Goal: Task Accomplishment & Management: Manage account settings

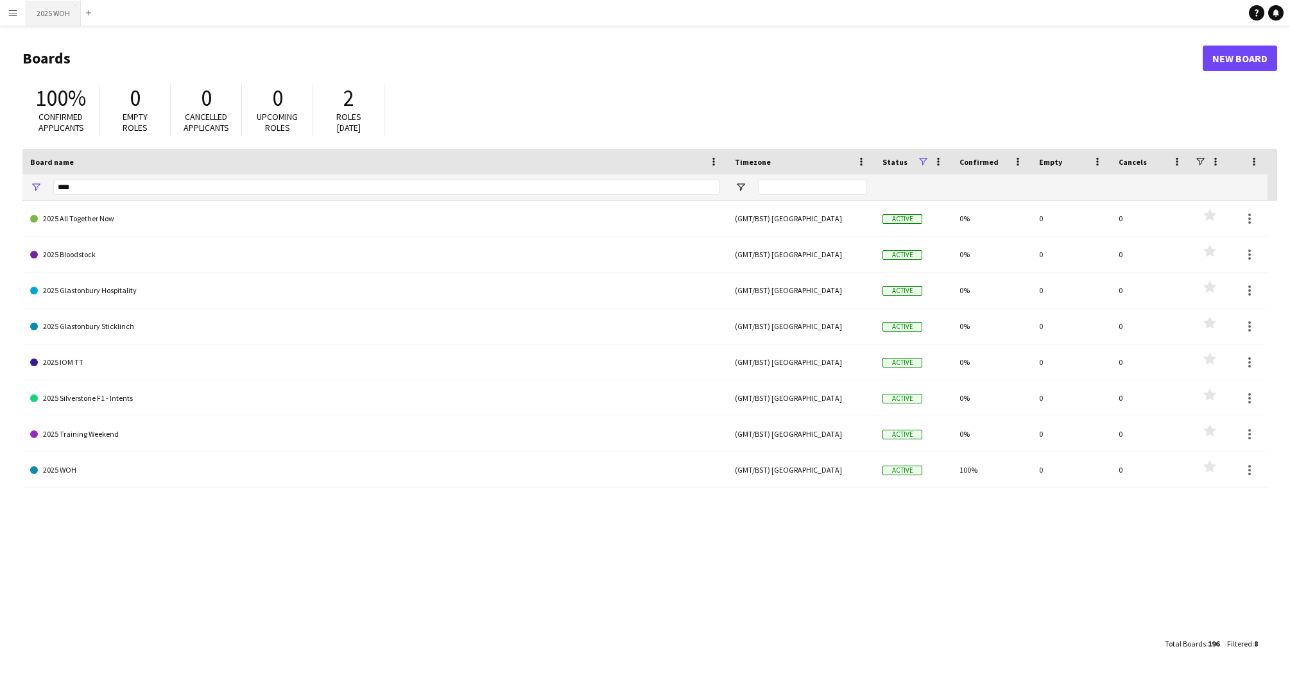
click at [46, 13] on button "2025 WOH Close" at bounding box center [53, 13] width 55 height 25
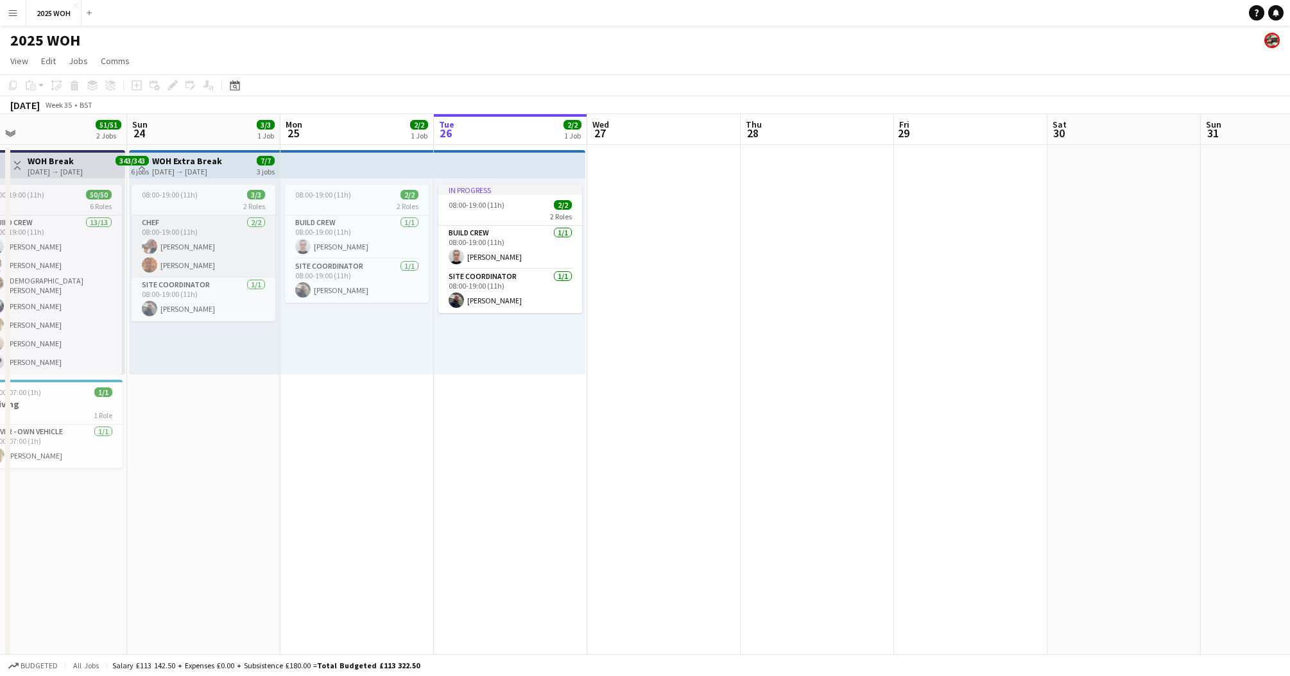
scroll to position [0, 268]
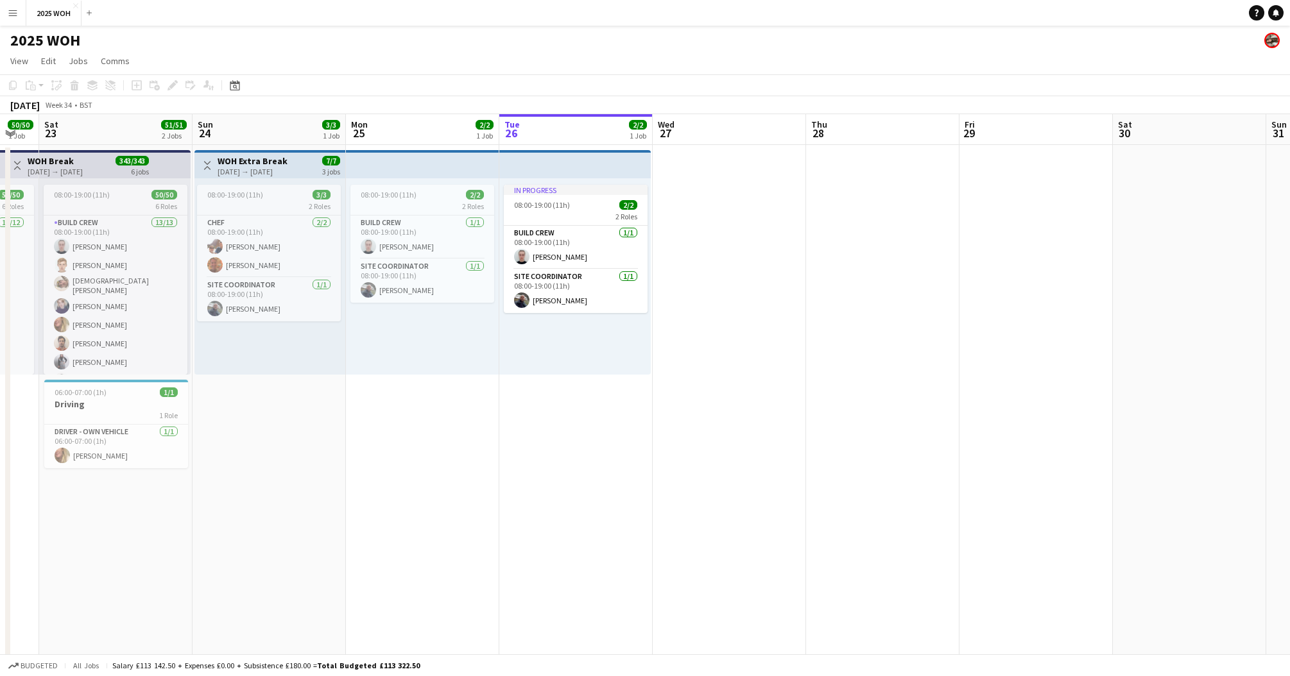
click at [8, 10] on button "Menu" at bounding box center [13, 13] width 26 height 26
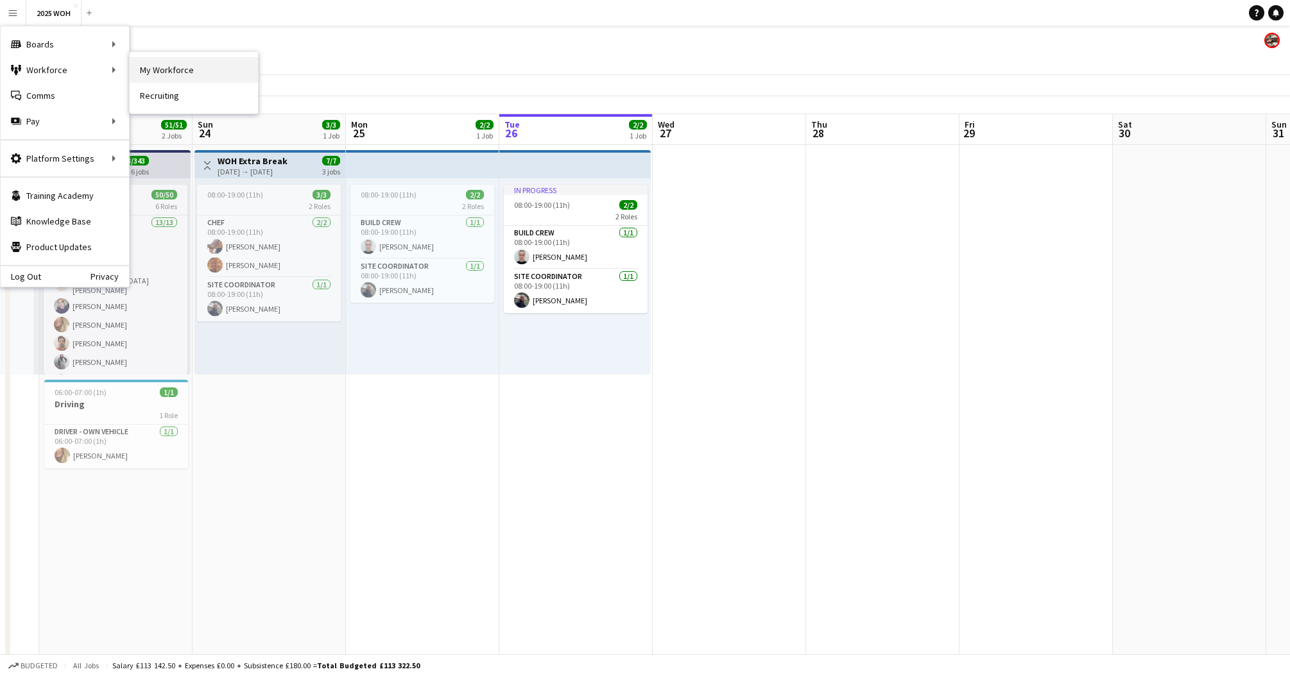
click at [177, 73] on link "My Workforce" at bounding box center [194, 70] width 128 height 26
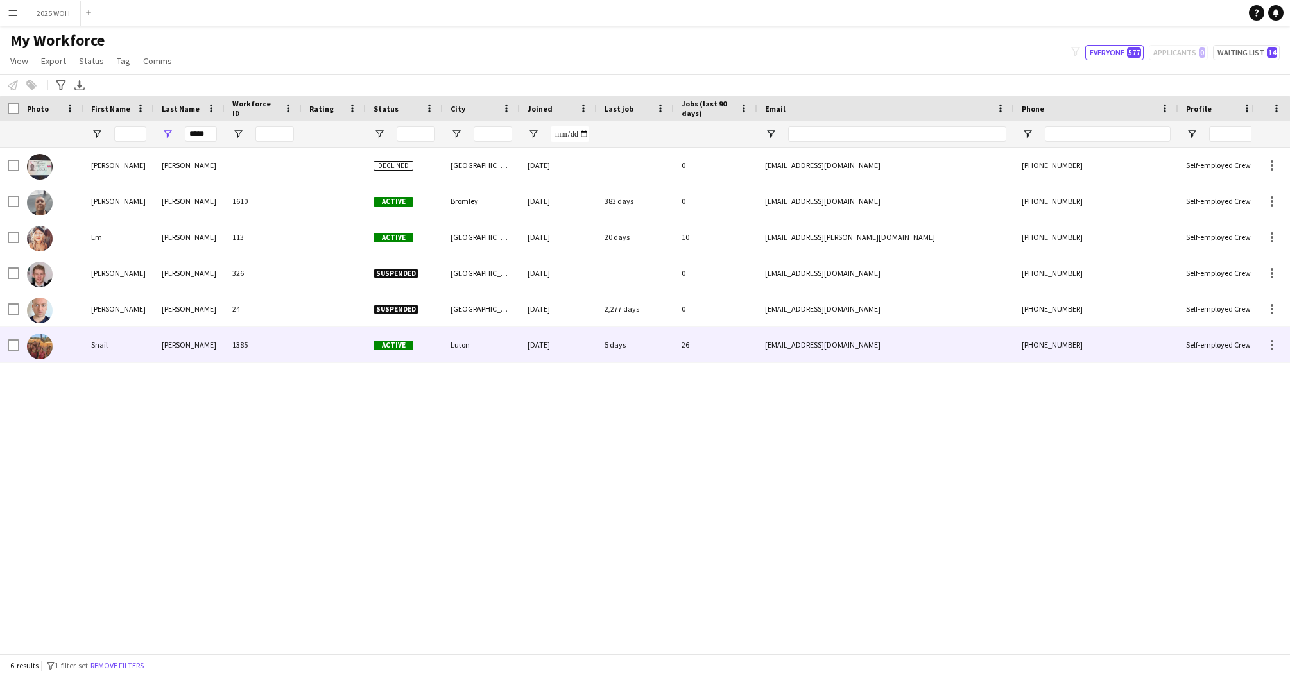
click at [202, 337] on div "[PERSON_NAME]" at bounding box center [189, 344] width 71 height 35
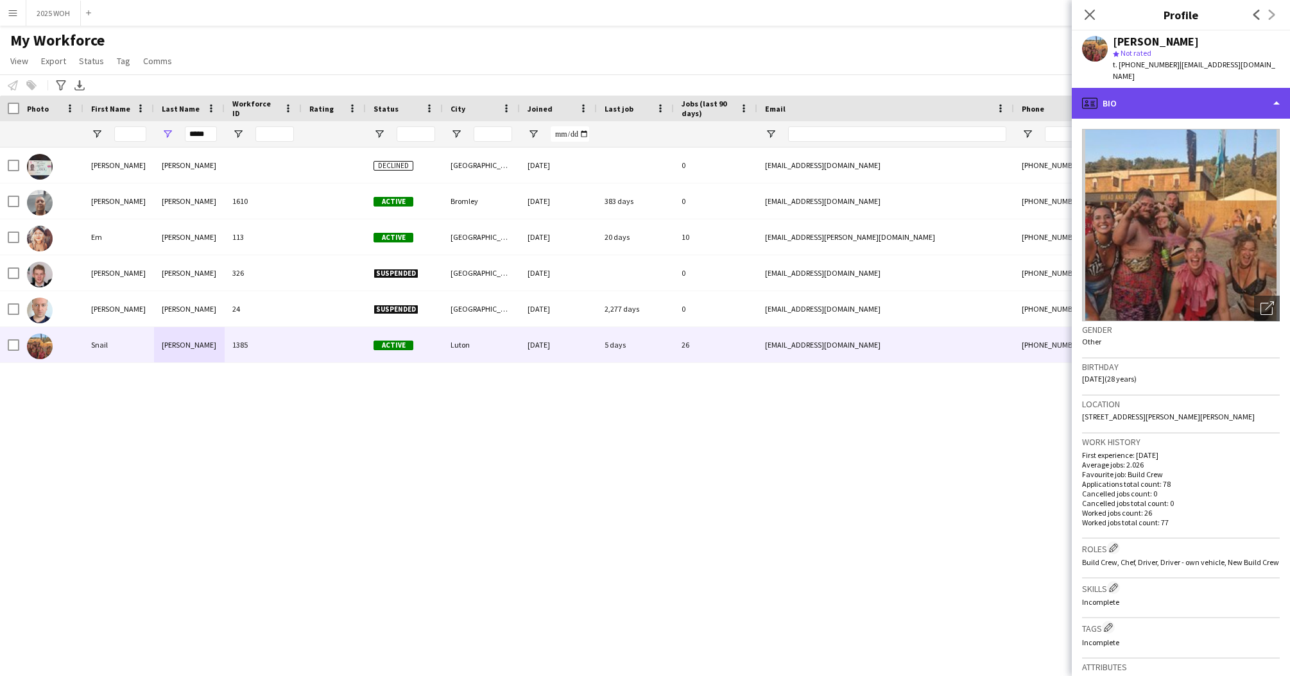
drag, startPoint x: 1244, startPoint y: 85, endPoint x: 1244, endPoint y: 93, distance: 7.7
click at [1244, 88] on div "profile Bio" at bounding box center [1181, 103] width 218 height 31
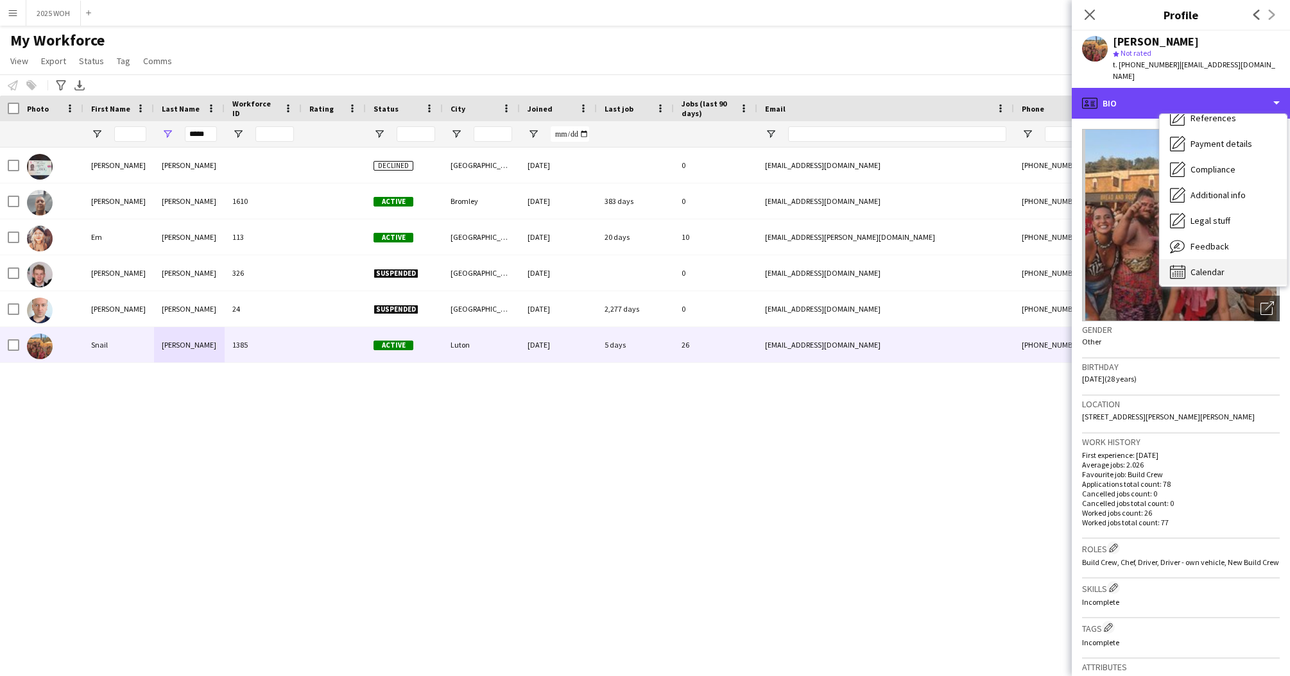
scroll to position [143, 0]
click at [1232, 259] on div "Calendar Calendar" at bounding box center [1223, 272] width 127 height 26
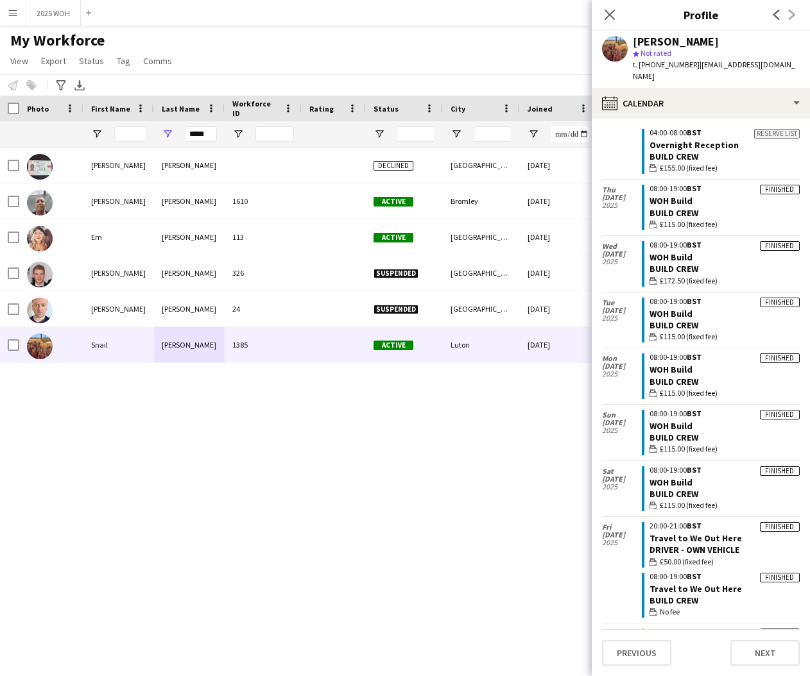
scroll to position [433, 0]
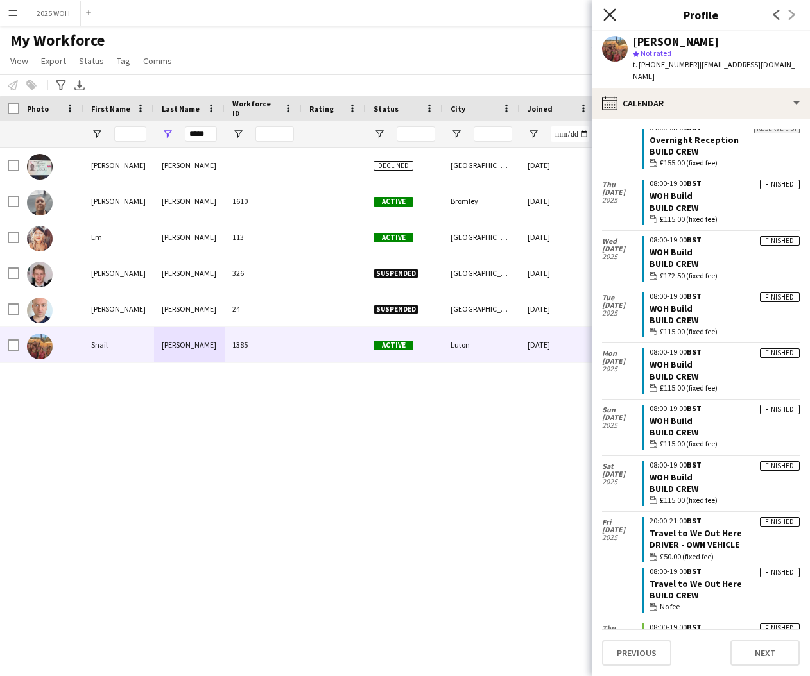
click at [610, 12] on icon "Close pop-in" at bounding box center [609, 14] width 12 height 12
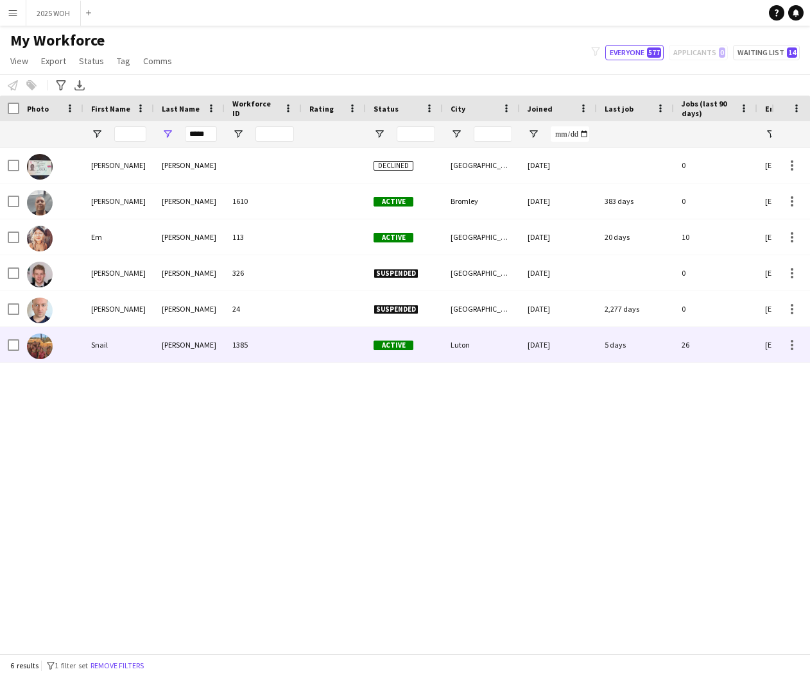
drag, startPoint x: 196, startPoint y: 357, endPoint x: 298, endPoint y: 290, distance: 122.3
click at [196, 357] on div "[PERSON_NAME]" at bounding box center [189, 344] width 71 height 35
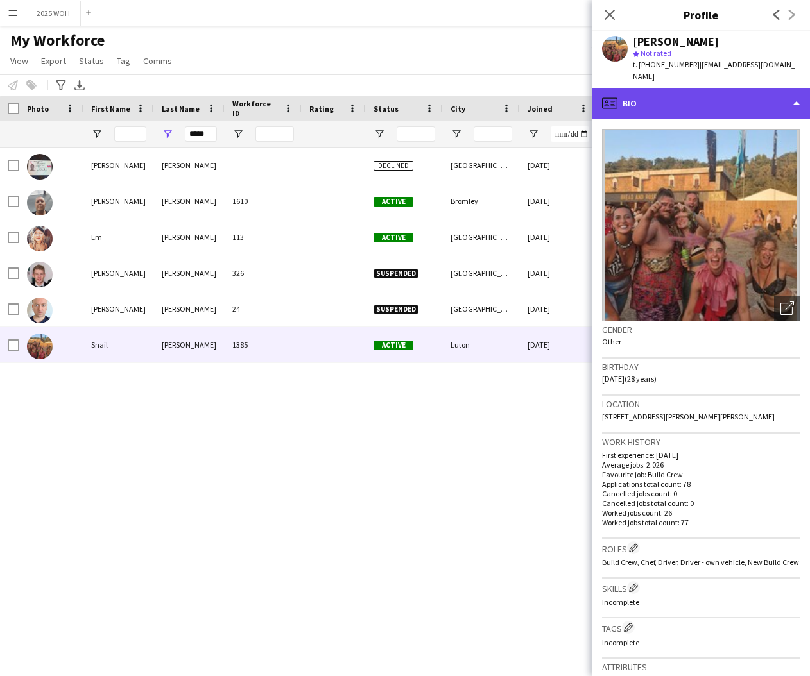
click at [707, 88] on div "profile Bio" at bounding box center [701, 103] width 218 height 31
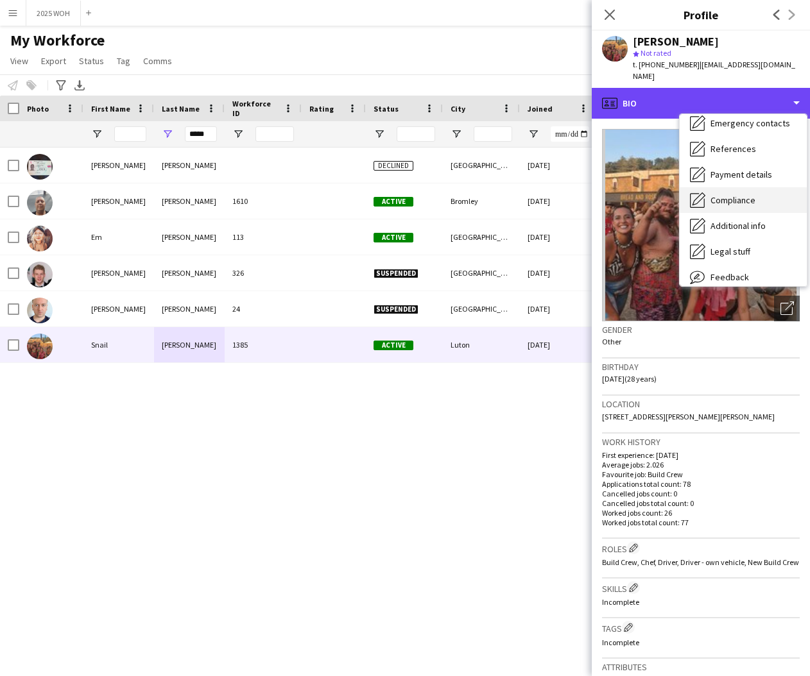
scroll to position [122, 0]
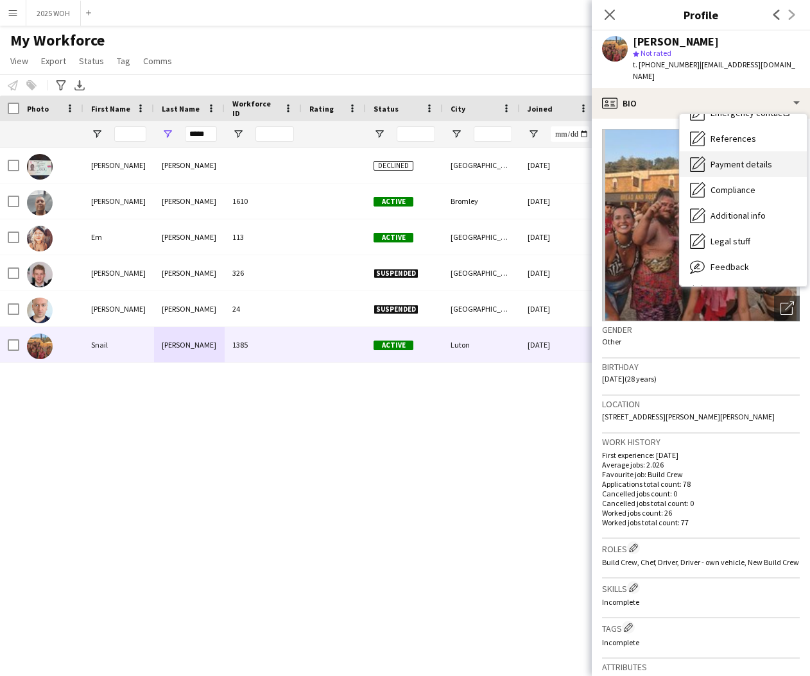
click at [755, 159] on div "Payment details Payment details" at bounding box center [743, 164] width 127 height 26
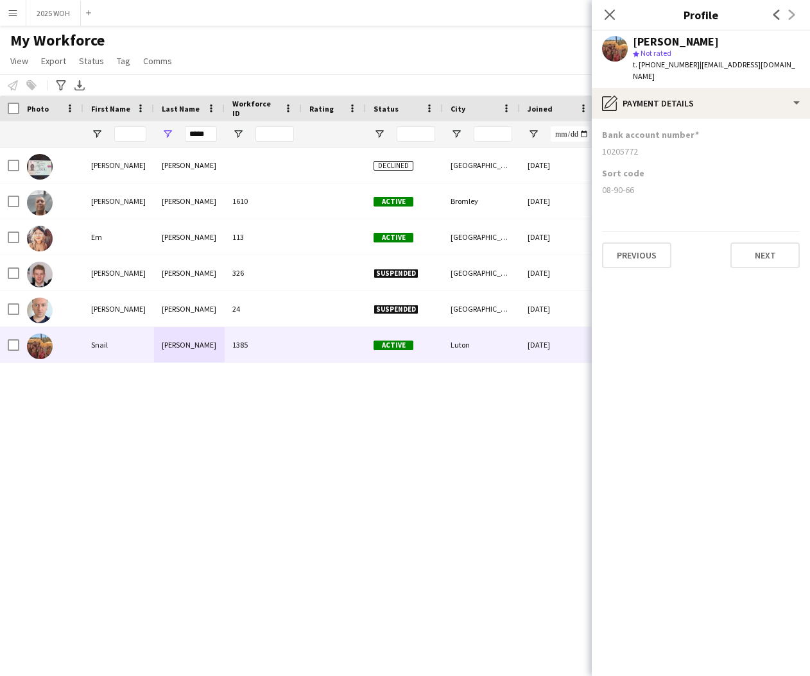
drag, startPoint x: 603, startPoint y: 139, endPoint x: 647, endPoint y: 142, distance: 44.4
click at [647, 146] on div "10205772" at bounding box center [701, 152] width 198 height 12
copy div "10205772"
drag, startPoint x: 610, startPoint y: 177, endPoint x: 640, endPoint y: 178, distance: 29.5
click at [640, 178] on app-section-data-types "Bank account number [FINANCIAL_ID] Sort code [FINANCIAL_ID] Previous Next" at bounding box center [701, 398] width 218 height 558
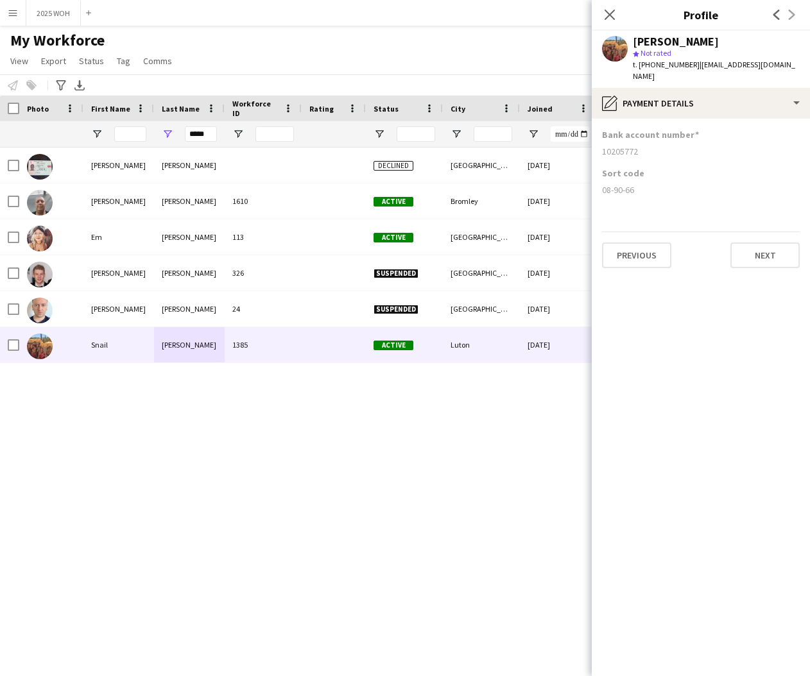
copy div "08-90-66"
click at [610, 14] on icon at bounding box center [609, 14] width 12 height 12
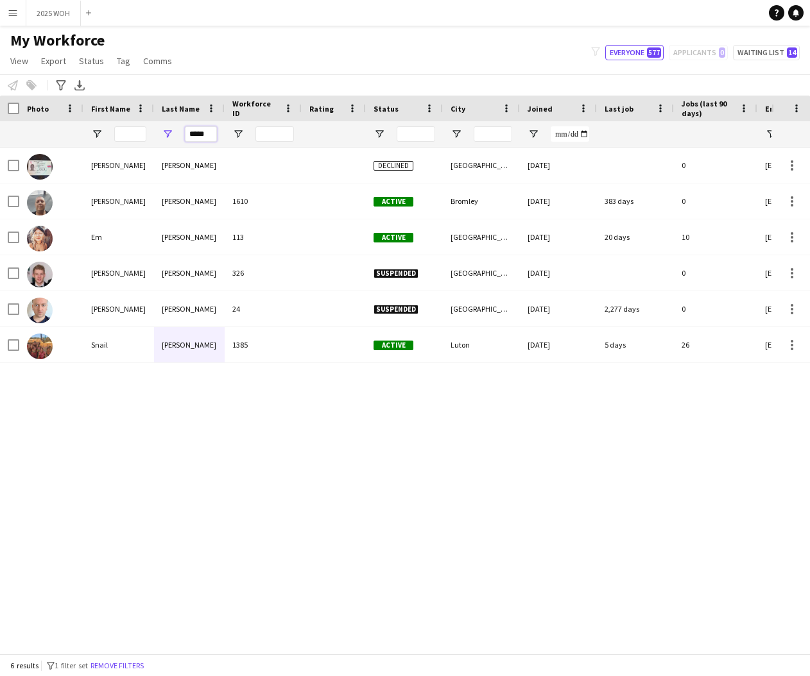
click at [208, 133] on input "*****" at bounding box center [201, 133] width 32 height 15
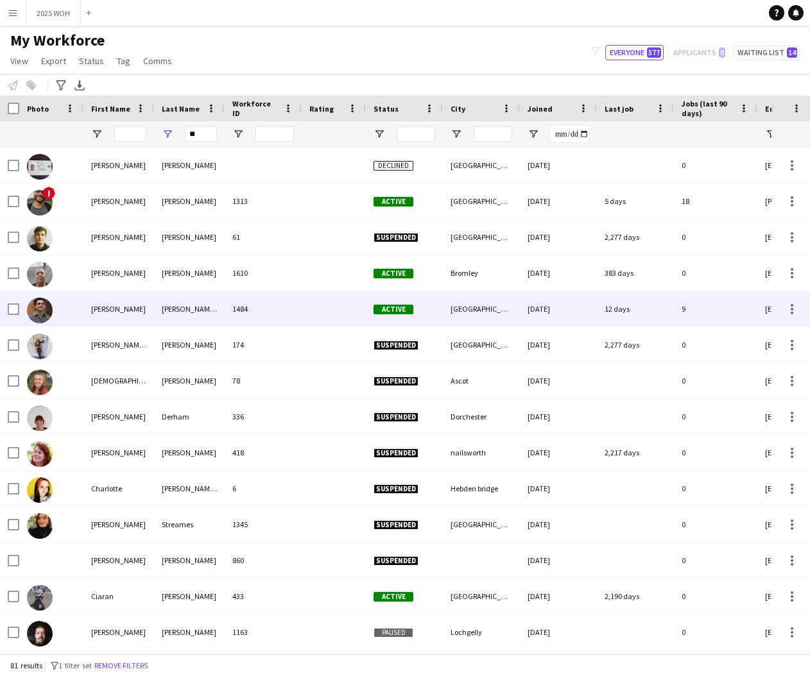
click at [130, 305] on div "[PERSON_NAME]" at bounding box center [118, 308] width 71 height 35
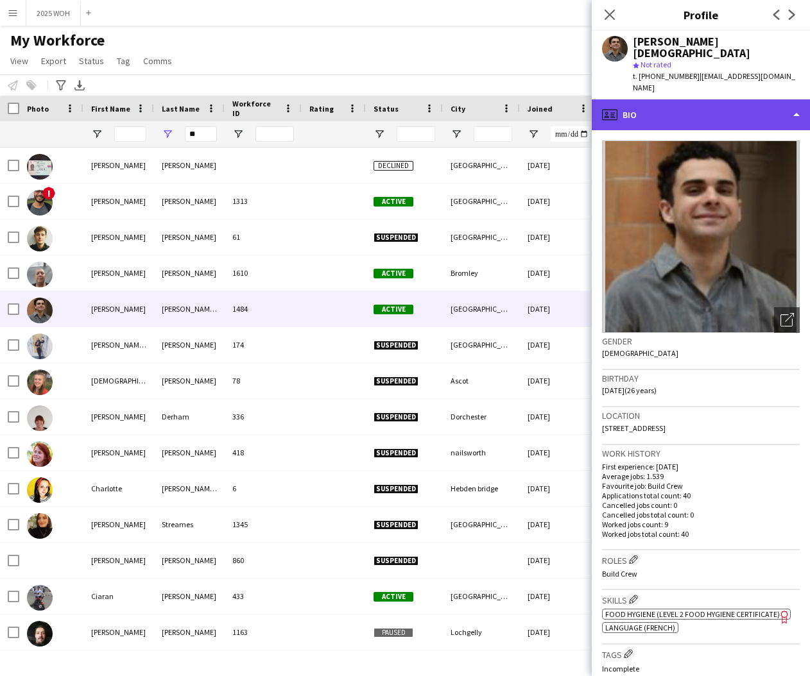
click at [723, 99] on div "profile Bio" at bounding box center [701, 114] width 218 height 31
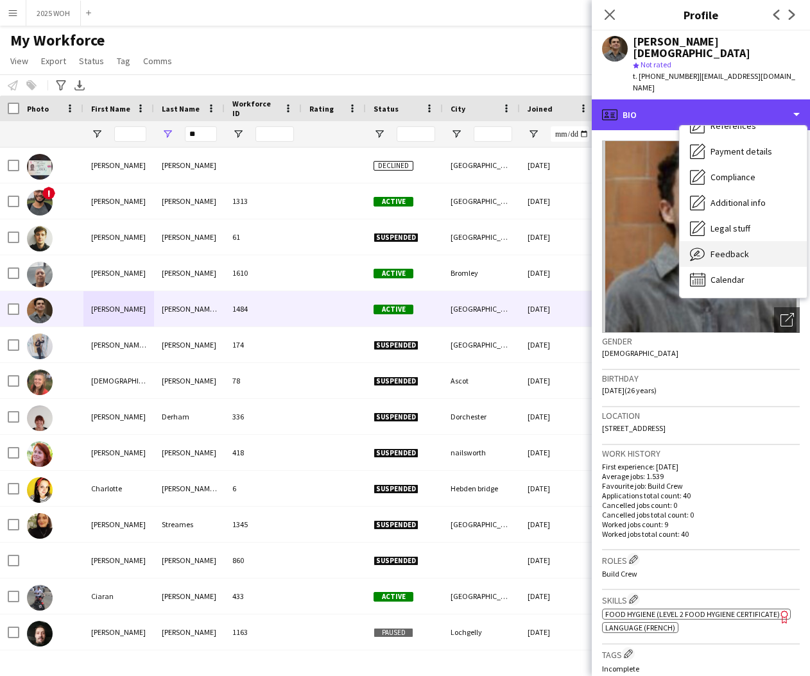
scroll to position [146, 0]
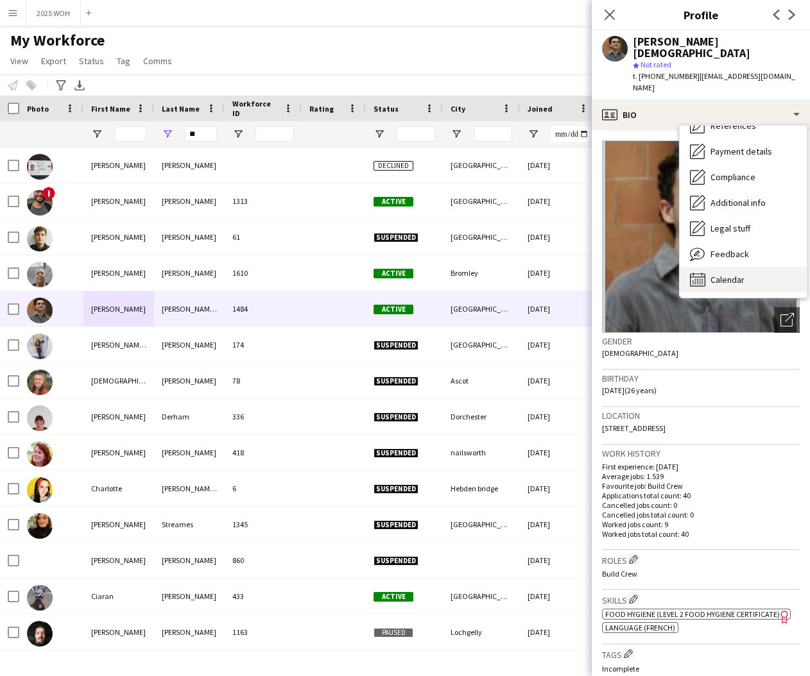
click at [745, 267] on div "Calendar Calendar" at bounding box center [743, 280] width 127 height 26
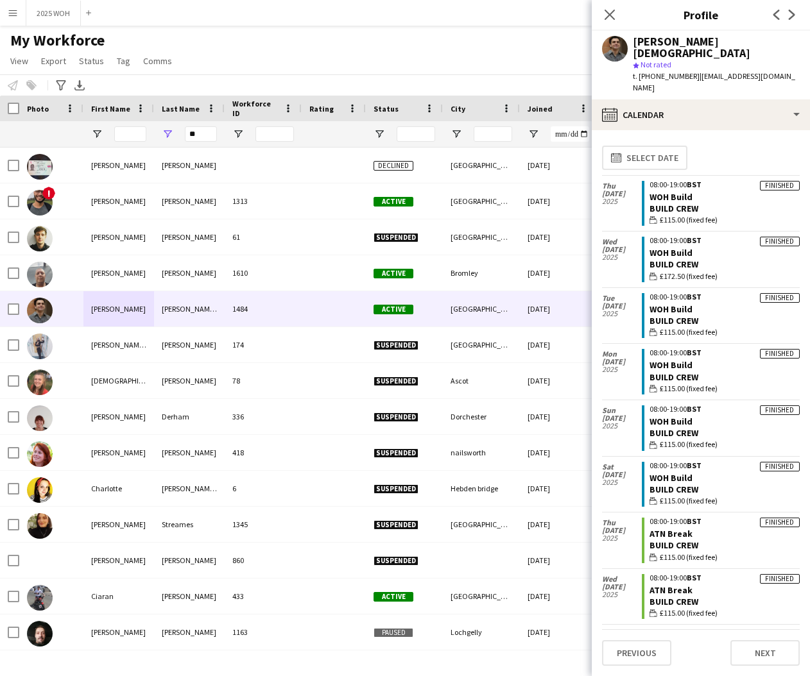
scroll to position [0, 0]
drag, startPoint x: 606, startPoint y: 13, endPoint x: 572, endPoint y: 28, distance: 37.4
click at [607, 13] on icon "Close pop-in" at bounding box center [610, 15] width 10 height 10
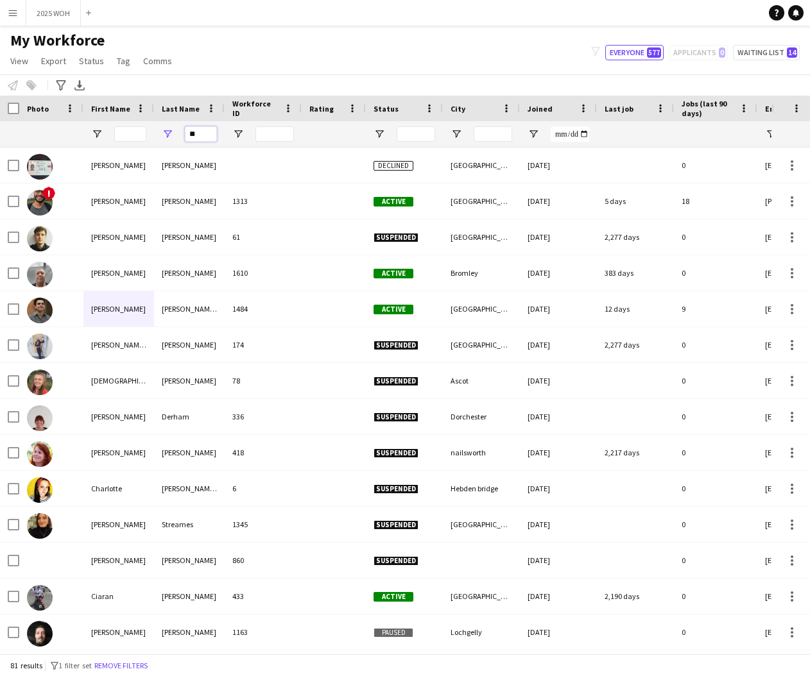
click at [204, 136] on input "**" at bounding box center [201, 133] width 32 height 15
click at [205, 137] on input "**" at bounding box center [201, 133] width 32 height 15
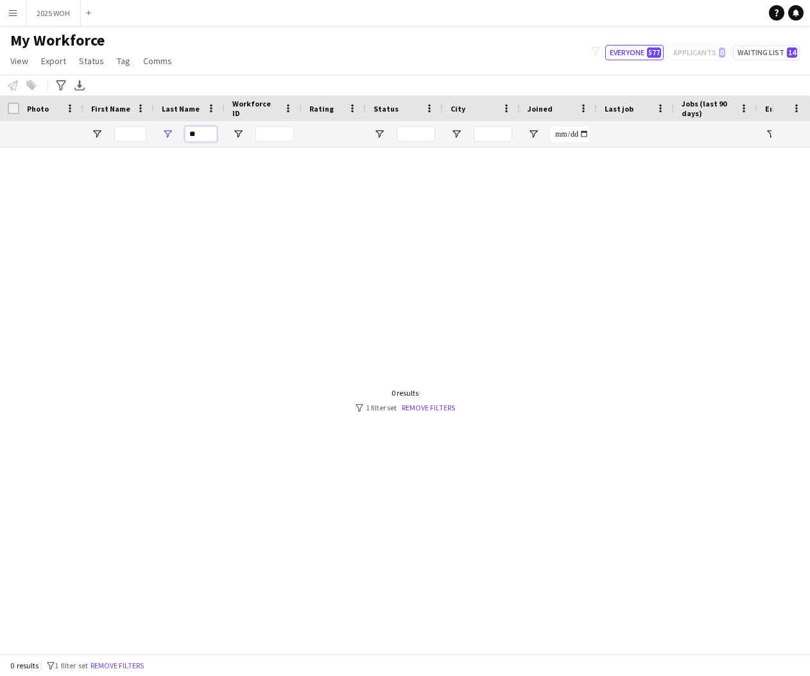
type input "*"
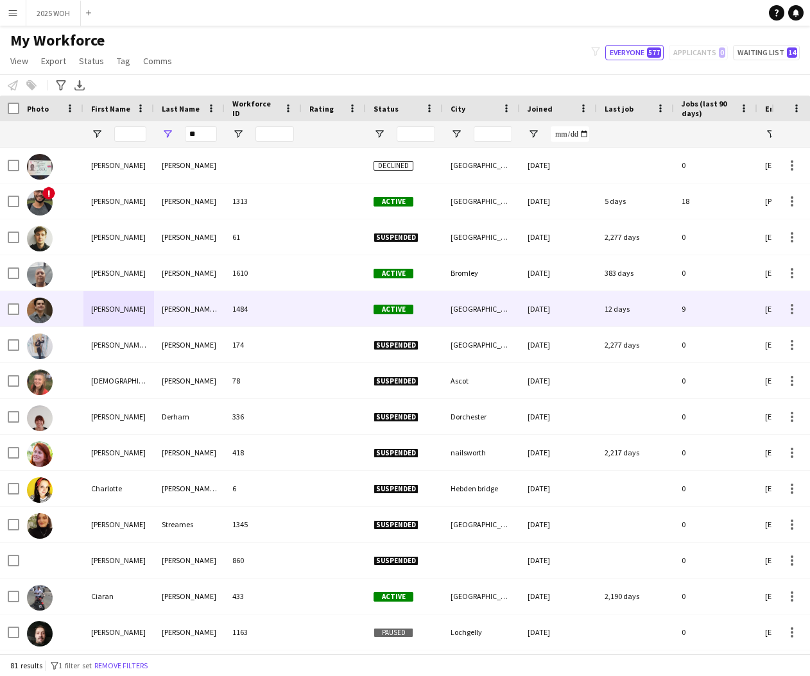
click at [181, 318] on div "[PERSON_NAME] [DEMOGRAPHIC_DATA]" at bounding box center [189, 308] width 71 height 35
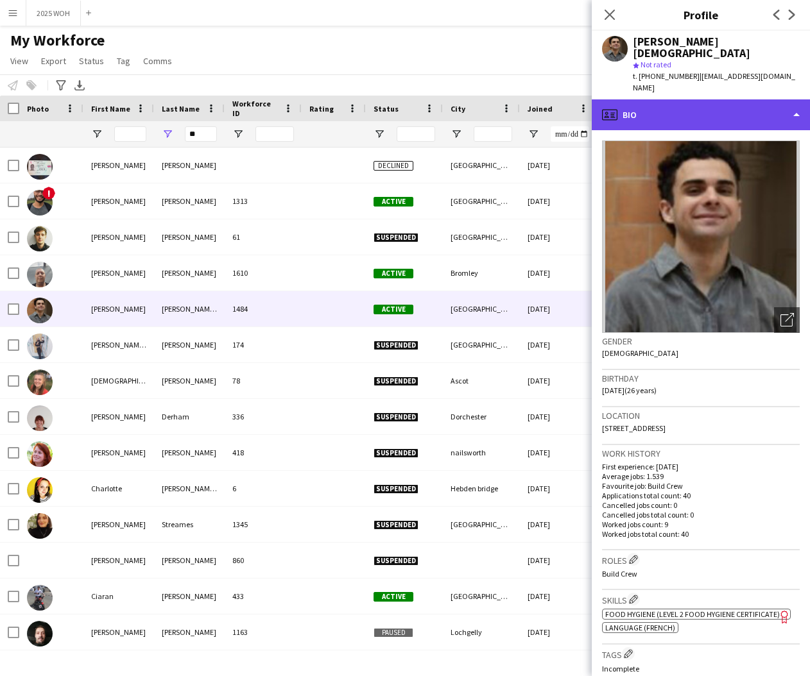
click at [779, 99] on div "profile Bio" at bounding box center [701, 114] width 218 height 31
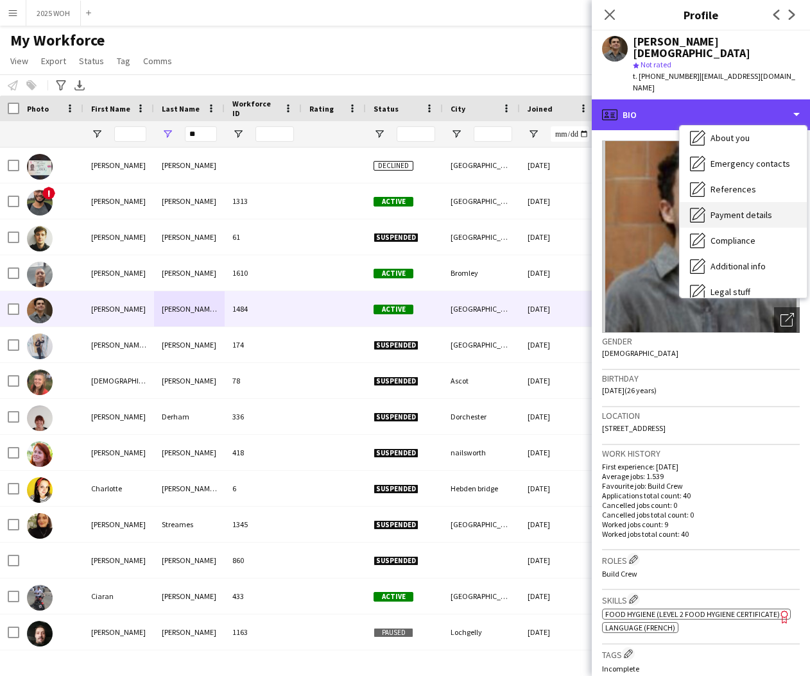
scroll to position [85, 0]
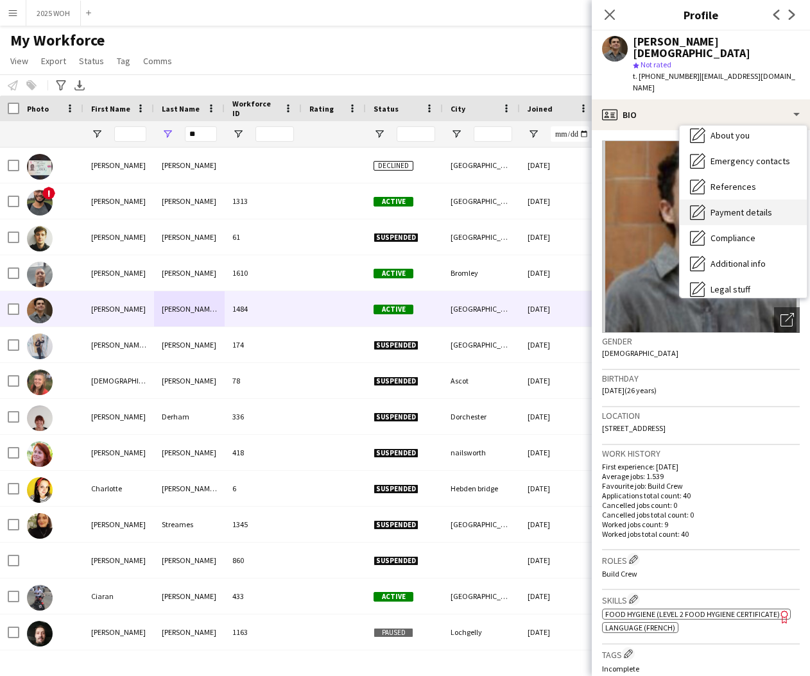
click at [748, 207] on span "Payment details" at bounding box center [741, 213] width 62 height 12
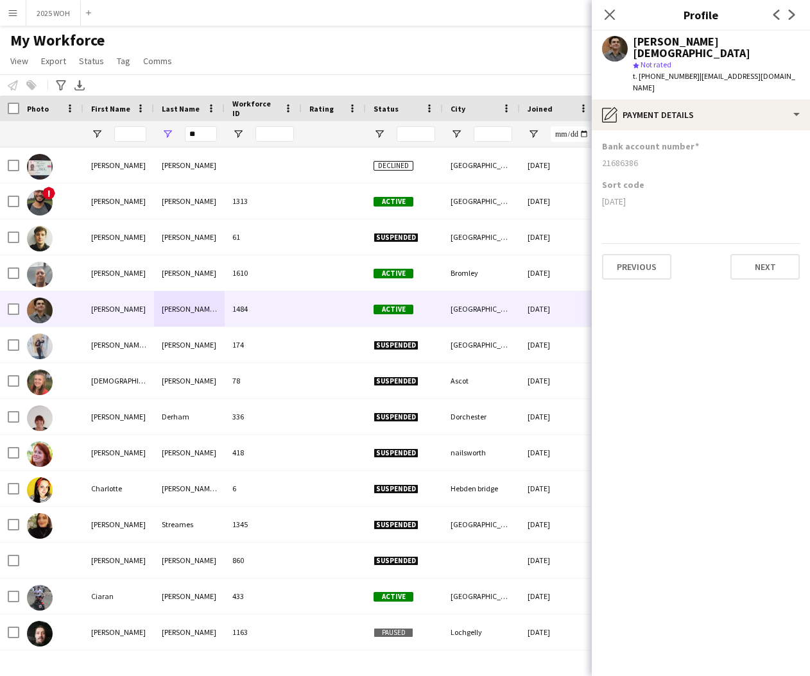
drag, startPoint x: 606, startPoint y: 140, endPoint x: 646, endPoint y: 141, distance: 39.8
click at [641, 157] on div "21686386" at bounding box center [701, 163] width 198 height 12
copy div "21686386"
drag, startPoint x: 603, startPoint y: 178, endPoint x: 653, endPoint y: 180, distance: 50.7
click at [652, 196] on div "[DATE]" at bounding box center [701, 202] width 198 height 12
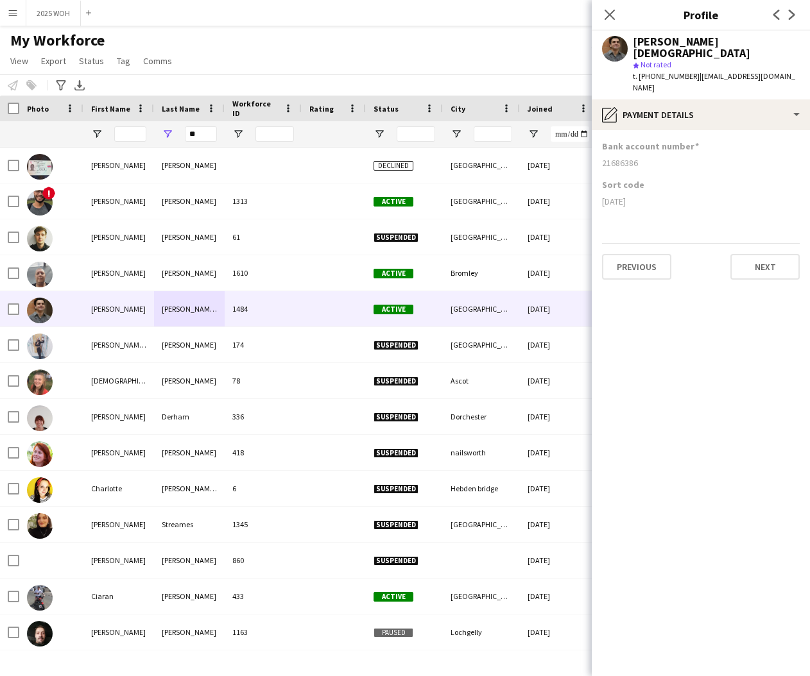
copy div "[DATE]"
click at [203, 134] on input "**" at bounding box center [201, 133] width 32 height 15
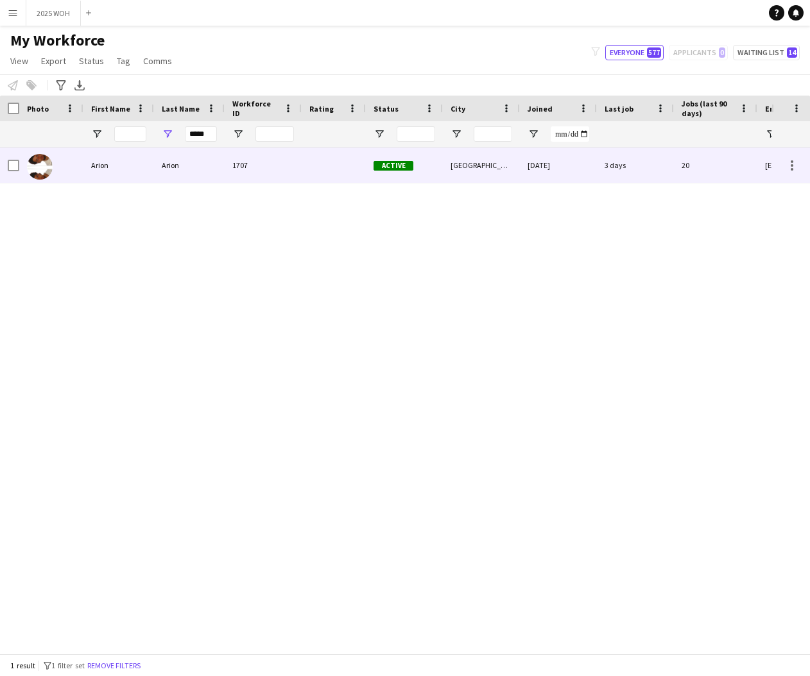
click at [179, 163] on div "Arion" at bounding box center [189, 165] width 71 height 35
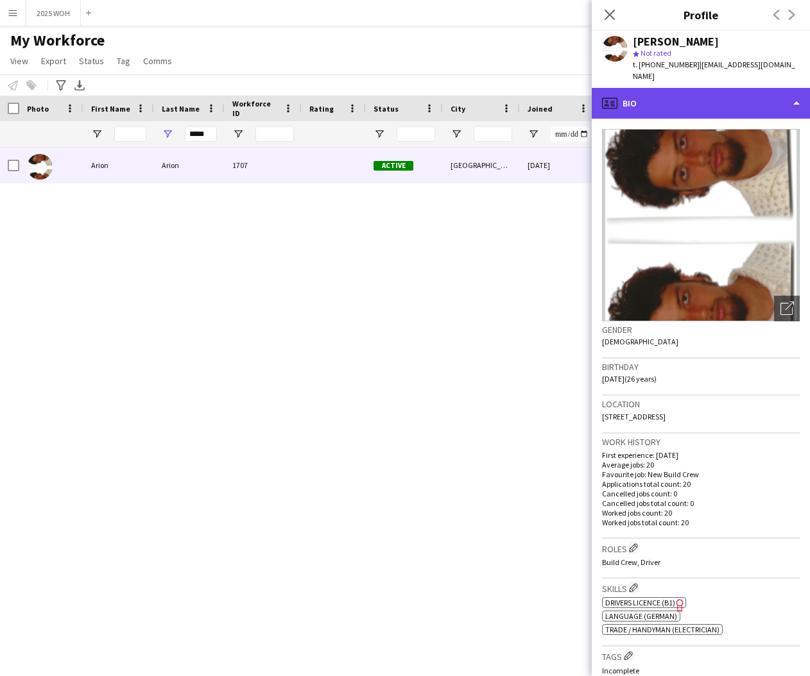
click at [716, 102] on div "profile Bio" at bounding box center [701, 103] width 218 height 31
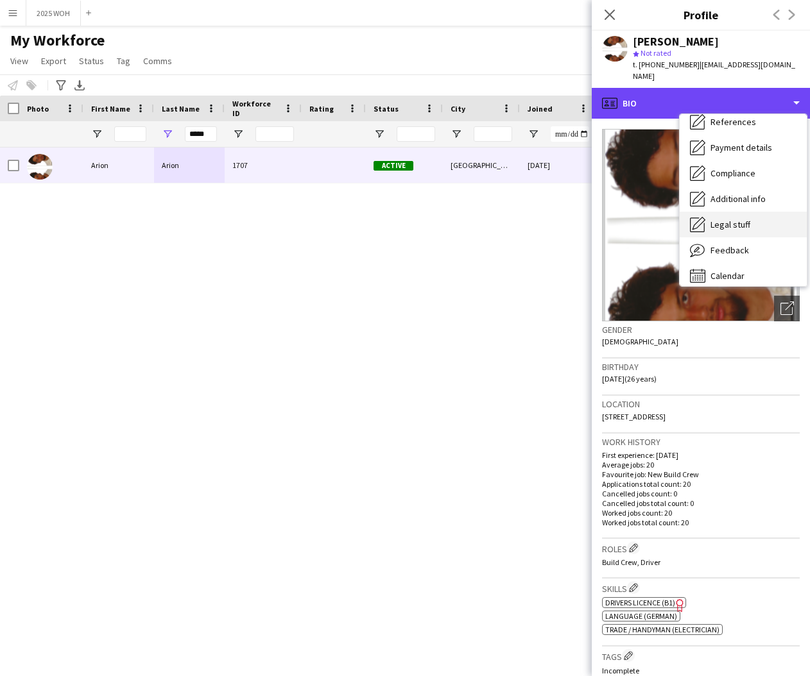
scroll to position [139, 0]
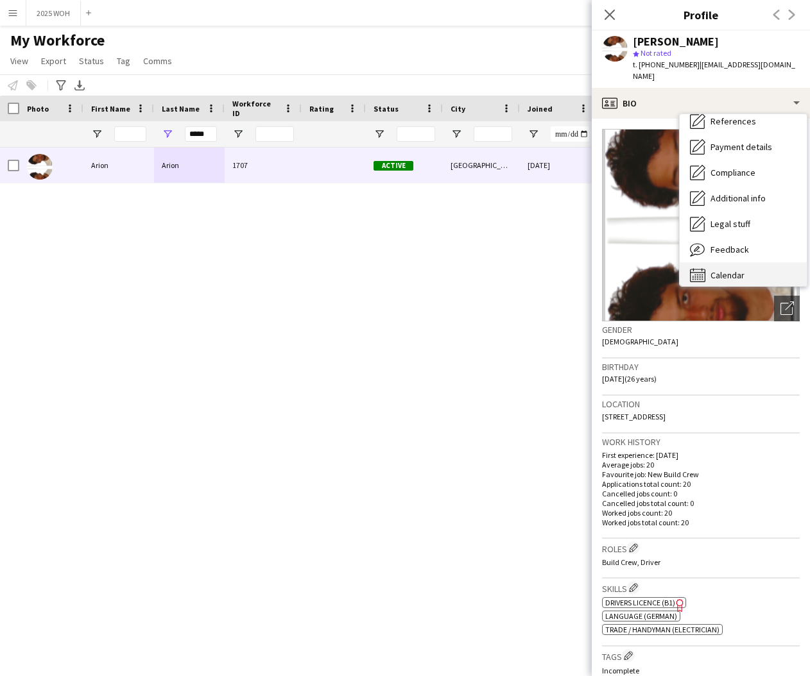
click at [740, 262] on div "Calendar Calendar" at bounding box center [743, 275] width 127 height 26
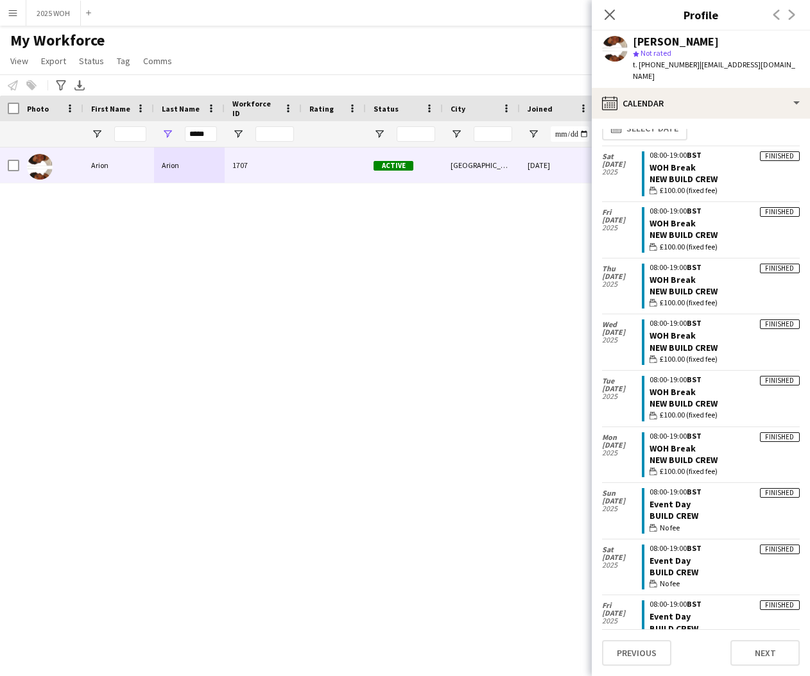
scroll to position [3, 0]
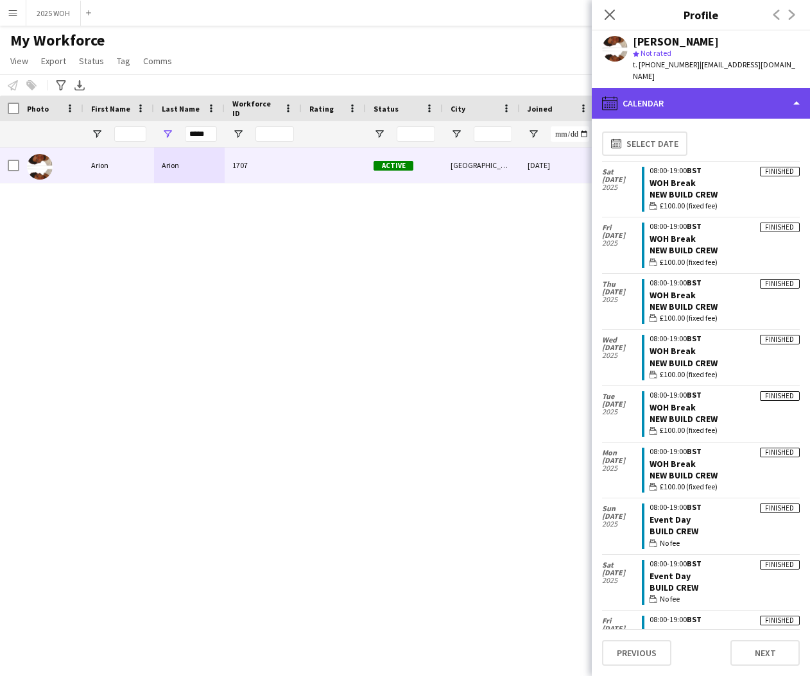
click at [738, 92] on div "calendar-full Calendar" at bounding box center [701, 103] width 218 height 31
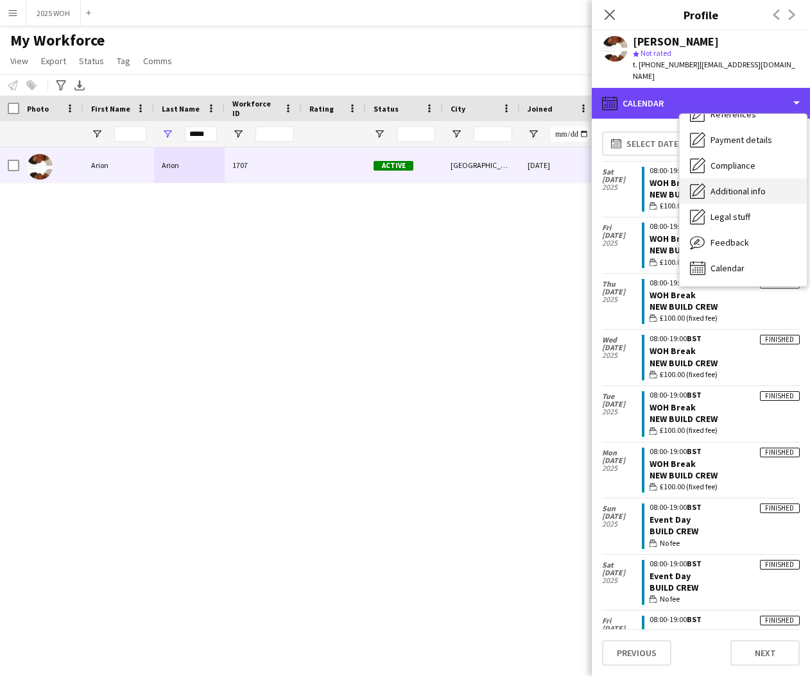
scroll to position [146, 0]
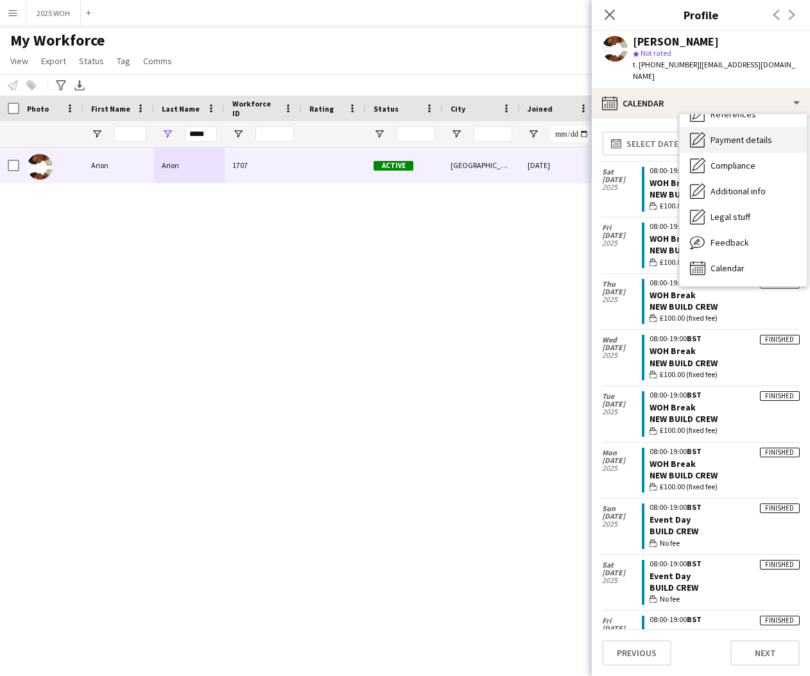
click at [746, 134] on span "Payment details" at bounding box center [741, 140] width 62 height 12
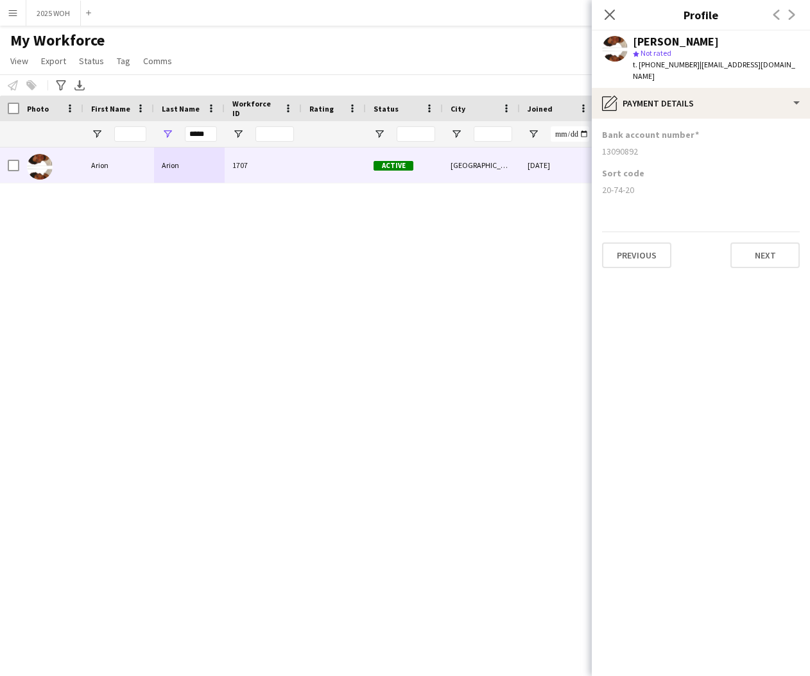
drag, startPoint x: 601, startPoint y: 137, endPoint x: 646, endPoint y: 141, distance: 45.0
click at [646, 141] on app-section-data-types "Bank account number [FINANCIAL_ID] Sort code [FINANCIAL_ID] Previous Next" at bounding box center [701, 398] width 218 height 558
copy div "13090892"
drag, startPoint x: 603, startPoint y: 176, endPoint x: 658, endPoint y: 179, distance: 54.6
click at [640, 184] on div "20-74-20" at bounding box center [701, 190] width 198 height 12
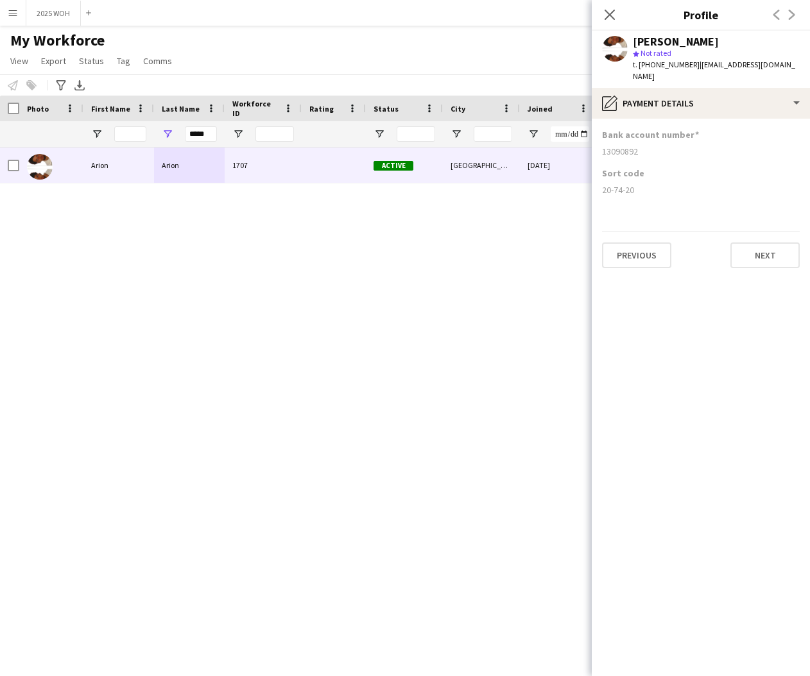
copy div "20-74-20"
click at [607, 15] on icon "Close pop-in" at bounding box center [609, 14] width 12 height 12
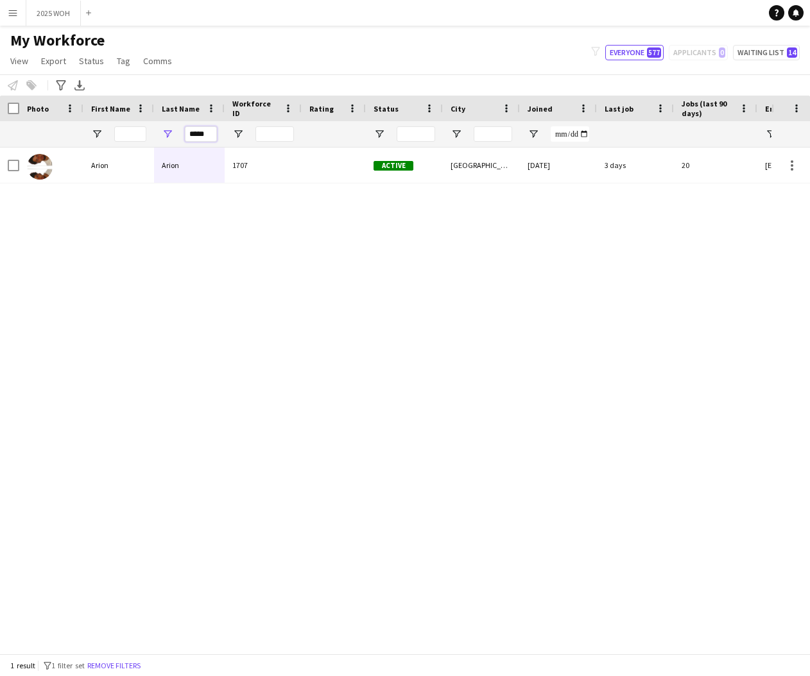
click at [211, 128] on input "*****" at bounding box center [201, 133] width 32 height 15
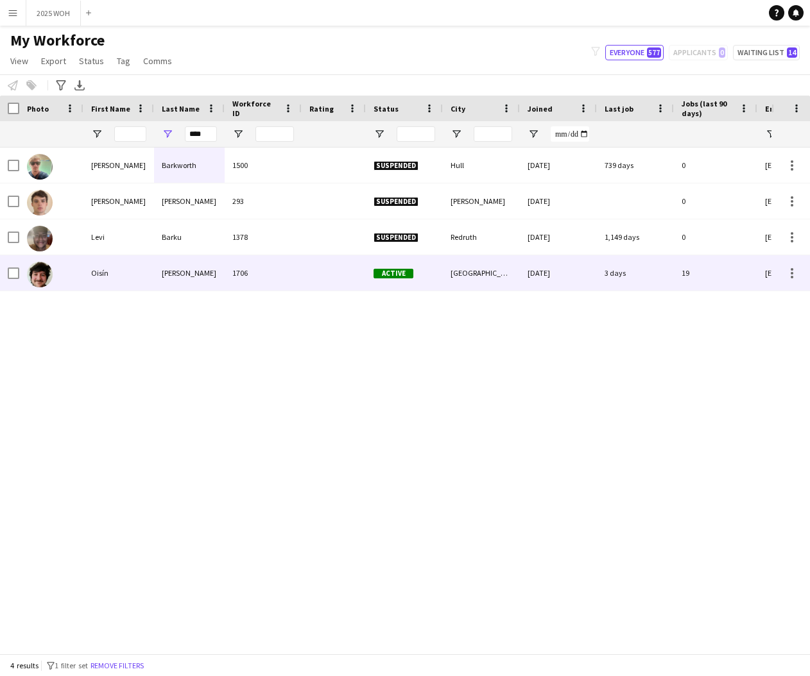
drag, startPoint x: 144, startPoint y: 269, endPoint x: 153, endPoint y: 258, distance: 14.1
click at [144, 268] on div "Oisín" at bounding box center [118, 272] width 71 height 35
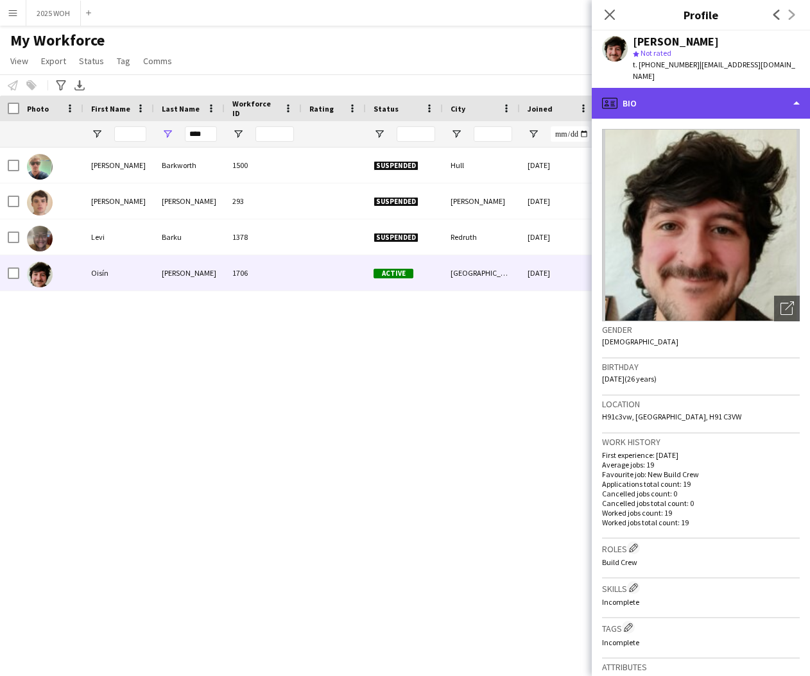
click at [704, 99] on div "profile Bio" at bounding box center [701, 103] width 218 height 31
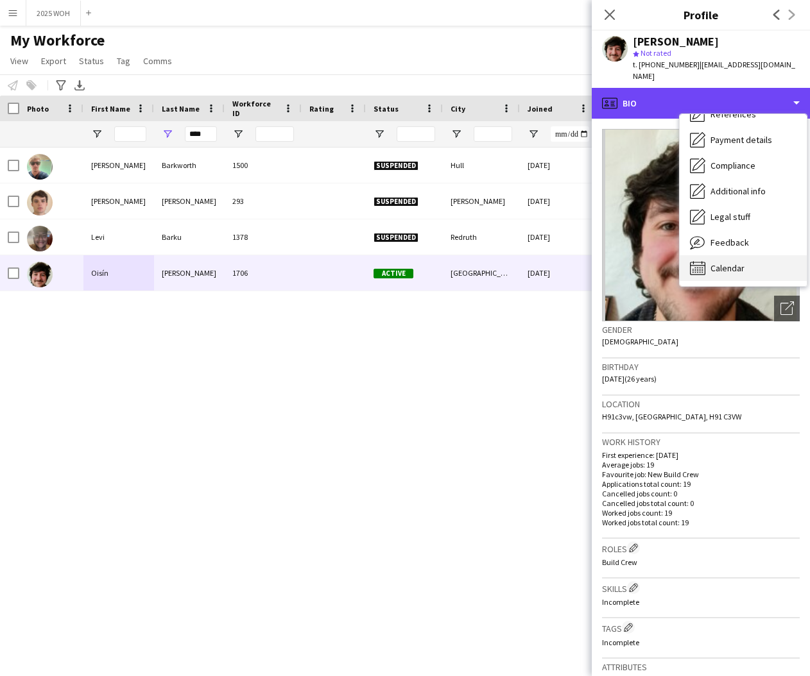
scroll to position [147, 0]
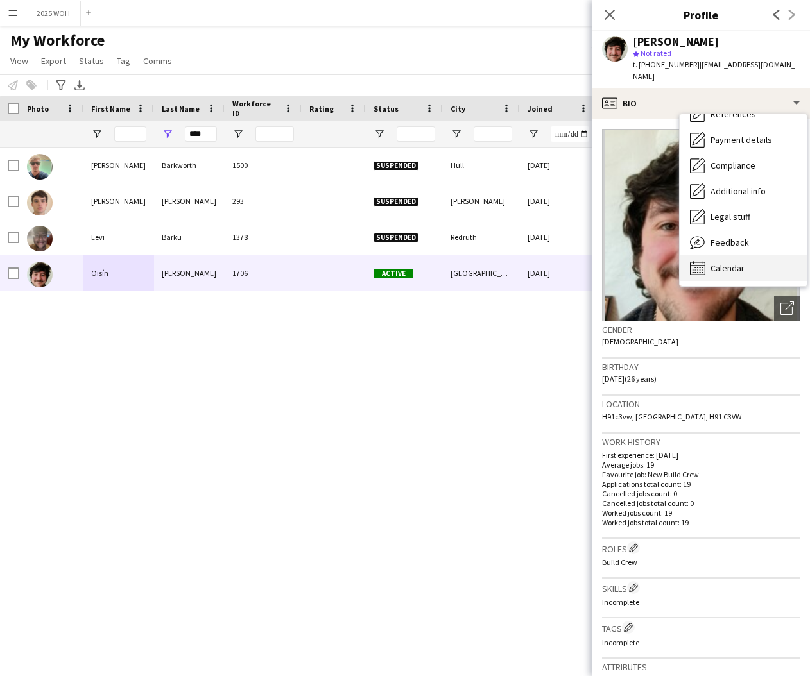
click at [732, 255] on div "Calendar Calendar" at bounding box center [743, 268] width 127 height 26
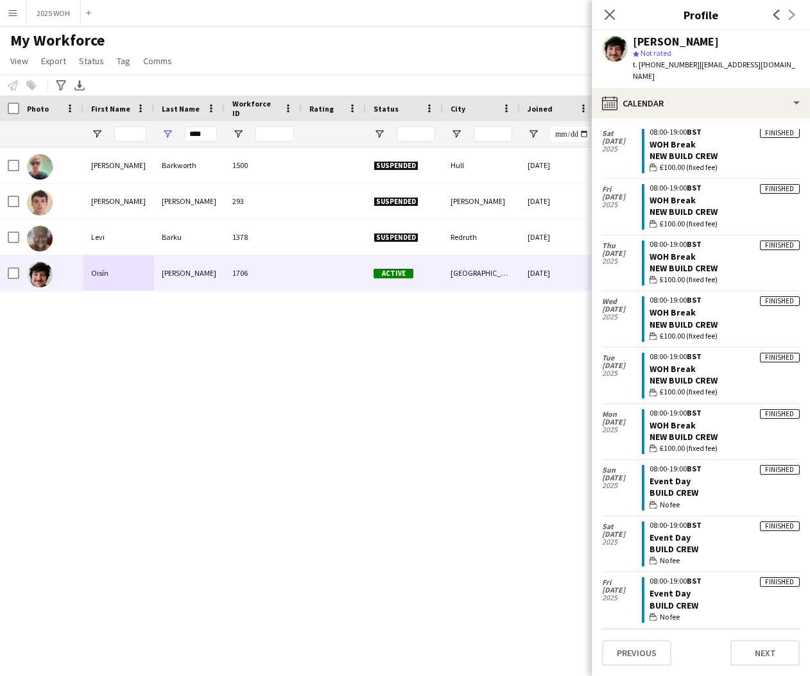
scroll to position [39, 0]
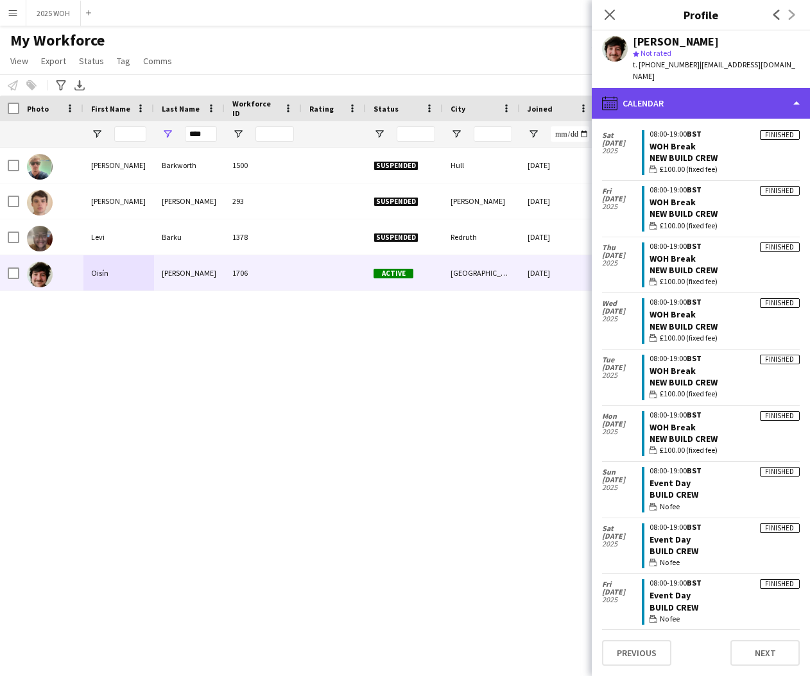
click at [705, 94] on div "calendar-full Calendar" at bounding box center [701, 103] width 218 height 31
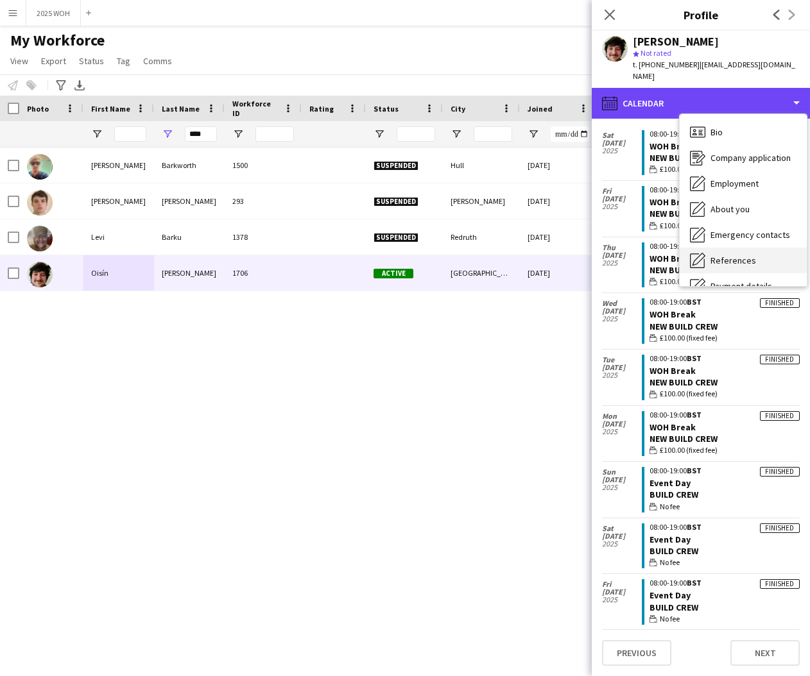
scroll to position [0, 0]
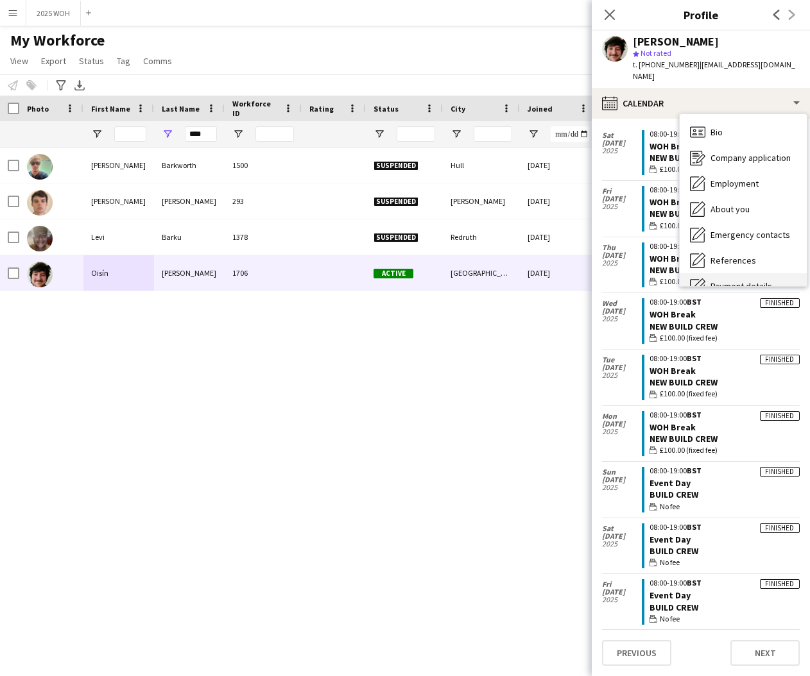
click at [751, 280] on span "Payment details" at bounding box center [741, 286] width 62 height 12
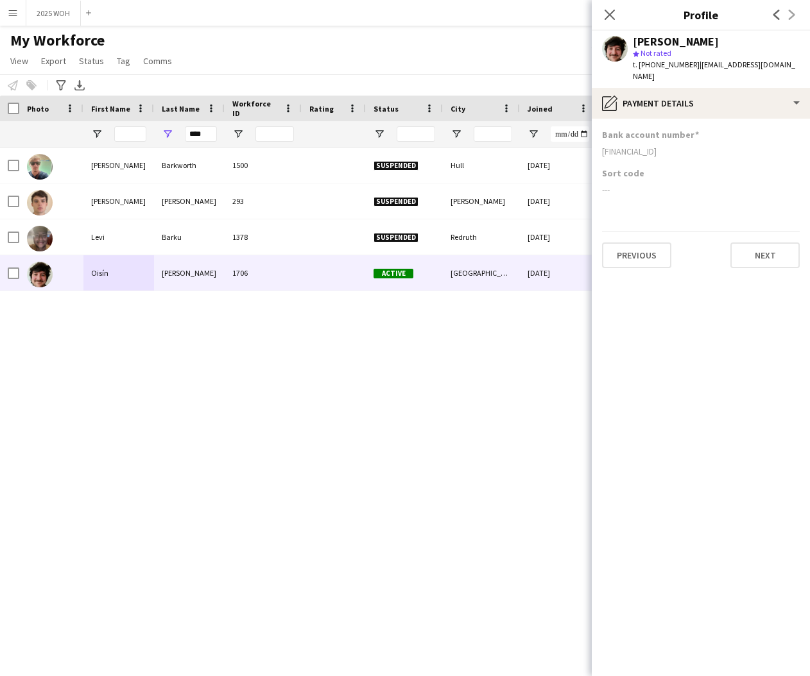
drag, startPoint x: 603, startPoint y: 139, endPoint x: 707, endPoint y: 141, distance: 104.6
click at [707, 146] on div "[FINANCIAL_ID]" at bounding box center [701, 152] width 198 height 12
copy div "[FINANCIAL_ID]"
click at [609, 15] on icon at bounding box center [609, 14] width 12 height 12
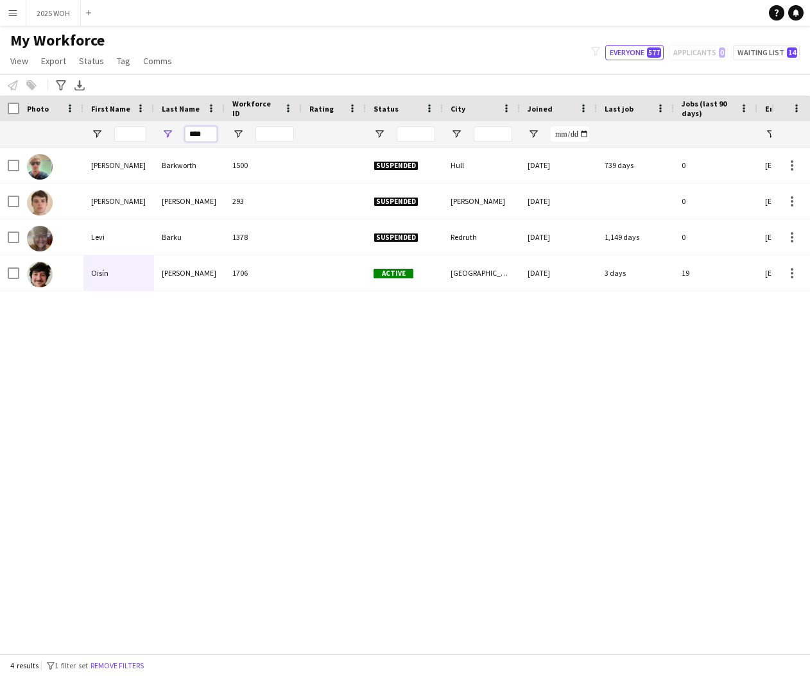
click at [214, 130] on input "****" at bounding box center [201, 133] width 32 height 15
click at [215, 131] on input "****" at bounding box center [201, 133] width 32 height 15
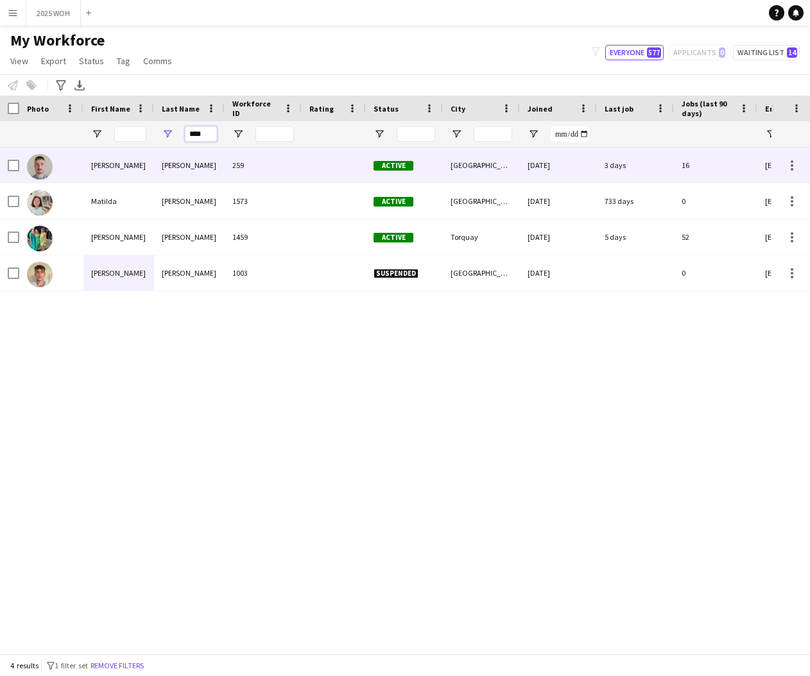
type input "****"
click at [181, 163] on div "[PERSON_NAME]" at bounding box center [189, 165] width 71 height 35
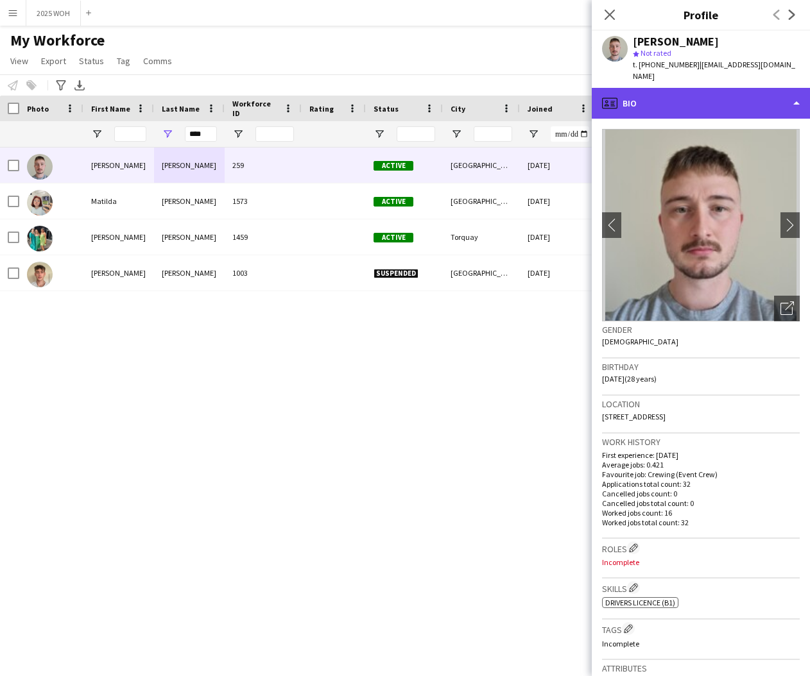
click at [682, 100] on div "profile Bio" at bounding box center [701, 103] width 218 height 31
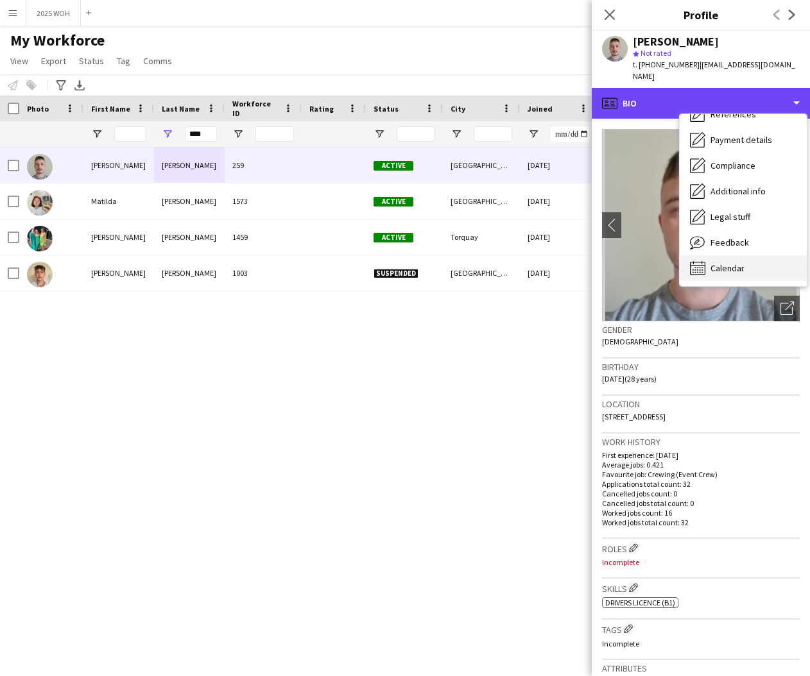
scroll to position [144, 0]
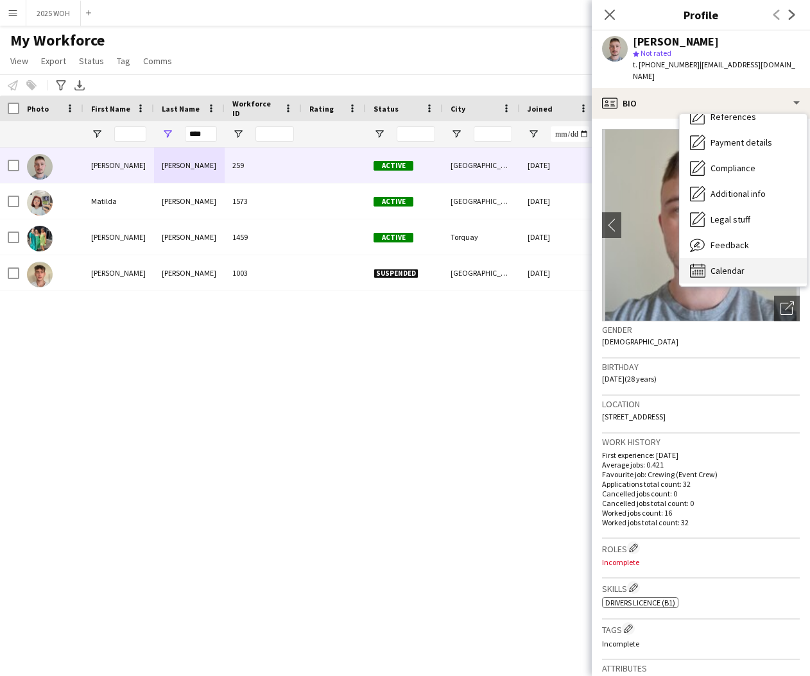
click at [734, 258] on div "Calendar Calendar" at bounding box center [743, 271] width 127 height 26
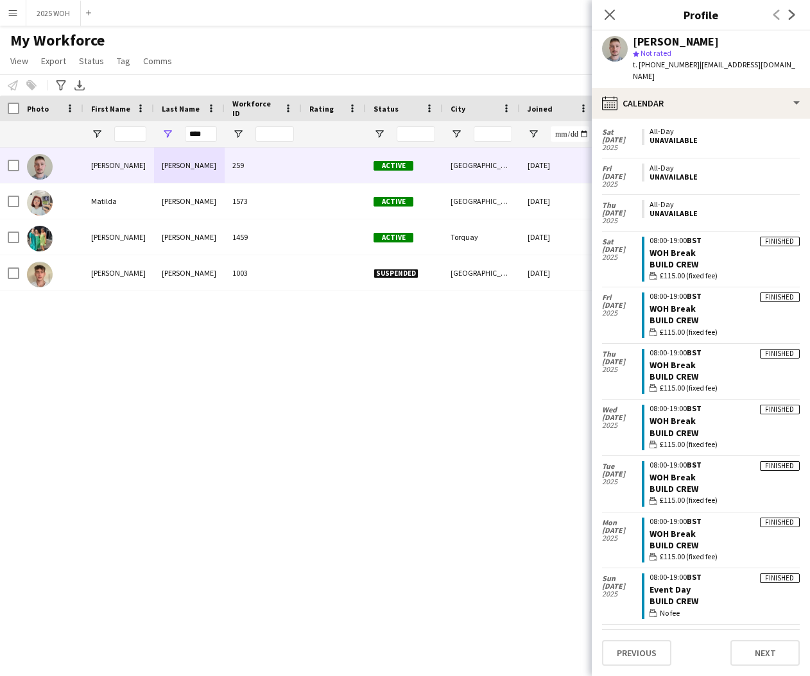
scroll to position [331, 0]
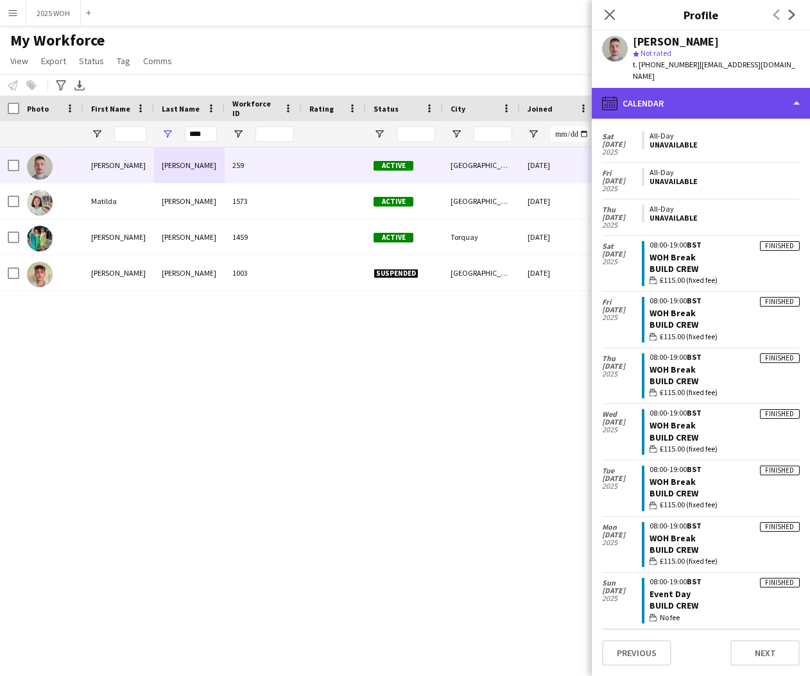
click at [741, 92] on div "calendar-full Calendar" at bounding box center [701, 103] width 218 height 31
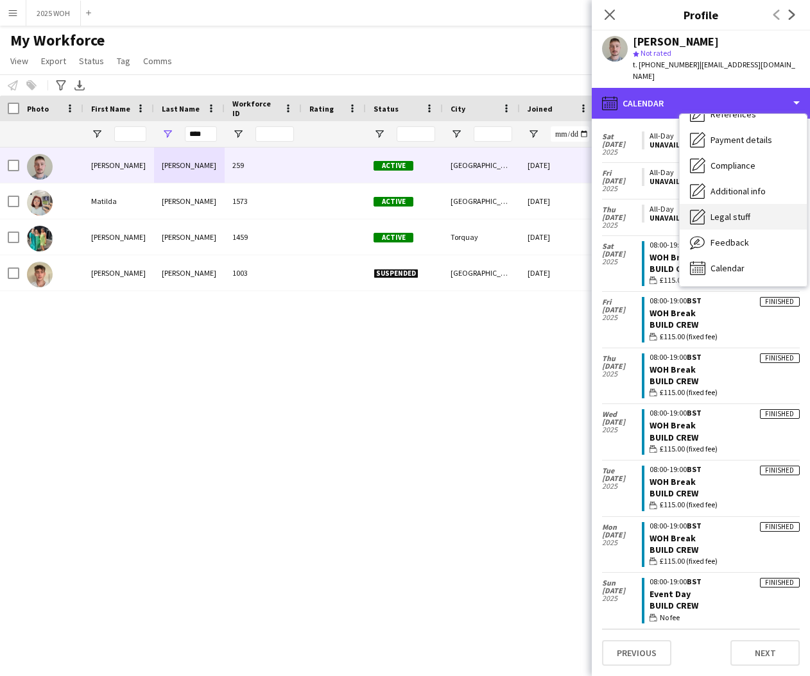
scroll to position [146, 0]
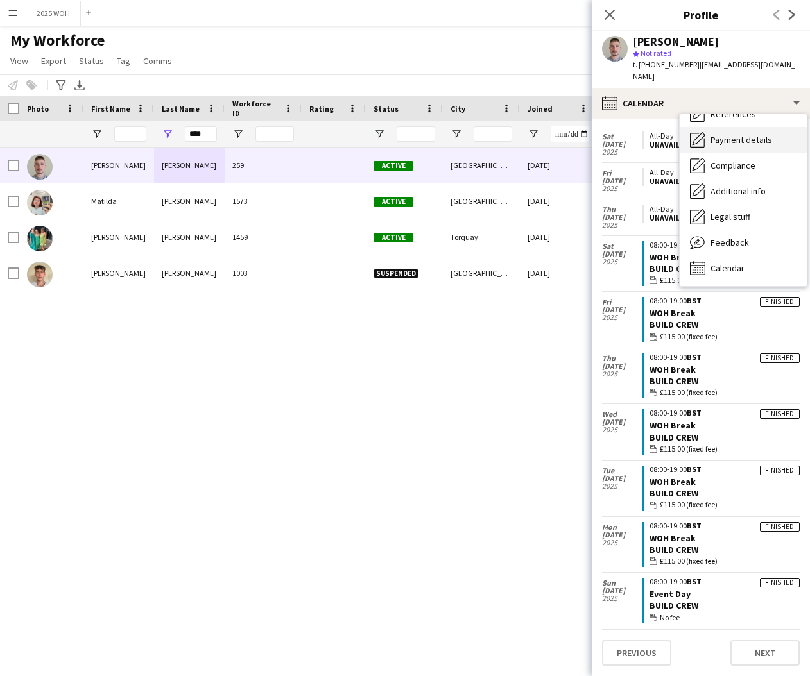
click at [746, 134] on span "Payment details" at bounding box center [741, 140] width 62 height 12
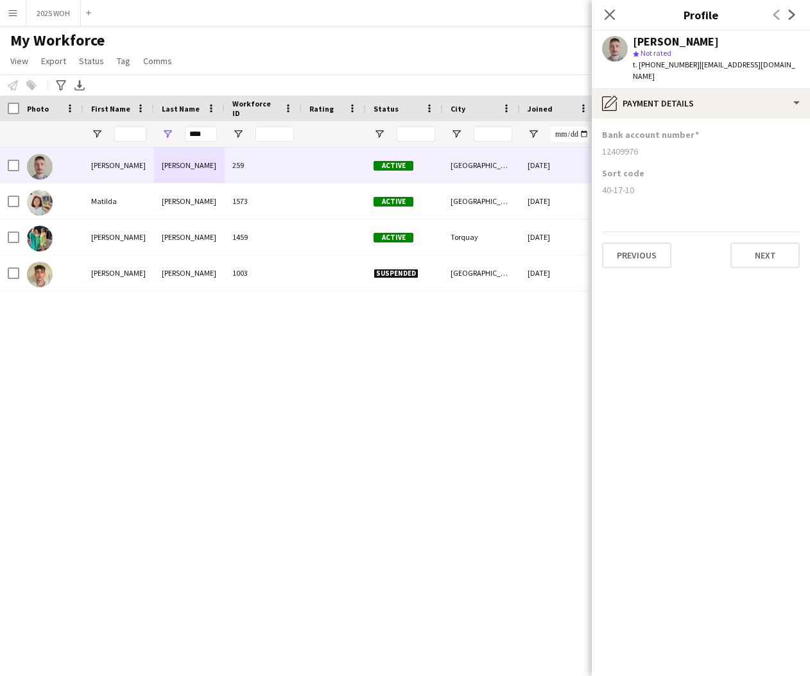
drag, startPoint x: 601, startPoint y: 140, endPoint x: 648, endPoint y: 141, distance: 47.5
click at [639, 141] on app-section-data-types "Bank account number [FINANCIAL_ID] Sort code [FINANCIAL_ID] Previous Next" at bounding box center [701, 398] width 218 height 558
copy div "12409976"
drag, startPoint x: 599, startPoint y: 178, endPoint x: 641, endPoint y: 180, distance: 41.8
click at [640, 180] on app-section-data-types "Bank account number [FINANCIAL_ID] Sort code [FINANCIAL_ID] Previous Next" at bounding box center [701, 398] width 218 height 558
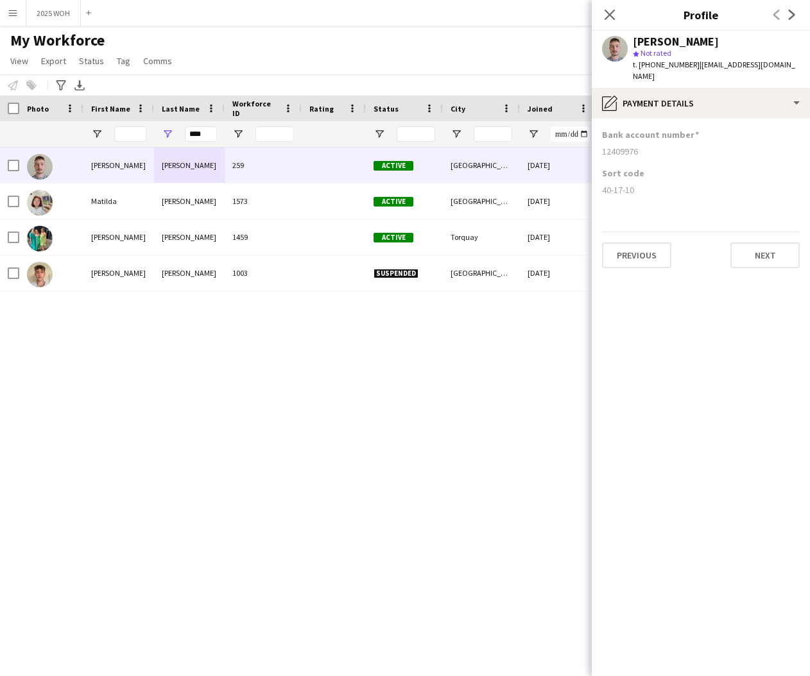
copy div "40-17-10"
click at [703, 168] on div "Sort code" at bounding box center [701, 174] width 198 height 12
click at [603, 12] on app-icon "Close pop-in" at bounding box center [610, 15] width 19 height 19
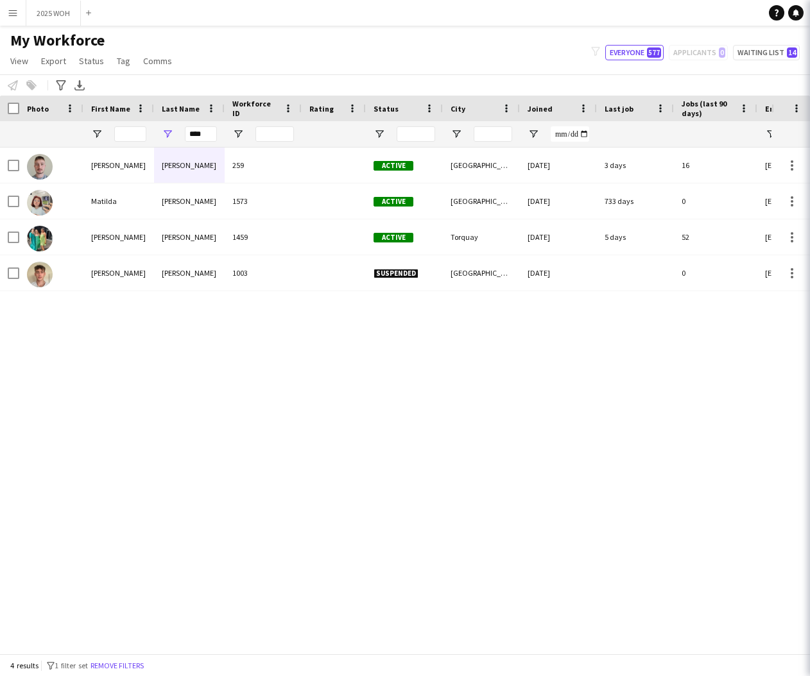
click at [608, 12] on app-navbar "Menu Boards Boards Boards All jobs Status Workforce Workforce My Workforce Recr…" at bounding box center [405, 13] width 810 height 26
click at [201, 133] on input "****" at bounding box center [201, 133] width 32 height 15
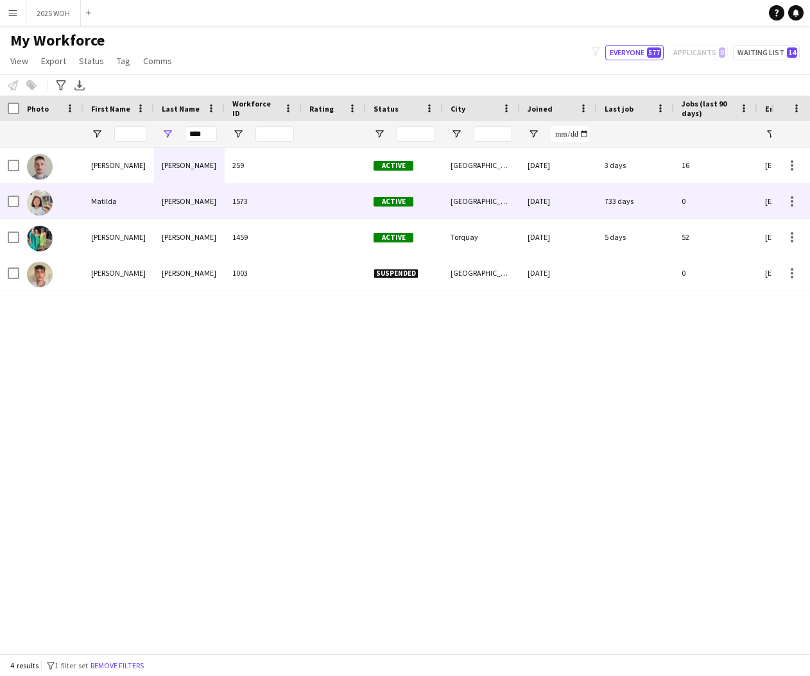
click at [186, 201] on div "[PERSON_NAME]" at bounding box center [189, 201] width 71 height 35
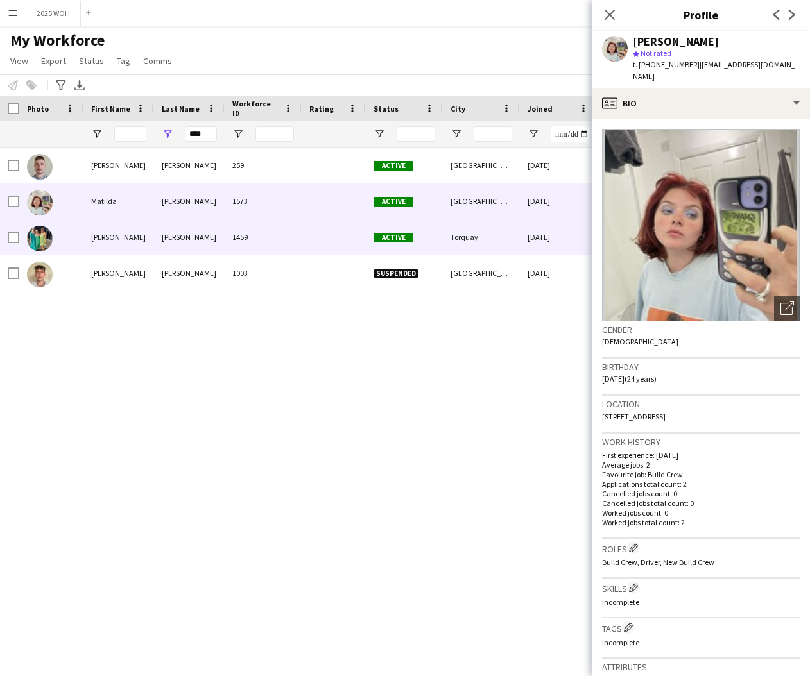
click at [203, 234] on div "[PERSON_NAME]" at bounding box center [189, 236] width 71 height 35
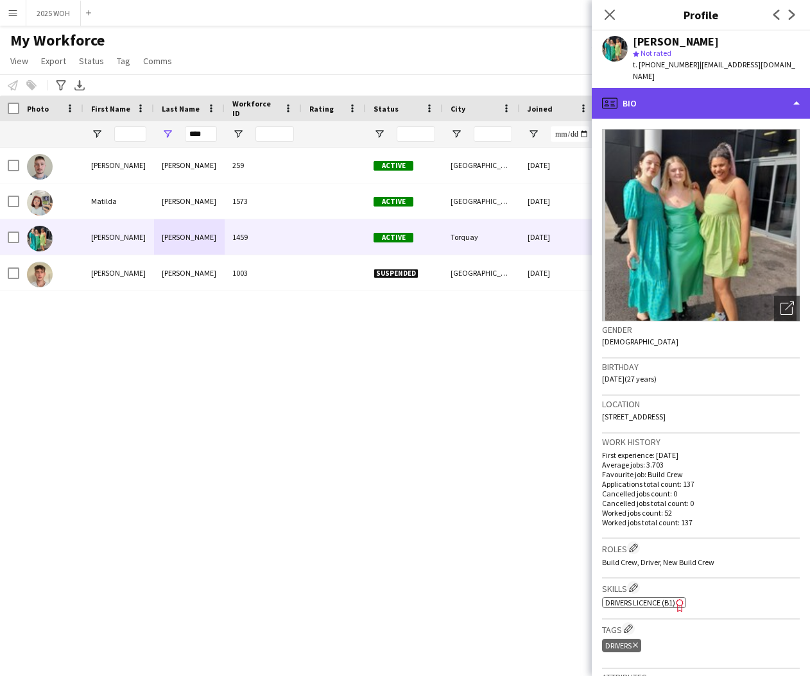
drag, startPoint x: 741, startPoint y: 83, endPoint x: 734, endPoint y: 100, distance: 18.5
click at [742, 88] on div "profile Bio" at bounding box center [701, 103] width 218 height 31
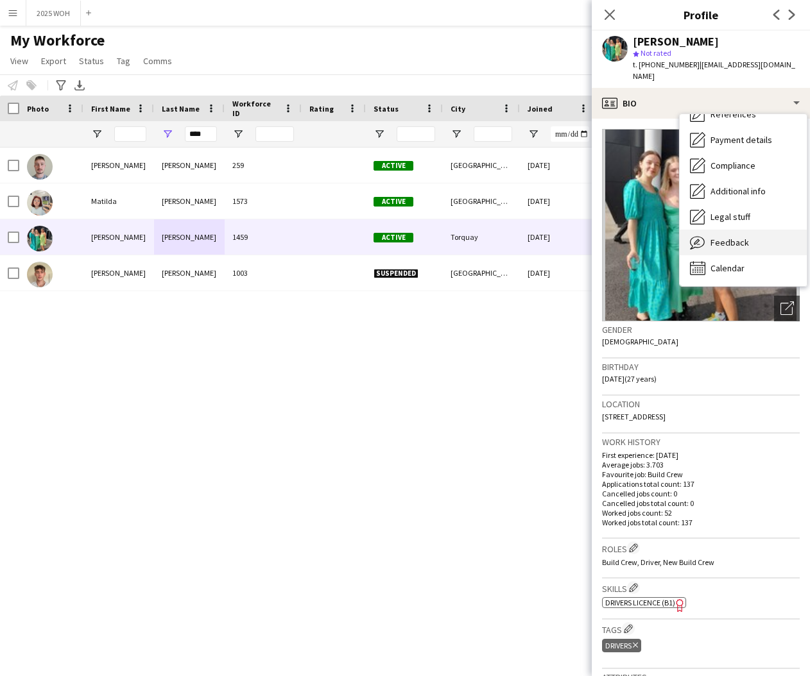
click at [736, 238] on div "Feedback Feedback" at bounding box center [743, 243] width 127 height 26
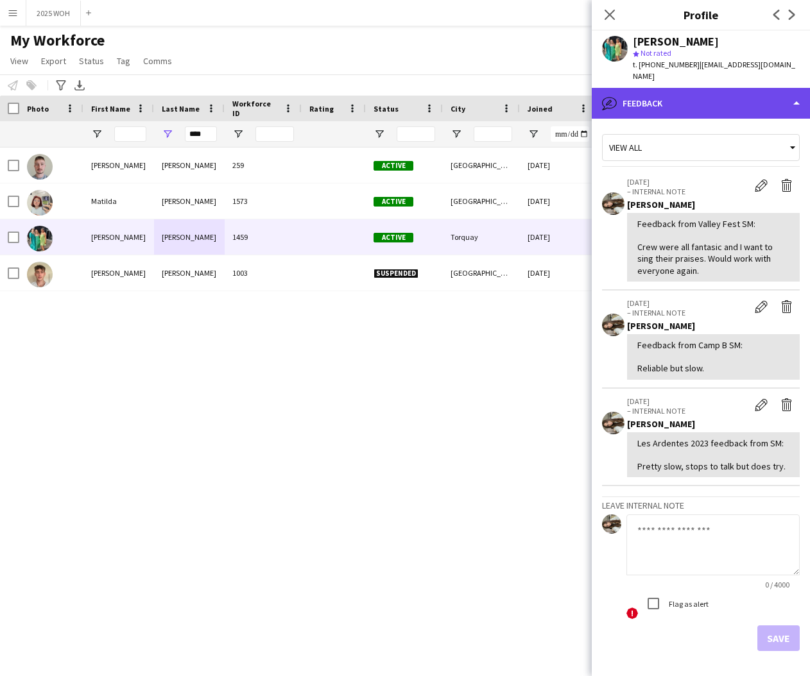
drag, startPoint x: 712, startPoint y: 79, endPoint x: 709, endPoint y: 92, distance: 13.2
click at [713, 88] on div "bubble-pencil Feedback" at bounding box center [701, 103] width 218 height 31
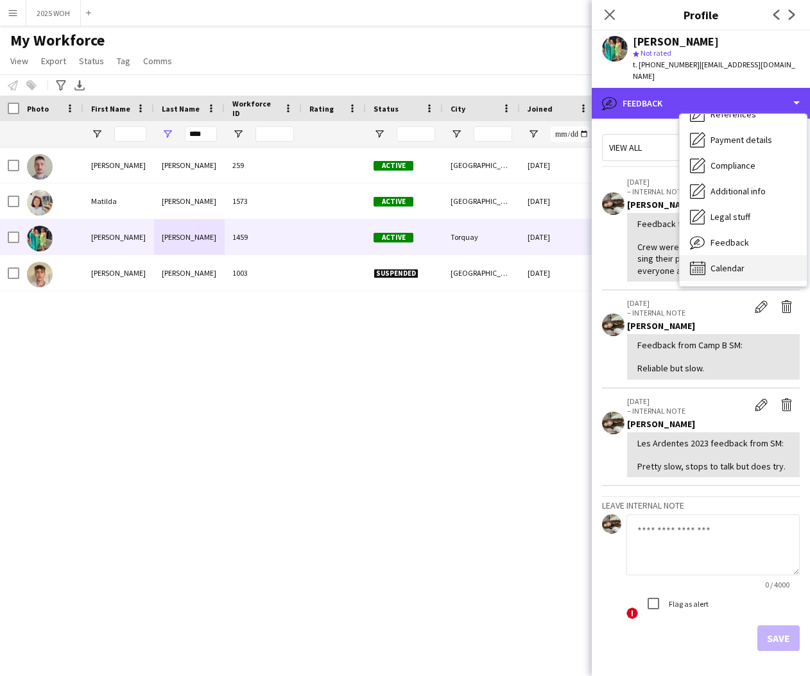
scroll to position [0, 0]
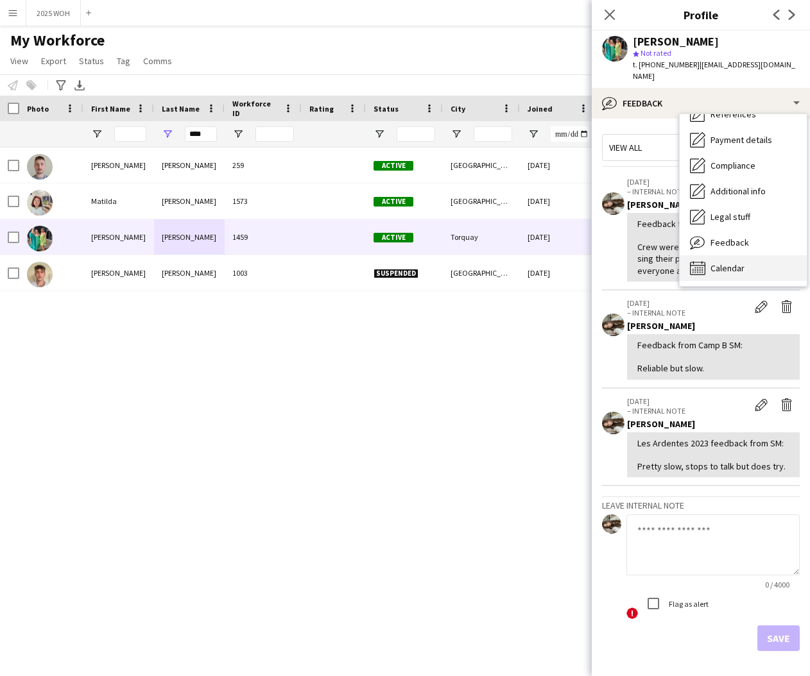
click at [761, 255] on div "Calendar Calendar" at bounding box center [743, 268] width 127 height 26
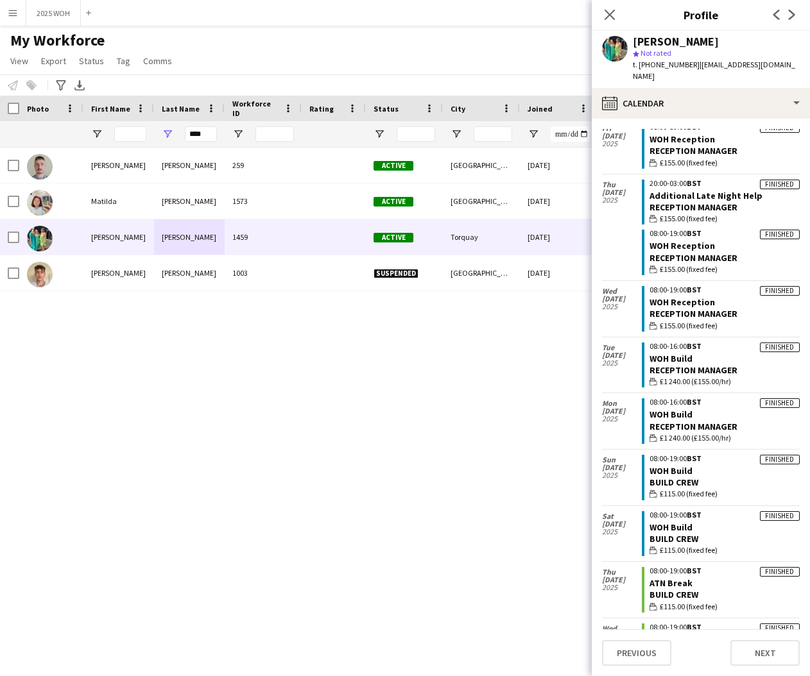
scroll to position [347, 0]
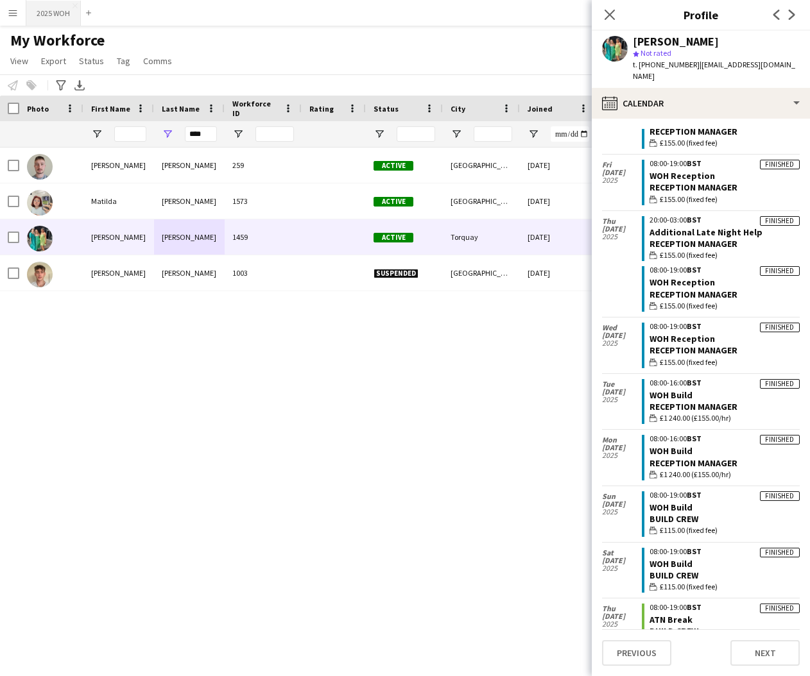
click at [47, 15] on button "2025 WOH Close" at bounding box center [53, 13] width 55 height 25
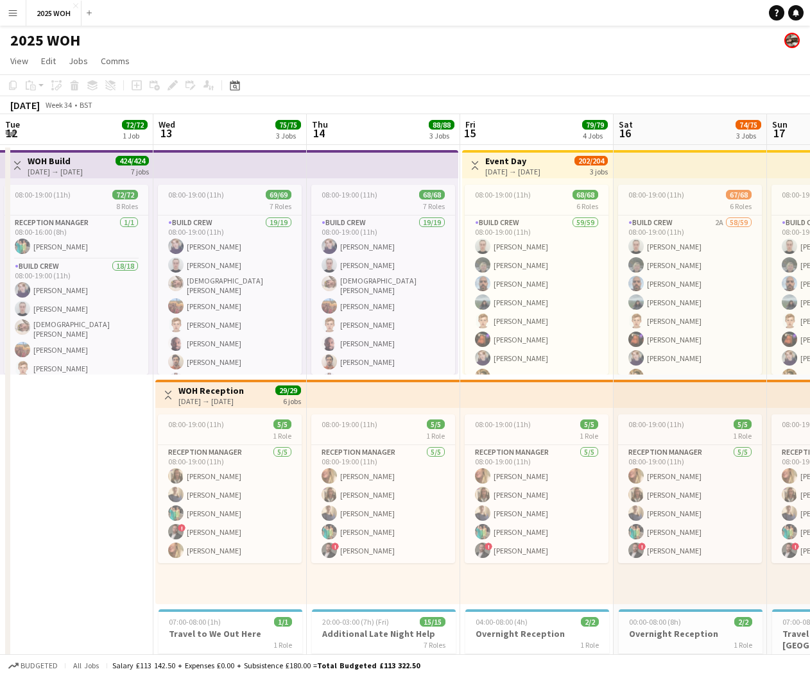
scroll to position [0, 307]
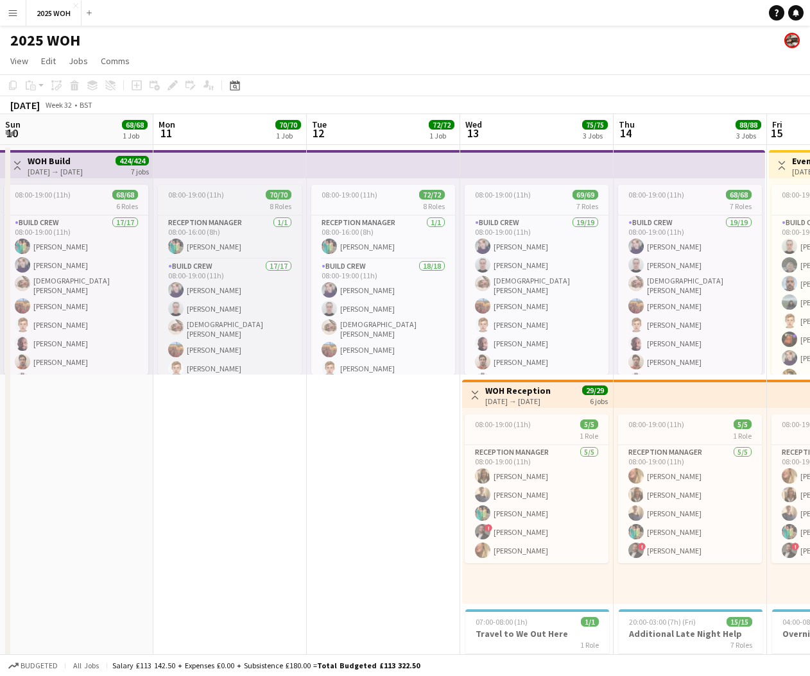
click at [225, 206] on div "8 Roles" at bounding box center [230, 206] width 144 height 10
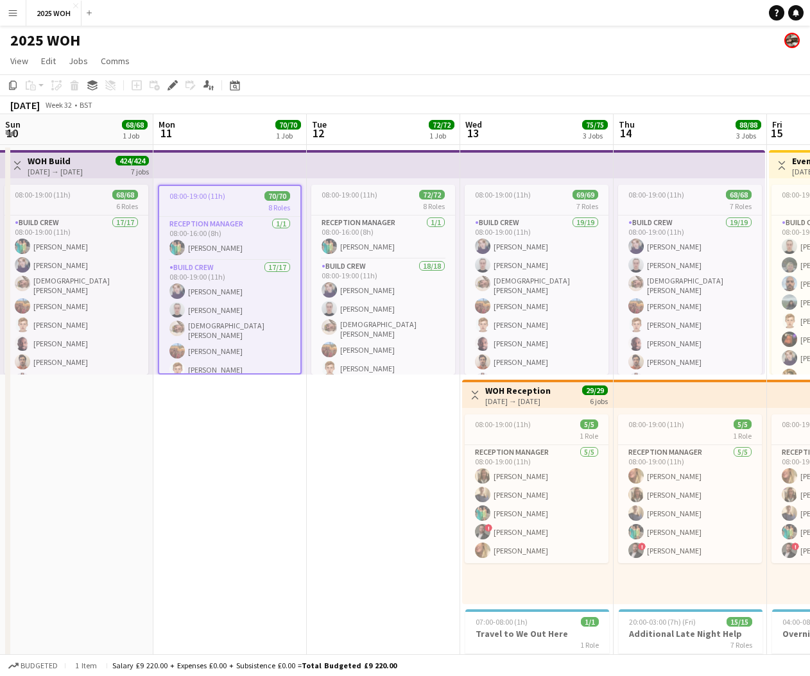
drag, startPoint x: 171, startPoint y: 87, endPoint x: 248, endPoint y: 110, distance: 80.6
click at [171, 87] on icon at bounding box center [172, 85] width 7 height 7
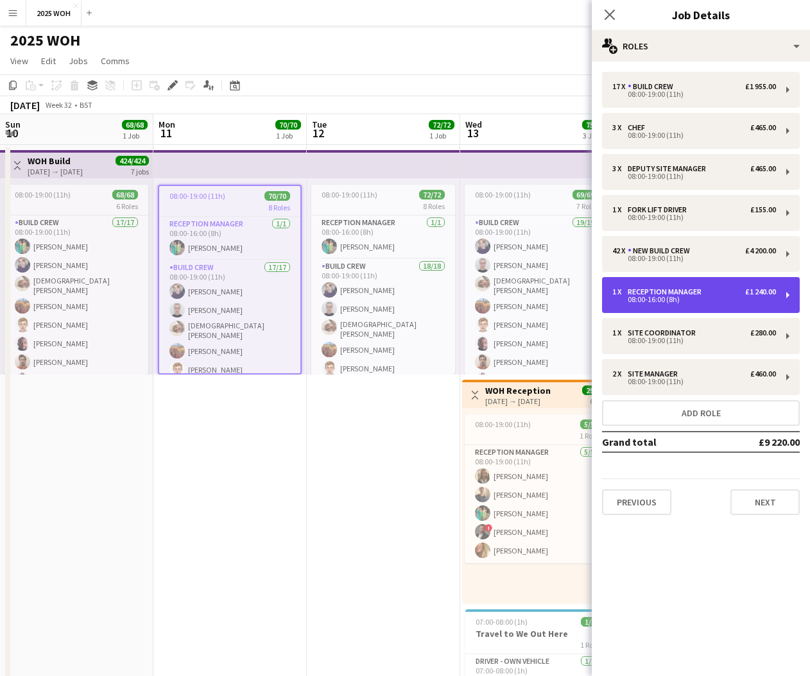
click at [694, 300] on div "08:00-16:00 (8h)" at bounding box center [694, 299] width 164 height 6
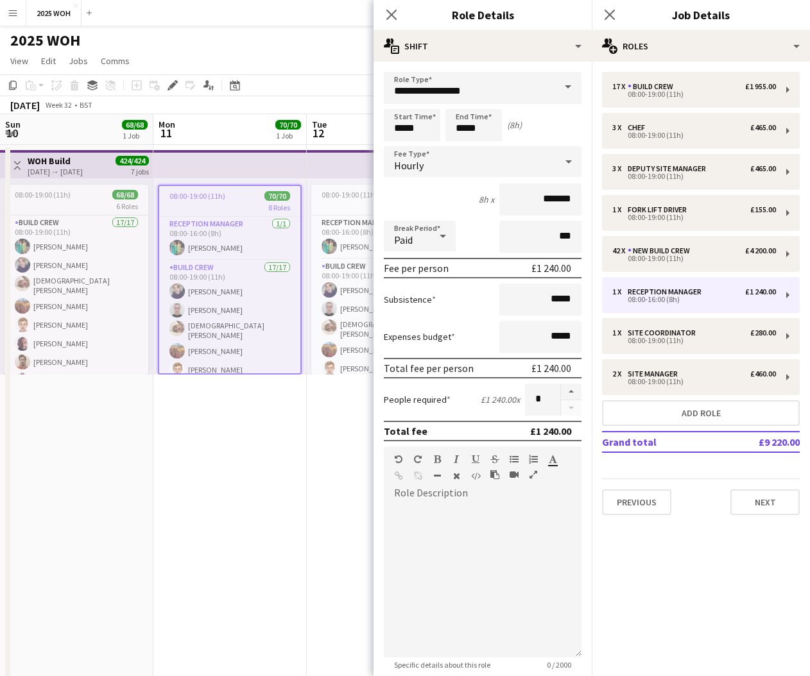
click at [461, 162] on div "Hourly" at bounding box center [470, 161] width 172 height 31
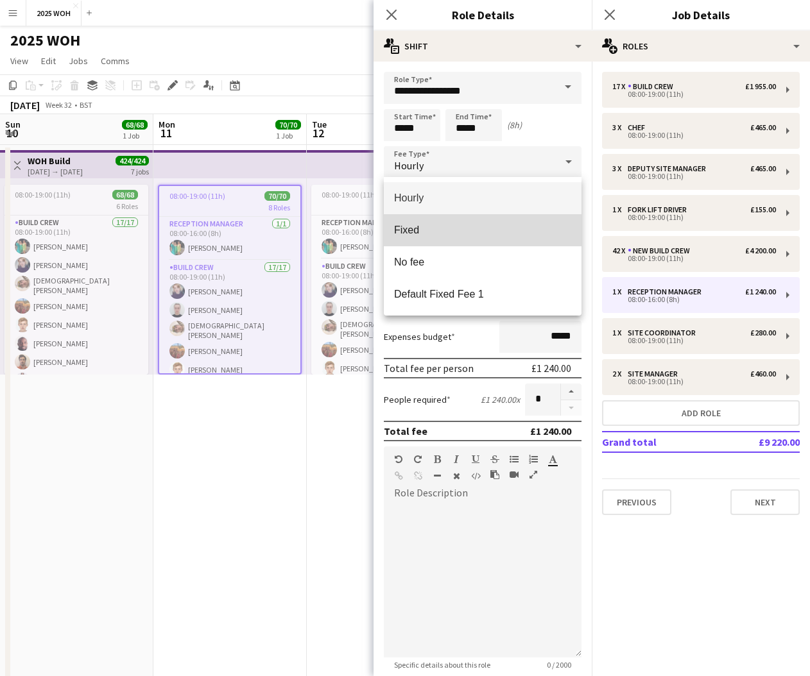
click at [451, 235] on span "Fixed" at bounding box center [482, 230] width 177 height 12
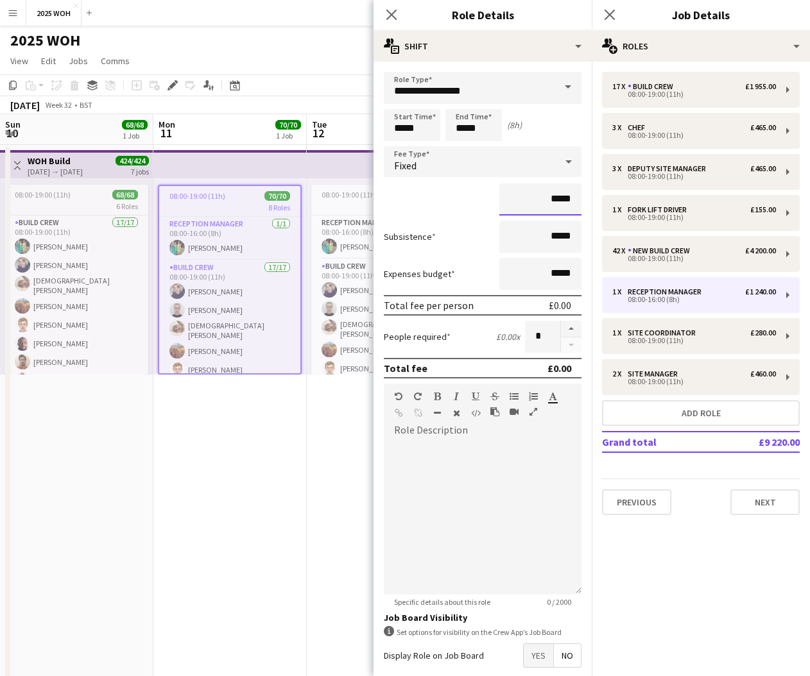
drag, startPoint x: 566, startPoint y: 198, endPoint x: 555, endPoint y: 198, distance: 10.9
click at [555, 198] on input "*****" at bounding box center [540, 200] width 82 height 32
type input "****"
click at [611, 15] on icon at bounding box center [609, 14] width 12 height 12
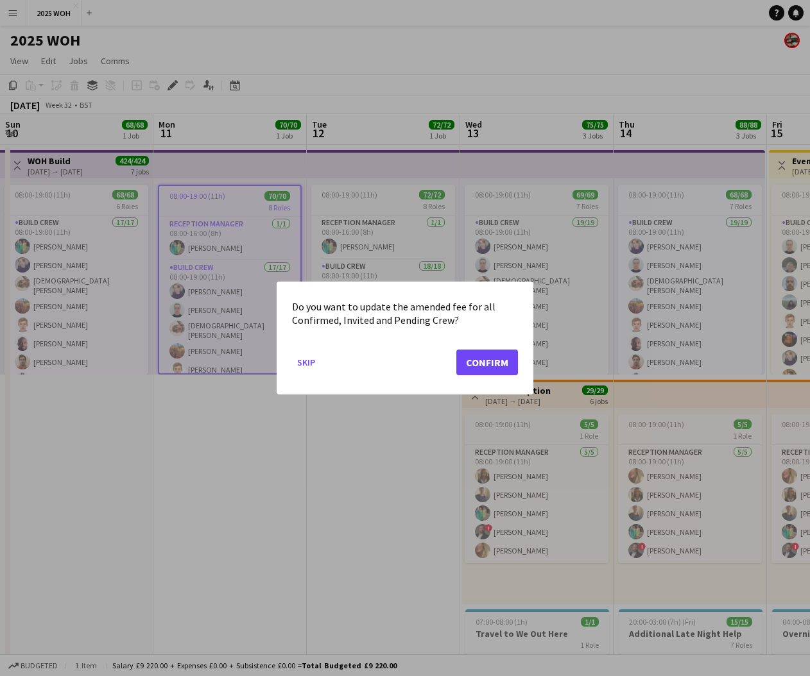
click at [478, 357] on button "Confirm" at bounding box center [487, 363] width 62 height 26
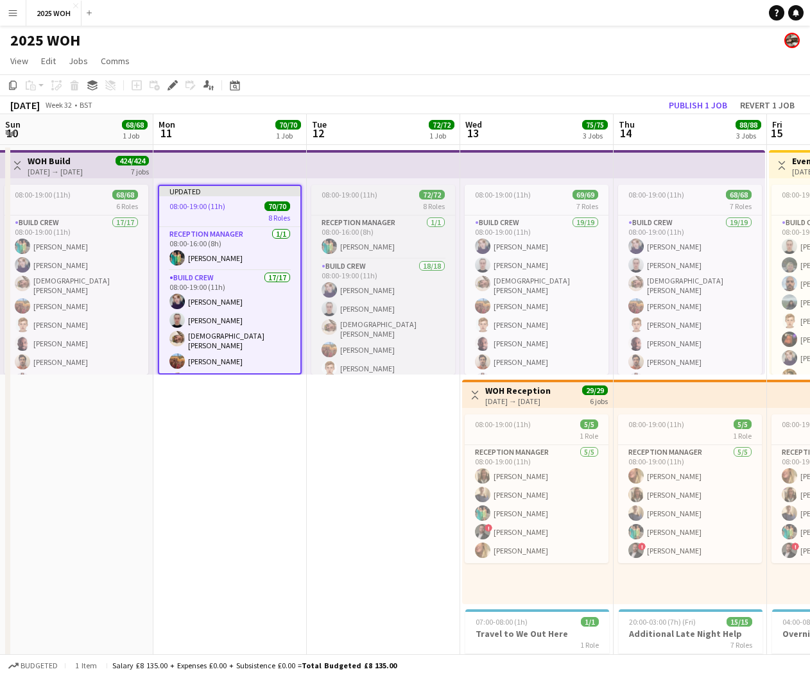
click at [379, 194] on div "08:00-19:00 (11h) 72/72" at bounding box center [383, 195] width 144 height 10
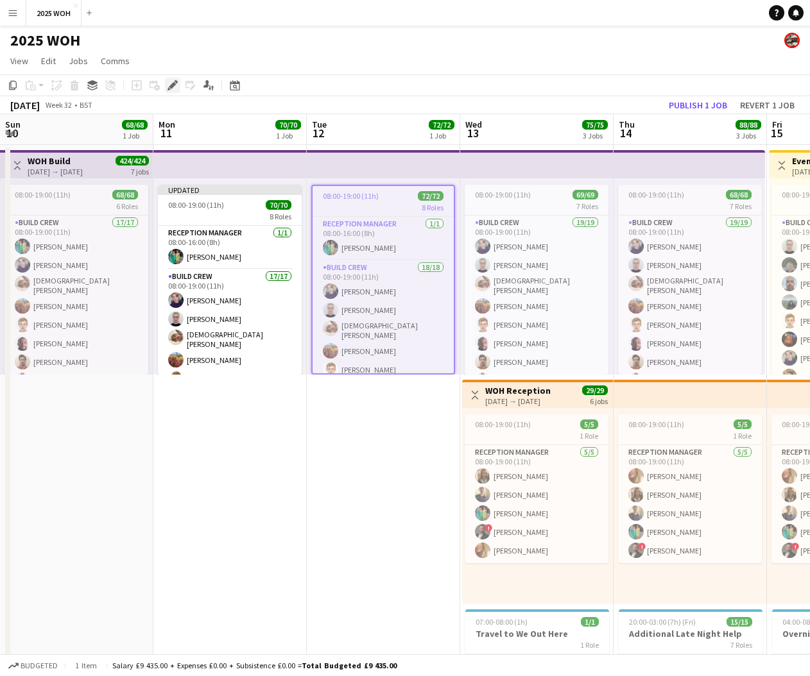
click at [168, 84] on icon "Edit" at bounding box center [173, 85] width 10 height 10
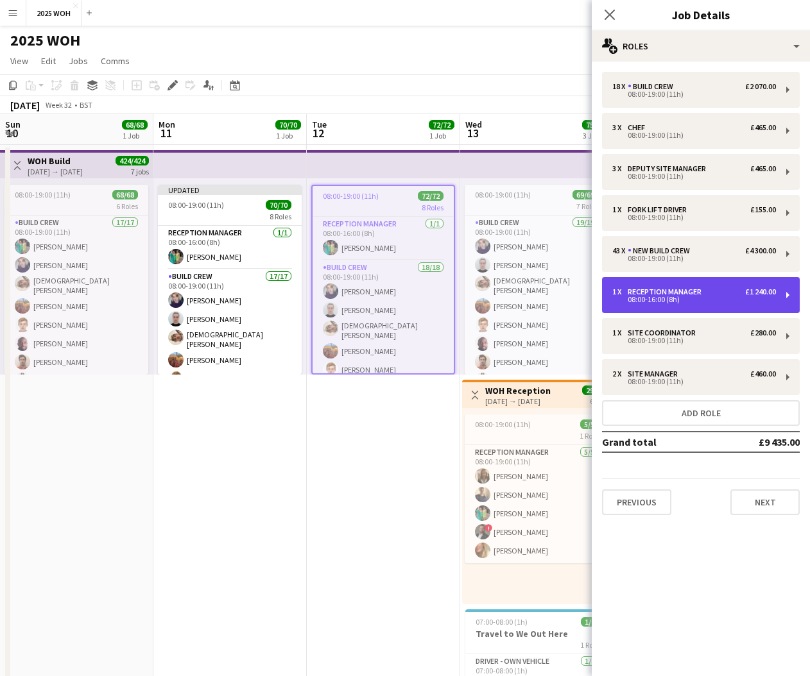
click at [678, 293] on div "Reception Manager" at bounding box center [667, 292] width 79 height 9
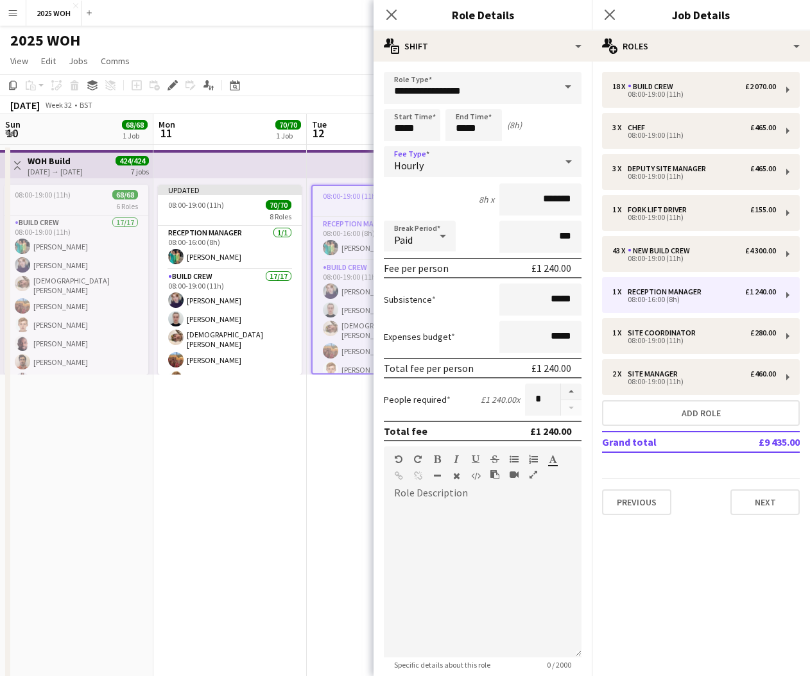
click at [479, 167] on div "Hourly" at bounding box center [470, 161] width 172 height 31
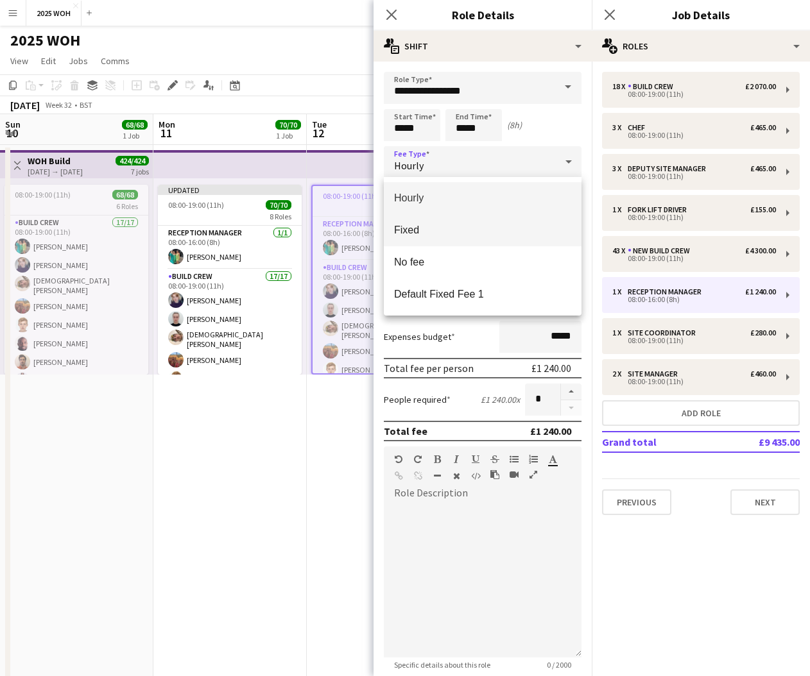
click at [438, 230] on span "Fixed" at bounding box center [482, 230] width 177 height 12
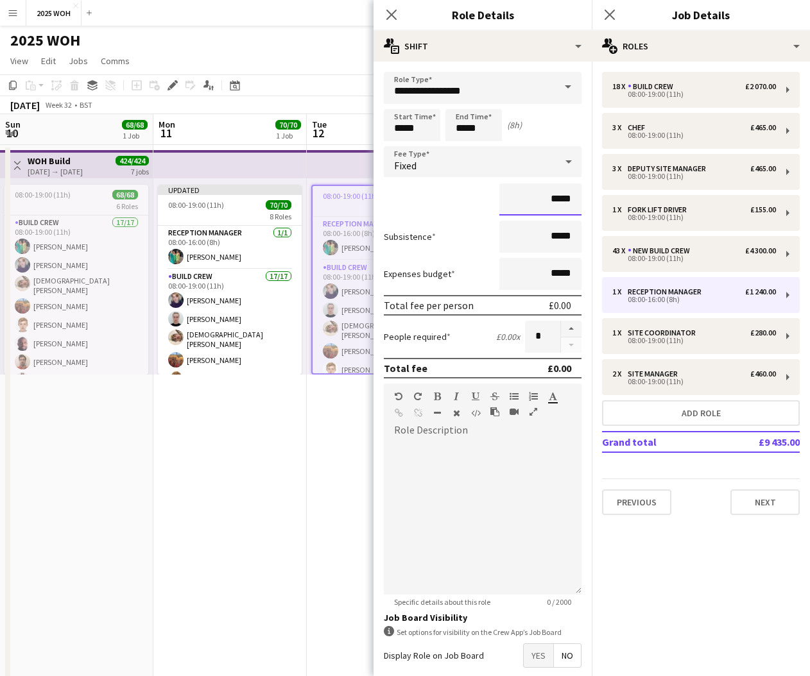
drag, startPoint x: 571, startPoint y: 199, endPoint x: 548, endPoint y: 198, distance: 23.1
click at [548, 198] on input "*****" at bounding box center [540, 200] width 82 height 32
type input "****"
click at [609, 17] on icon "Close pop-in" at bounding box center [609, 14] width 12 height 12
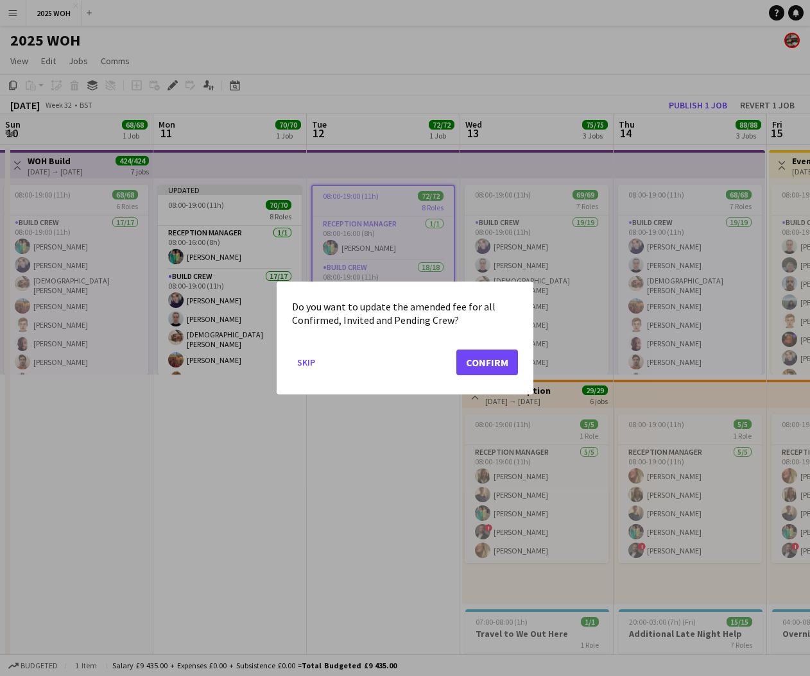
click at [494, 368] on button "Confirm" at bounding box center [487, 363] width 62 height 26
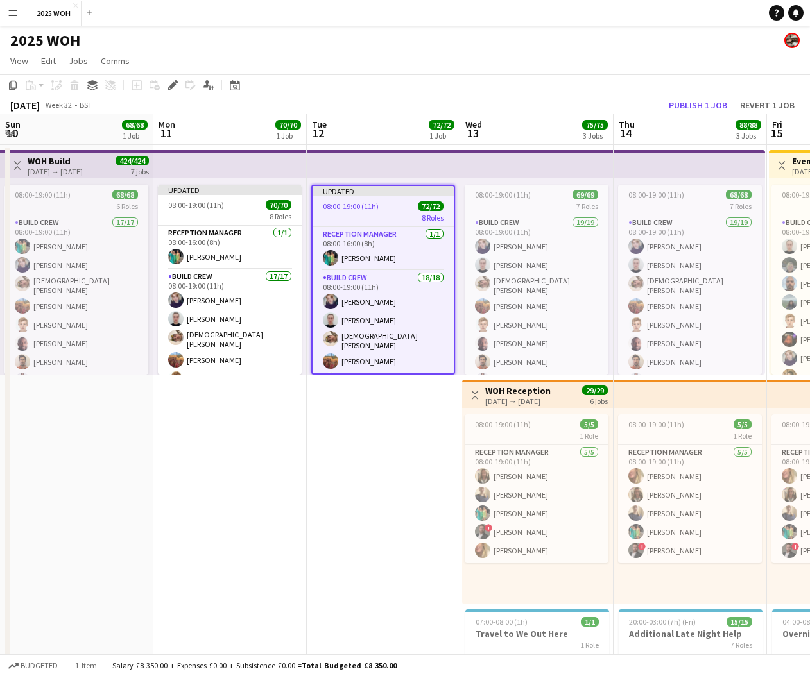
drag, startPoint x: 701, startPoint y: 105, endPoint x: 694, endPoint y: 111, distance: 9.5
click at [701, 105] on button "Publish 1 job" at bounding box center [698, 105] width 69 height 17
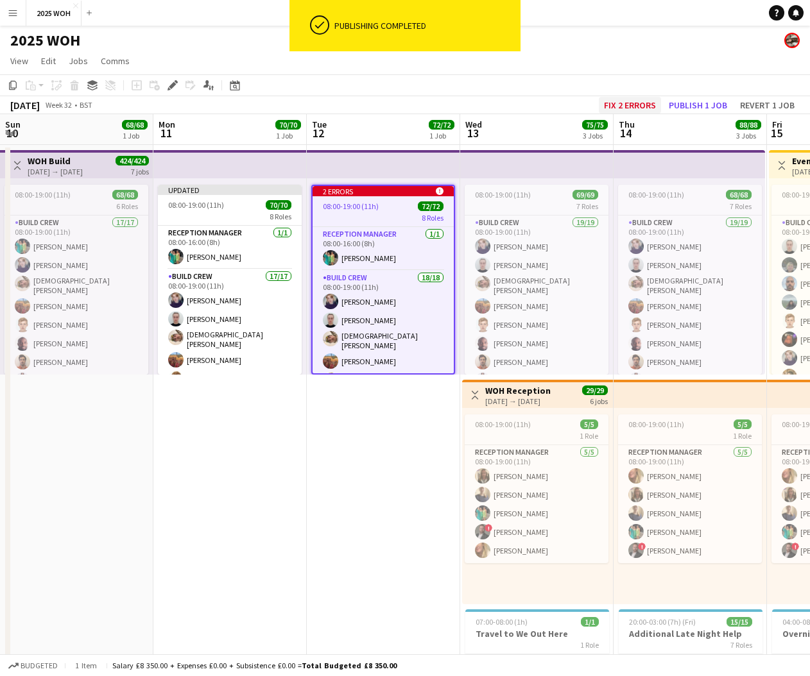
click at [626, 106] on button "Fix 2 errors" at bounding box center [630, 105] width 62 height 17
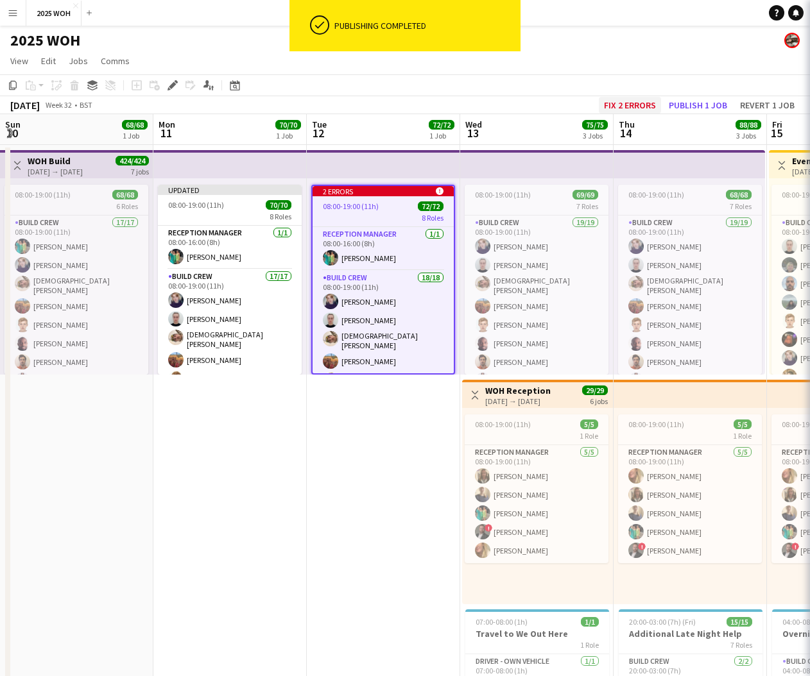
scroll to position [0, 441]
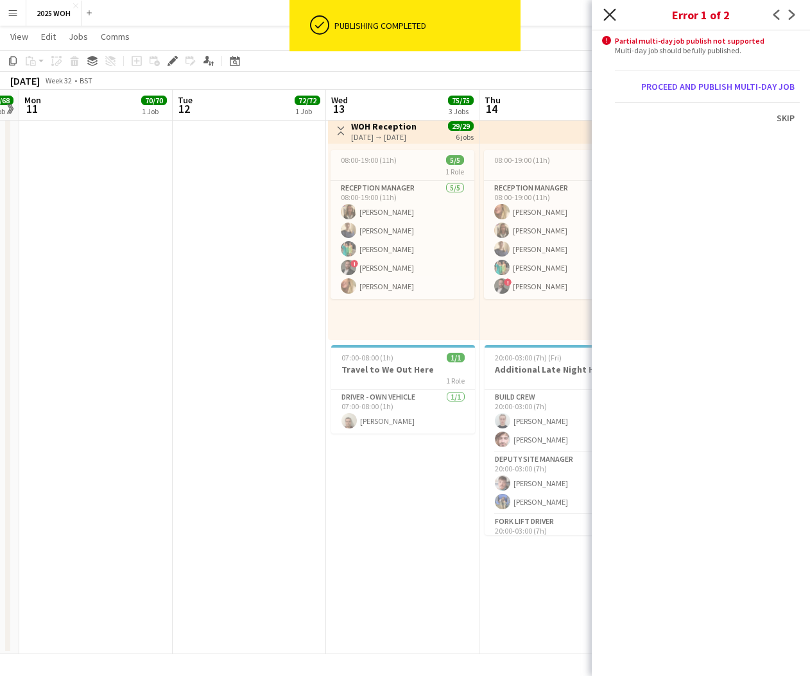
click at [606, 17] on icon at bounding box center [609, 14] width 12 height 12
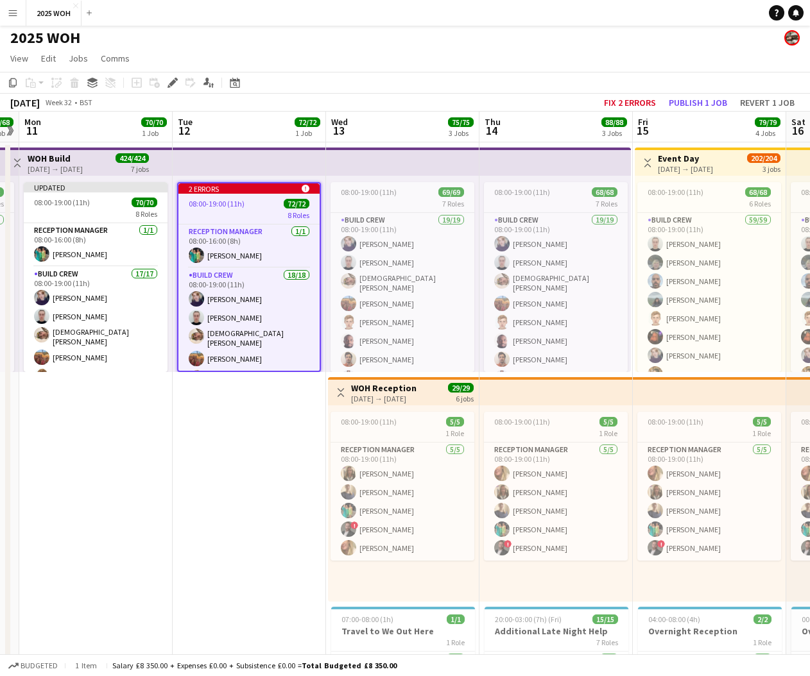
scroll to position [0, 0]
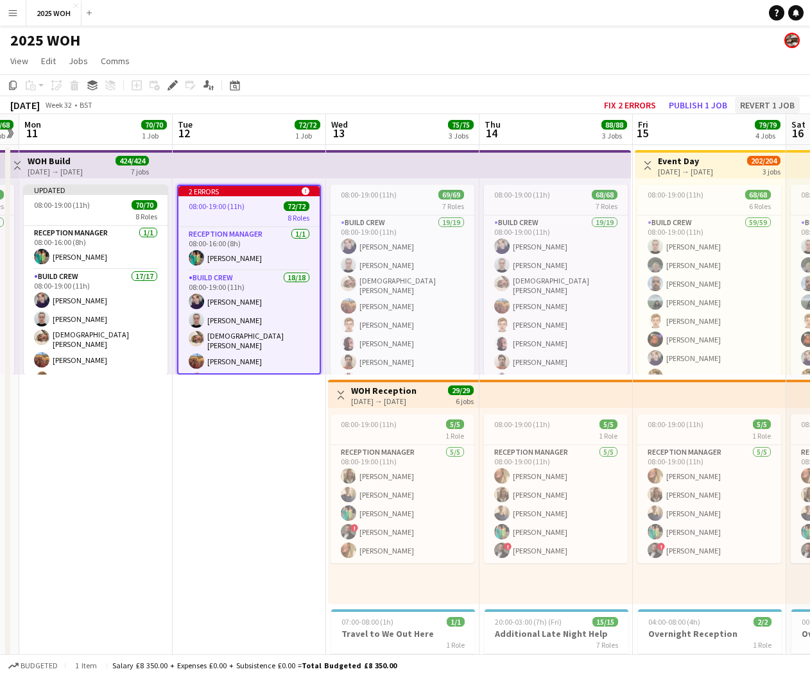
click at [757, 107] on button "Revert 1 job" at bounding box center [767, 105] width 65 height 17
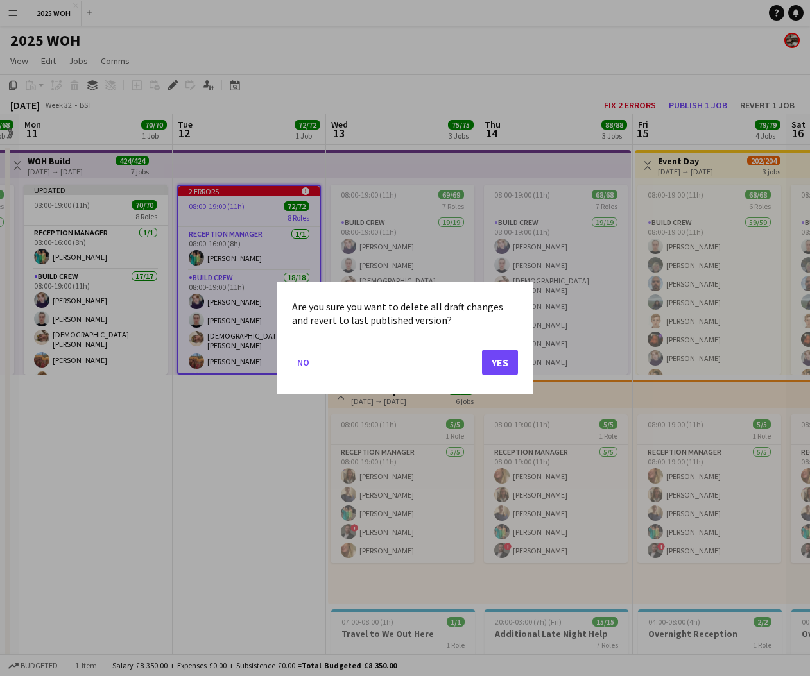
click at [497, 363] on button "Yes" at bounding box center [500, 363] width 36 height 26
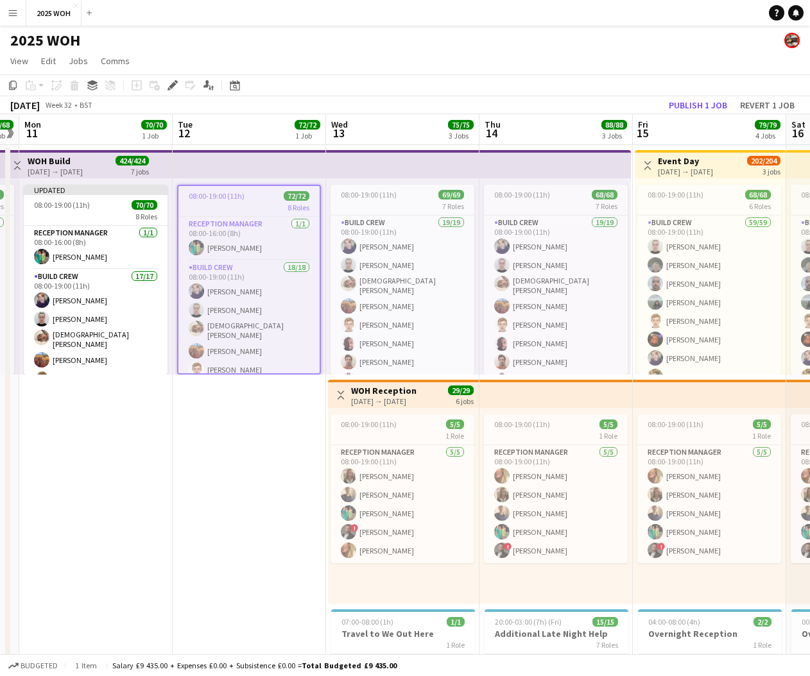
drag, startPoint x: 237, startPoint y: 452, endPoint x: 236, endPoint y: 443, distance: 9.7
click at [237, 449] on app-date-cell "08:00-19:00 (11h) 72/72 8 Roles Reception Manager [DATE] 08:00-16:00 (8h) [PERS…" at bounding box center [249, 532] width 153 height 774
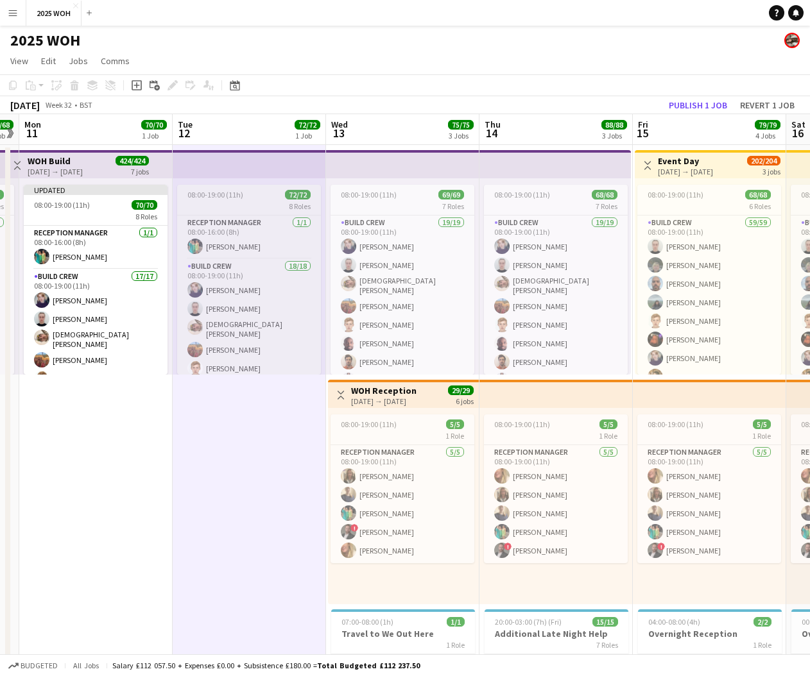
click at [228, 206] on div "8 Roles" at bounding box center [249, 206] width 144 height 10
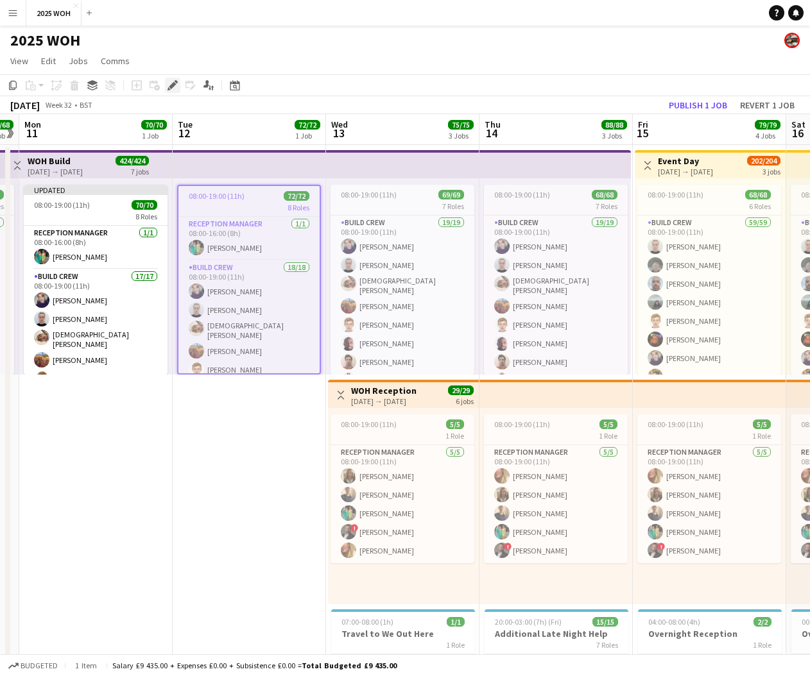
click at [172, 89] on icon "Edit" at bounding box center [173, 85] width 10 height 10
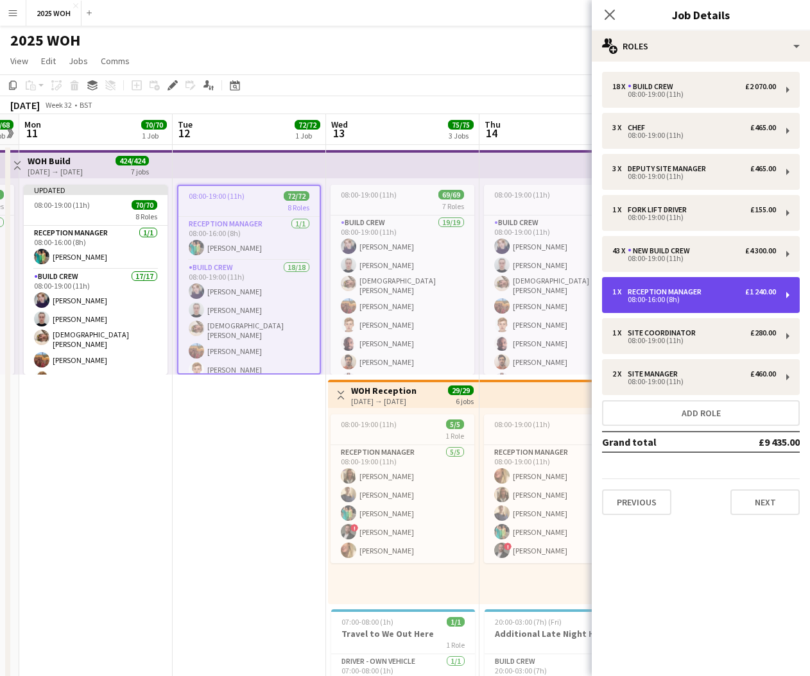
click at [689, 296] on div "08:00-16:00 (8h)" at bounding box center [694, 299] width 164 height 6
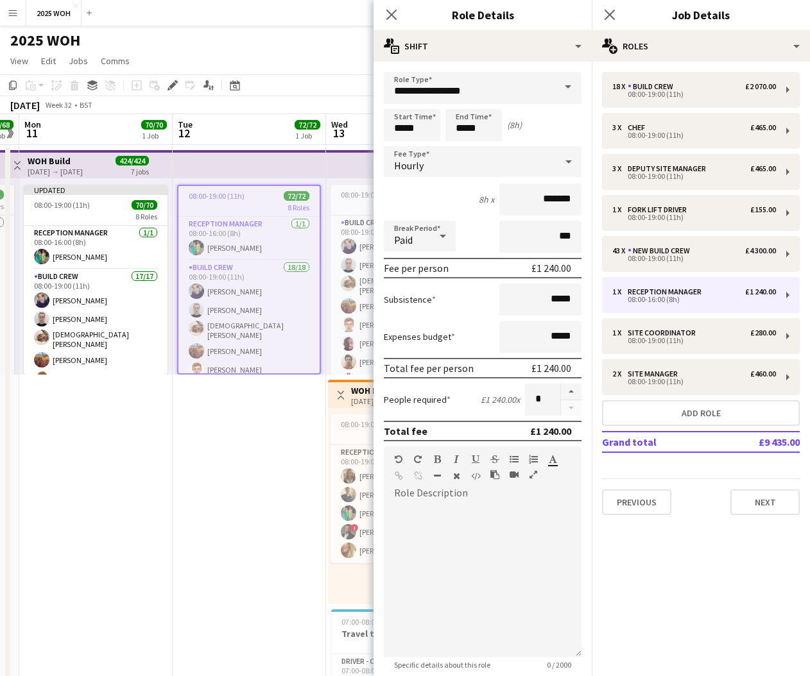
click at [504, 169] on div "Hourly" at bounding box center [470, 161] width 172 height 31
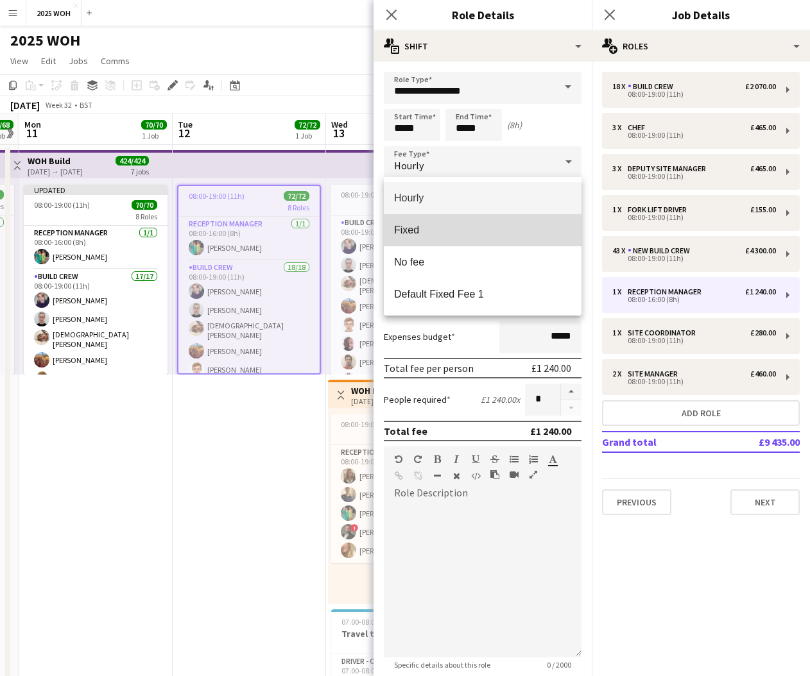
click at [440, 246] on mat-option "Fixed" at bounding box center [483, 230] width 198 height 32
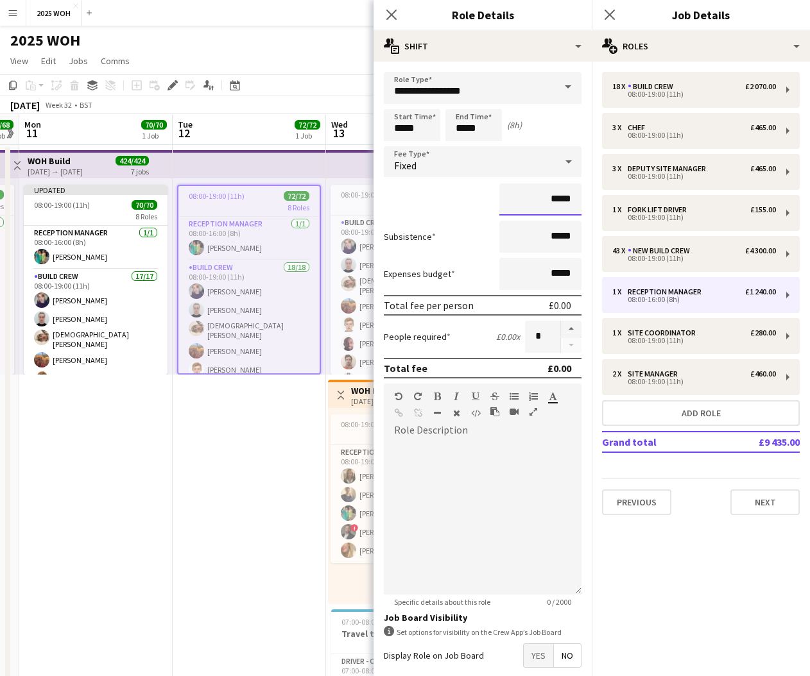
drag, startPoint x: 577, startPoint y: 202, endPoint x: 526, endPoint y: 198, distance: 50.9
click at [526, 198] on input "*****" at bounding box center [540, 200] width 82 height 32
type input "****"
click at [627, 17] on div "Close pop-in" at bounding box center [610, 15] width 36 height 30
click at [615, 15] on icon "Close pop-in" at bounding box center [609, 14] width 12 height 12
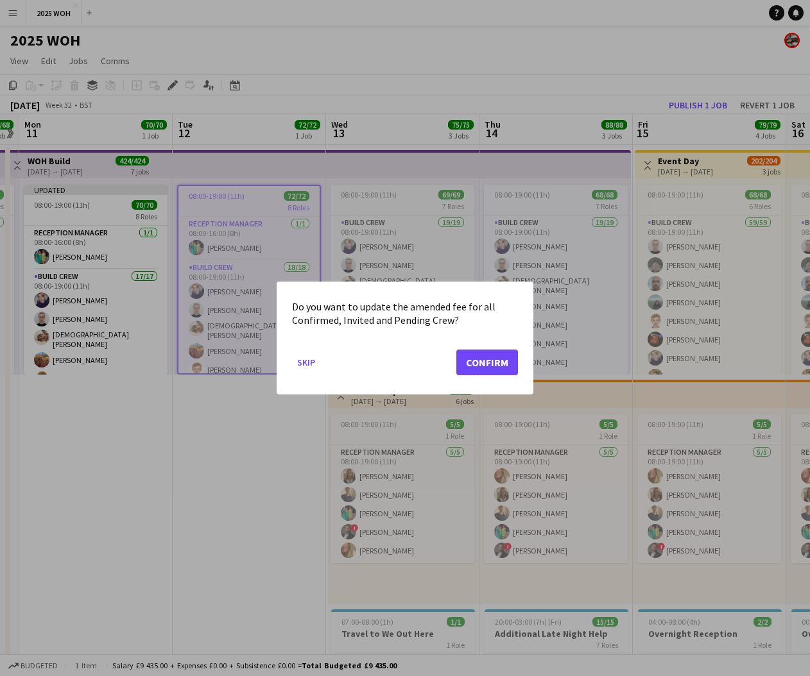
click at [486, 366] on button "Confirm" at bounding box center [487, 363] width 62 height 26
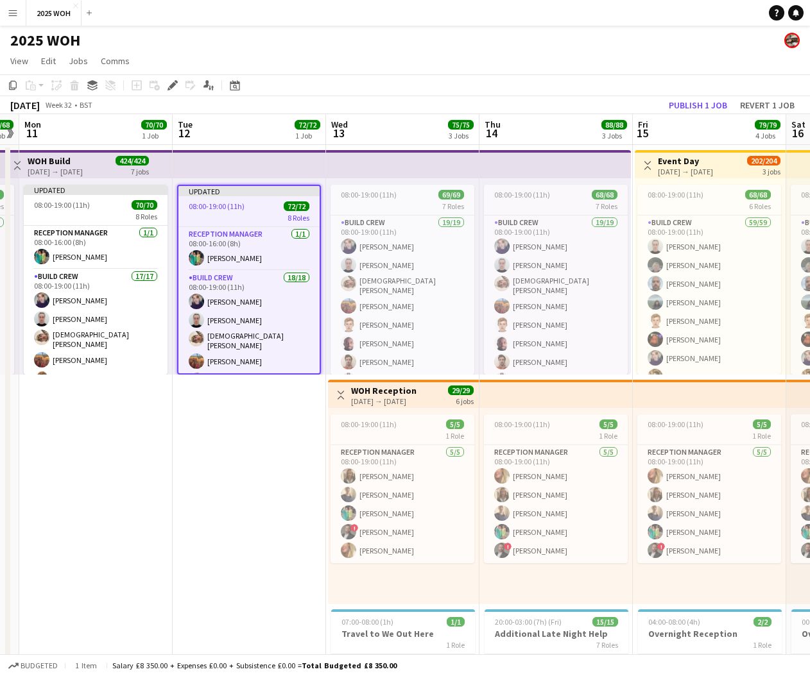
click at [251, 403] on app-date-cell "Updated 08:00-19:00 (11h) 72/72 8 Roles Reception Manager [DATE] 08:00-16:00 (8…" at bounding box center [249, 532] width 153 height 774
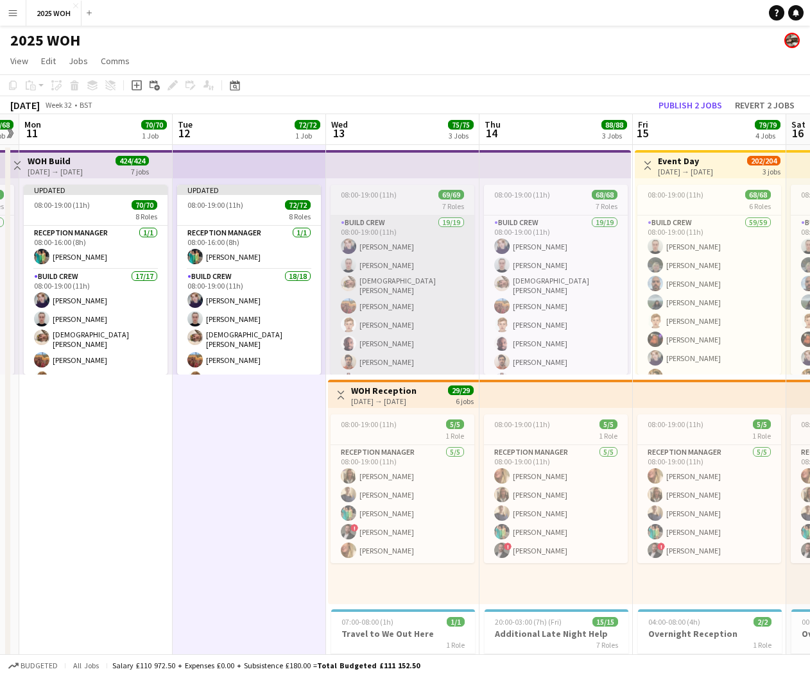
scroll to position [0, 440]
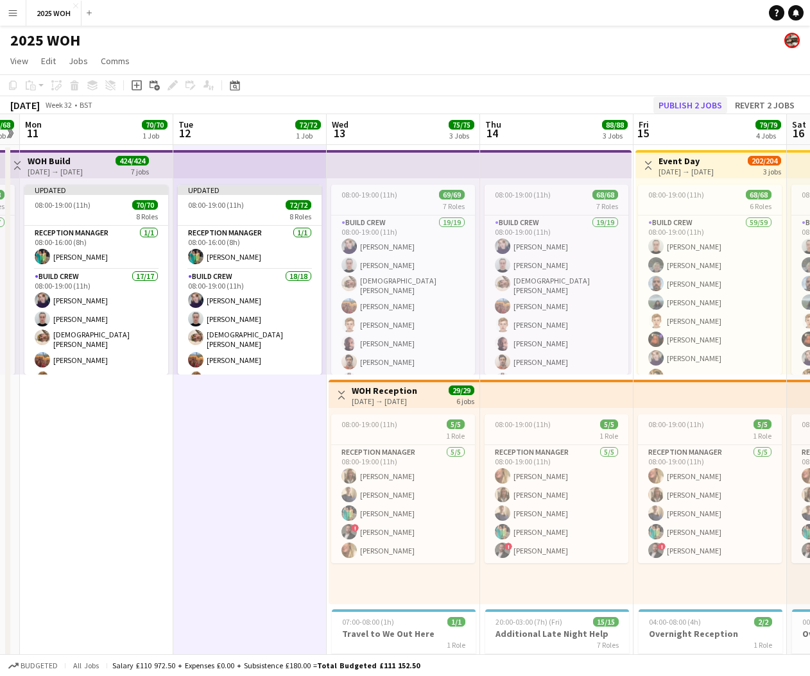
click at [688, 105] on button "Publish 2 jobs" at bounding box center [690, 105] width 74 height 17
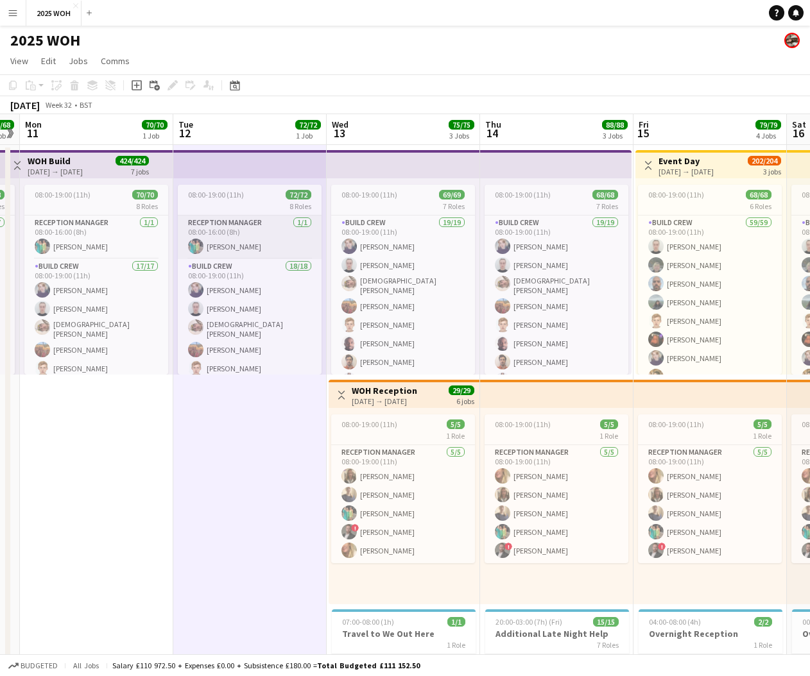
drag, startPoint x: 248, startPoint y: 230, endPoint x: 255, endPoint y: 232, distance: 7.2
click at [249, 231] on app-card-role "Reception Manager [DATE] 08:00-16:00 (8h) [PERSON_NAME]" at bounding box center [250, 238] width 144 height 44
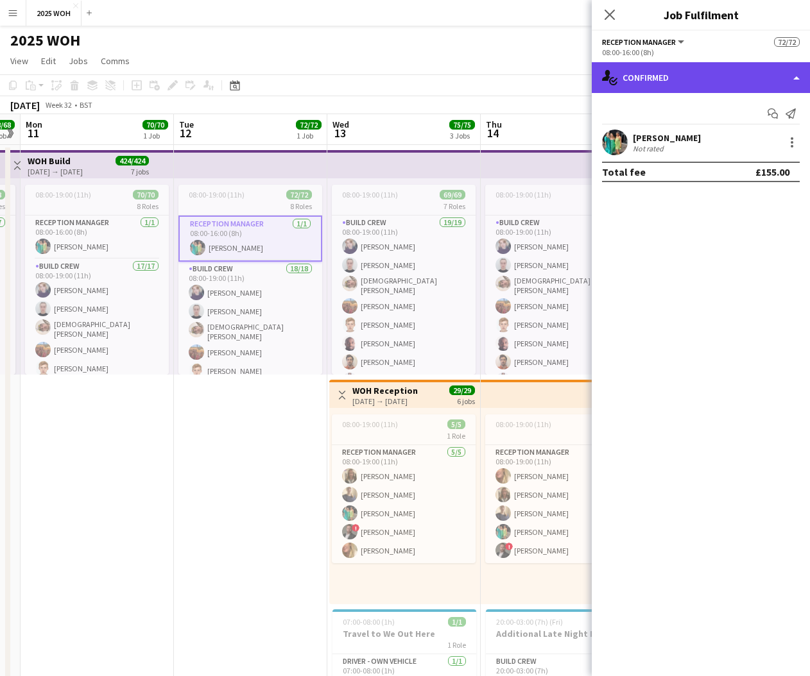
click at [722, 76] on div "single-neutral-actions-check-2 Confirmed" at bounding box center [701, 77] width 218 height 31
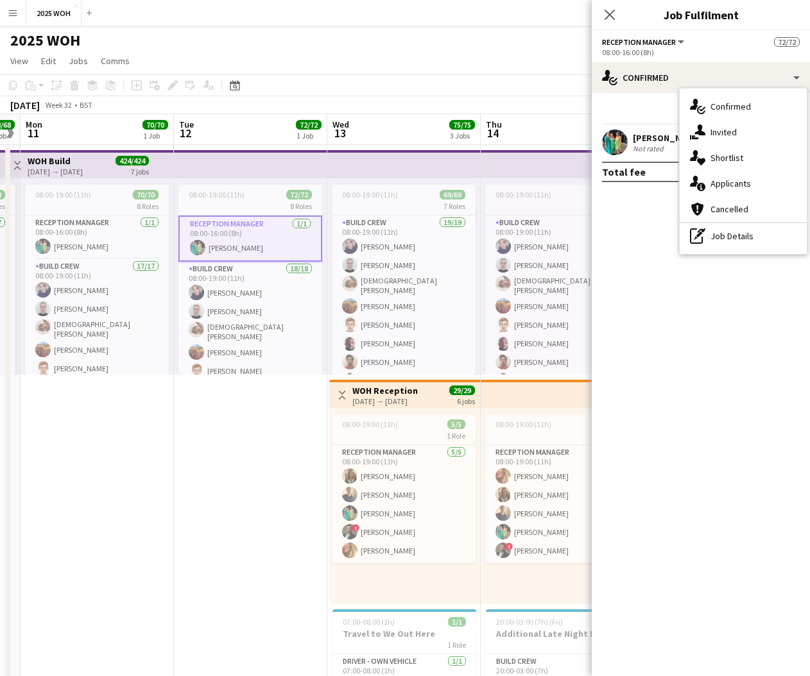
click at [642, 154] on div "[PERSON_NAME] Not rated" at bounding box center [701, 143] width 218 height 26
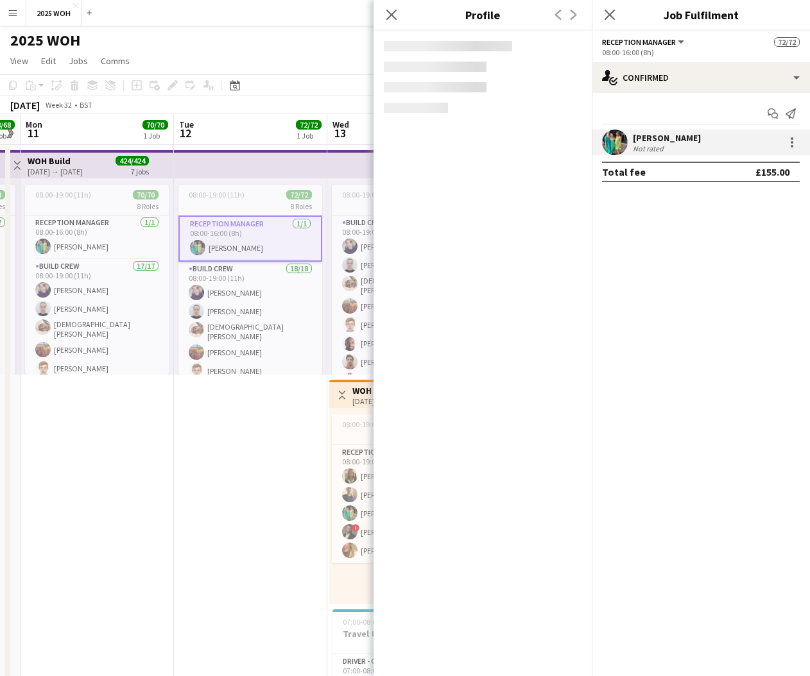
click at [644, 144] on div "Not rated" at bounding box center [649, 149] width 33 height 10
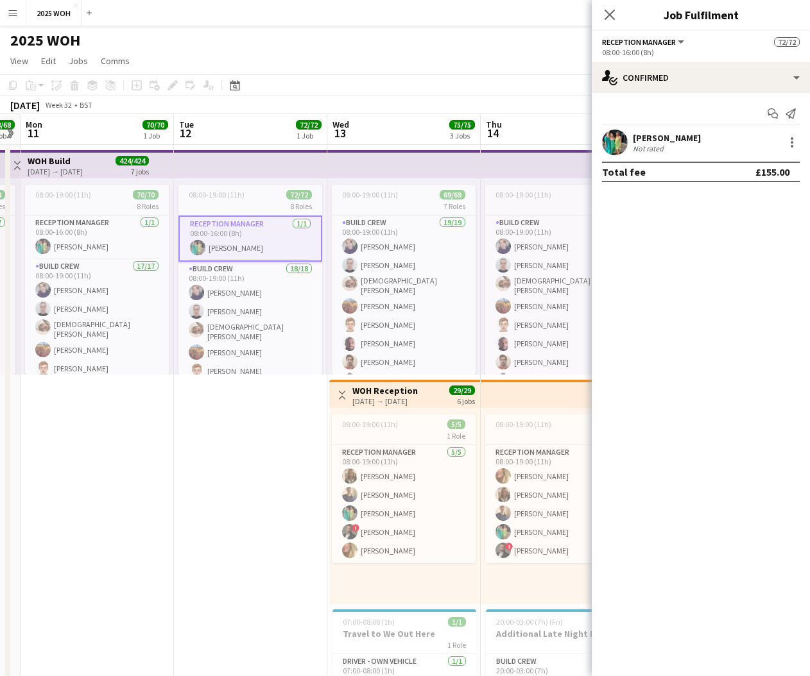
click at [664, 144] on div "Not rated" at bounding box center [649, 149] width 33 height 10
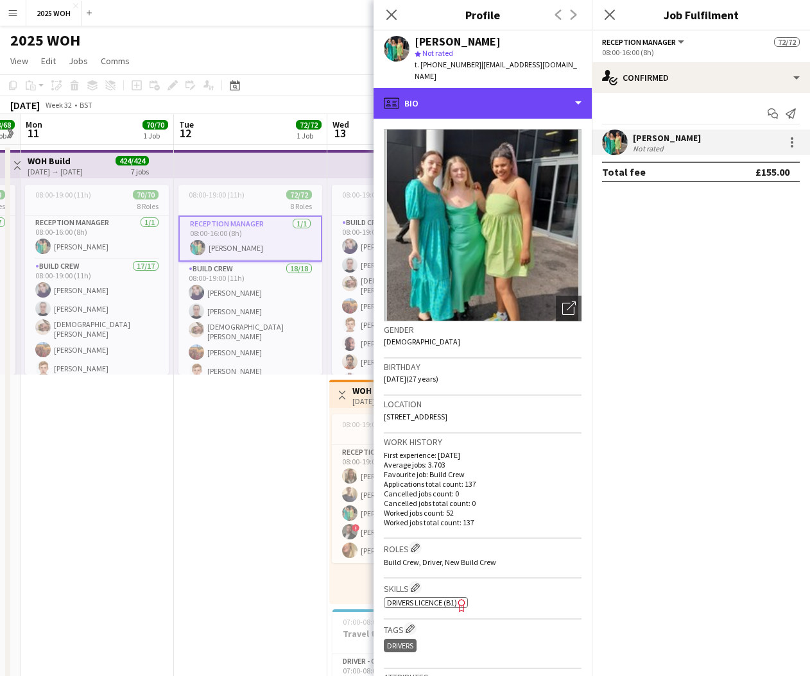
drag, startPoint x: 523, startPoint y: 99, endPoint x: 543, endPoint y: 133, distance: 38.9
click at [524, 99] on div "profile Bio" at bounding box center [483, 103] width 218 height 31
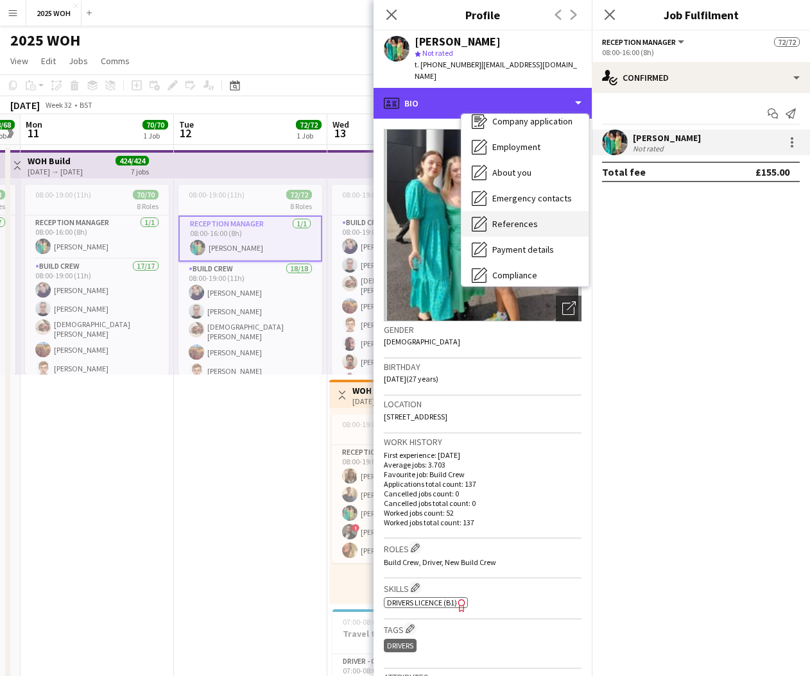
scroll to position [56, 0]
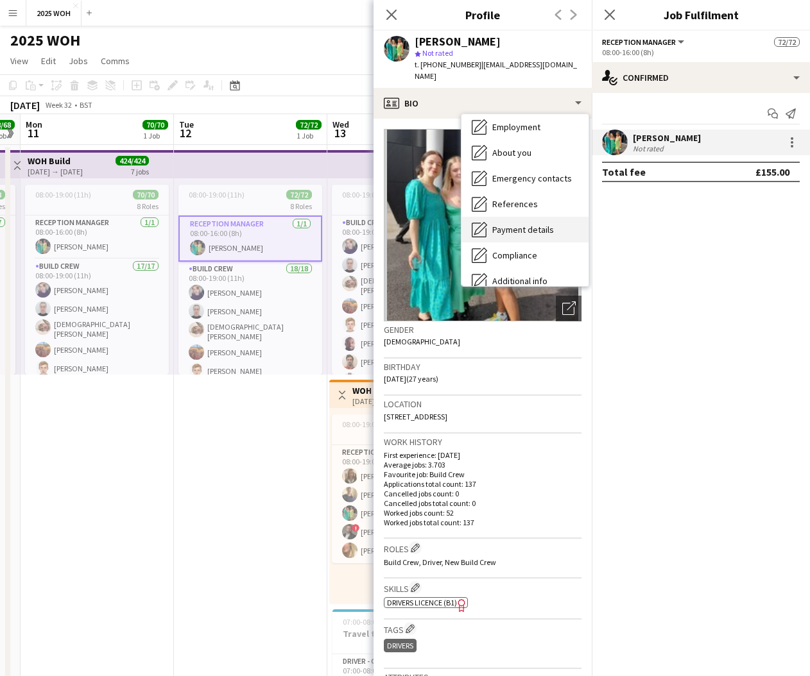
click at [533, 224] on span "Payment details" at bounding box center [523, 230] width 62 height 12
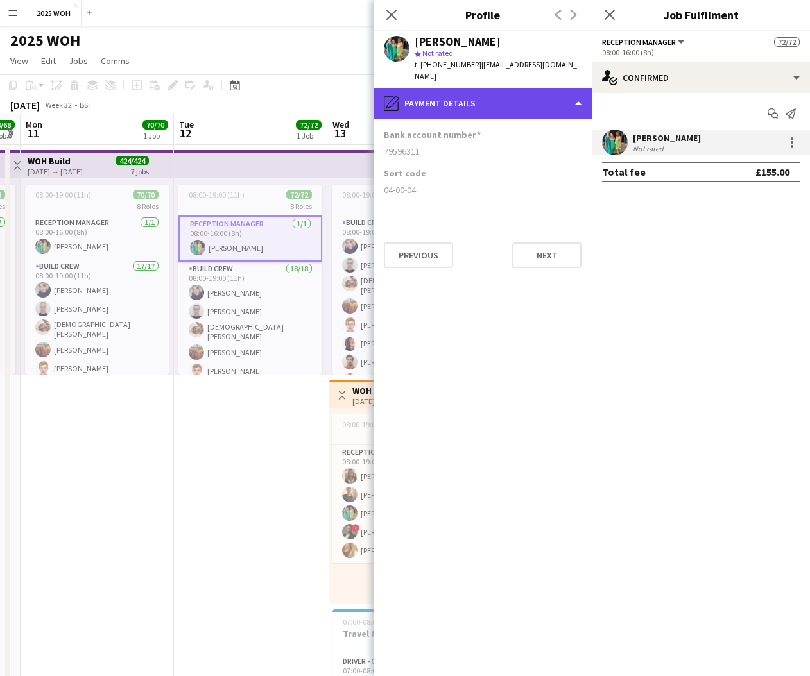
click at [538, 90] on div "pencil4 Payment details" at bounding box center [483, 103] width 218 height 31
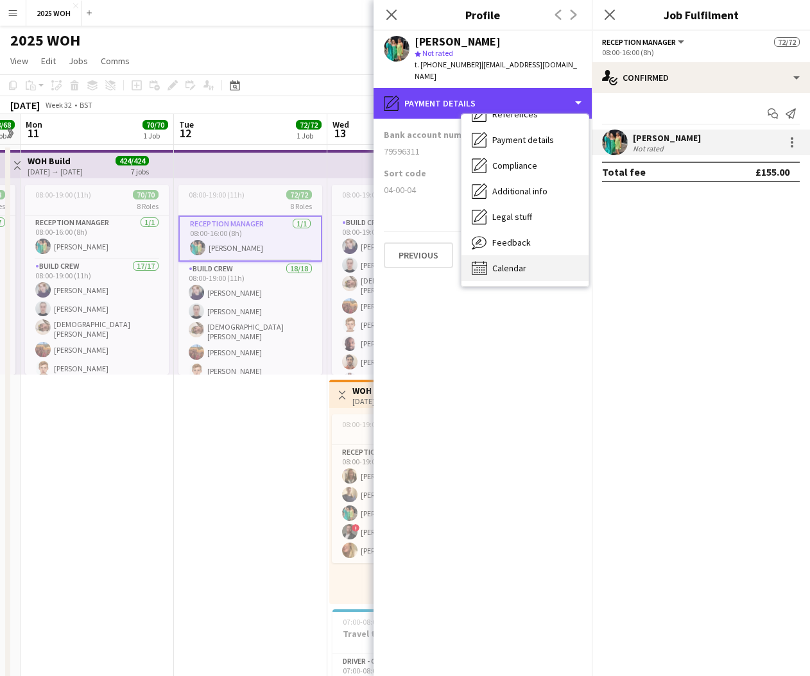
scroll to position [146, 0]
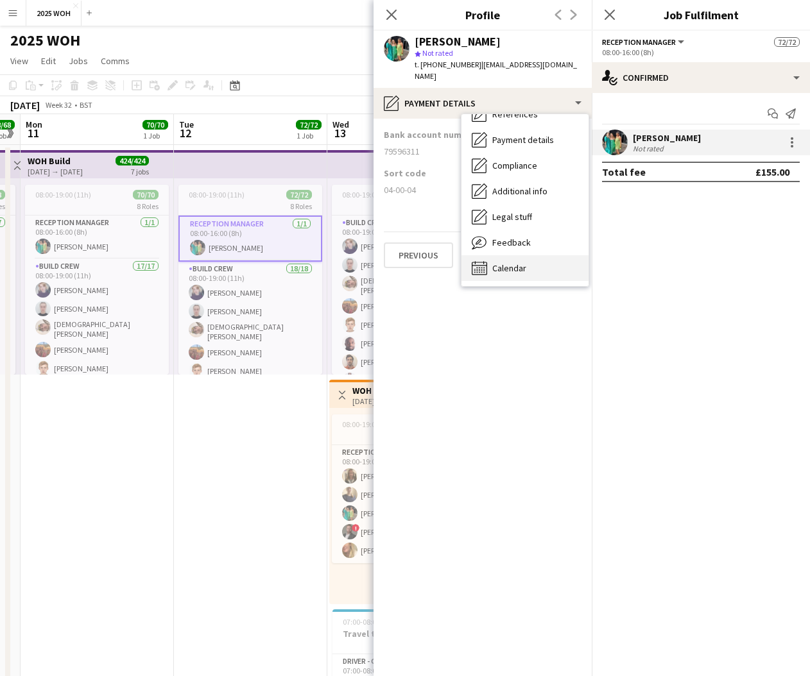
click at [529, 255] on div "Calendar Calendar" at bounding box center [524, 268] width 127 height 26
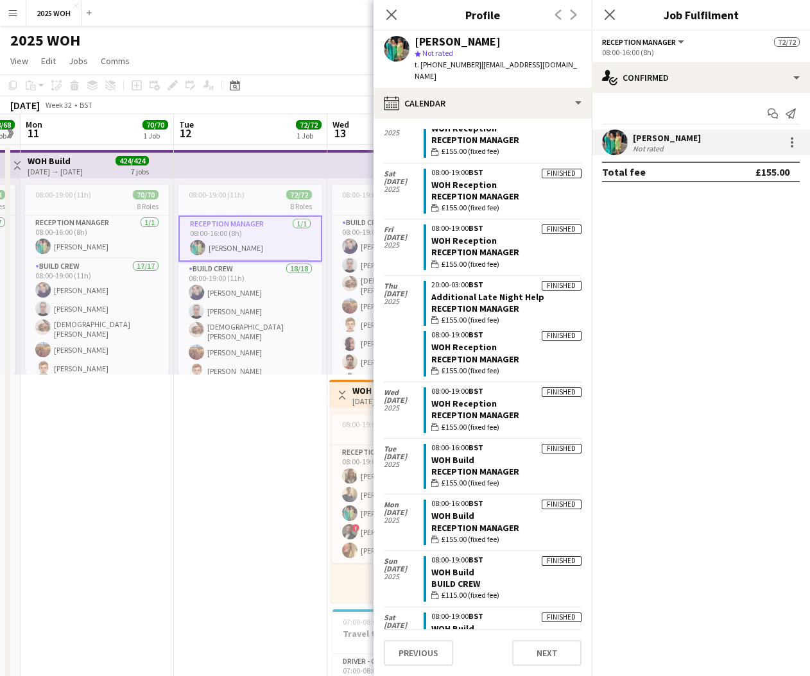
scroll to position [287, 0]
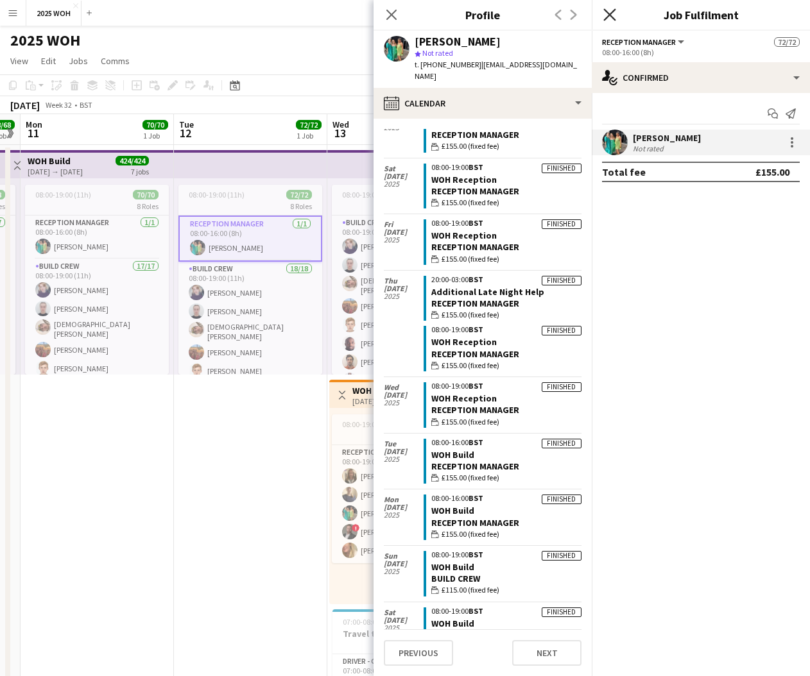
click at [609, 18] on icon "Close pop-in" at bounding box center [609, 14] width 12 height 12
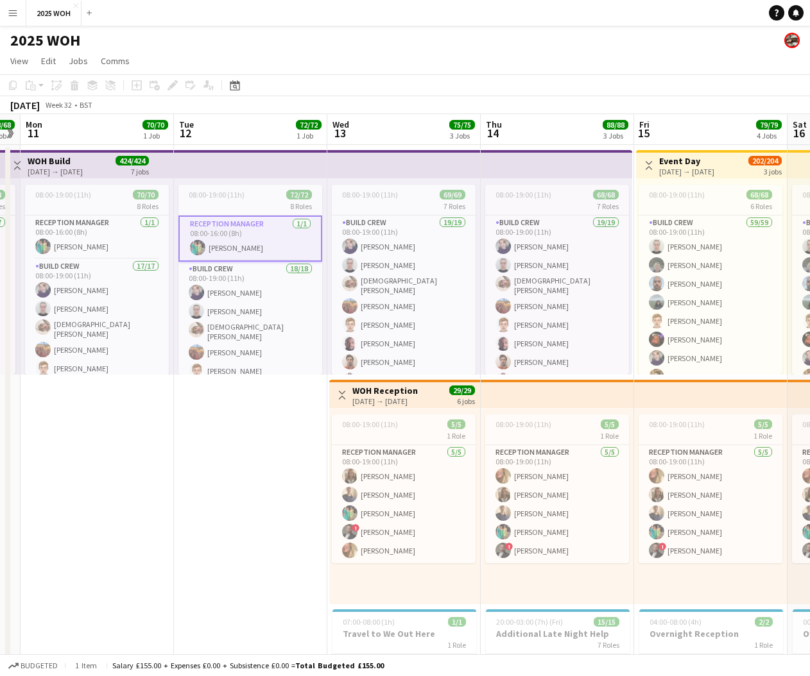
click at [266, 420] on app-date-cell "08:00-19:00 (11h) 72/72 8 Roles Reception Manager [DATE] 08:00-16:00 (8h) [PERS…" at bounding box center [250, 532] width 153 height 774
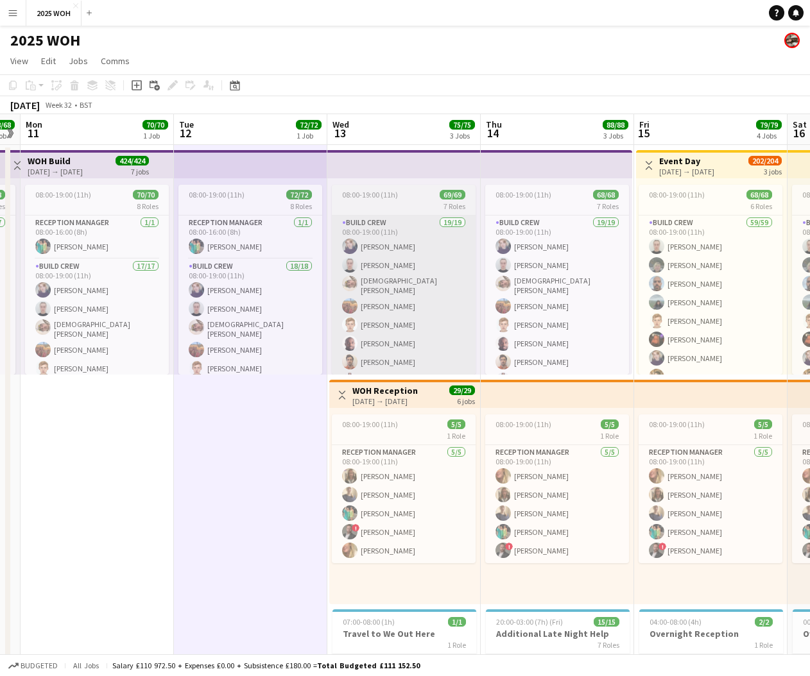
scroll to position [0, 439]
click at [379, 194] on span "08:00-19:00 (11h)" at bounding box center [371, 195] width 56 height 10
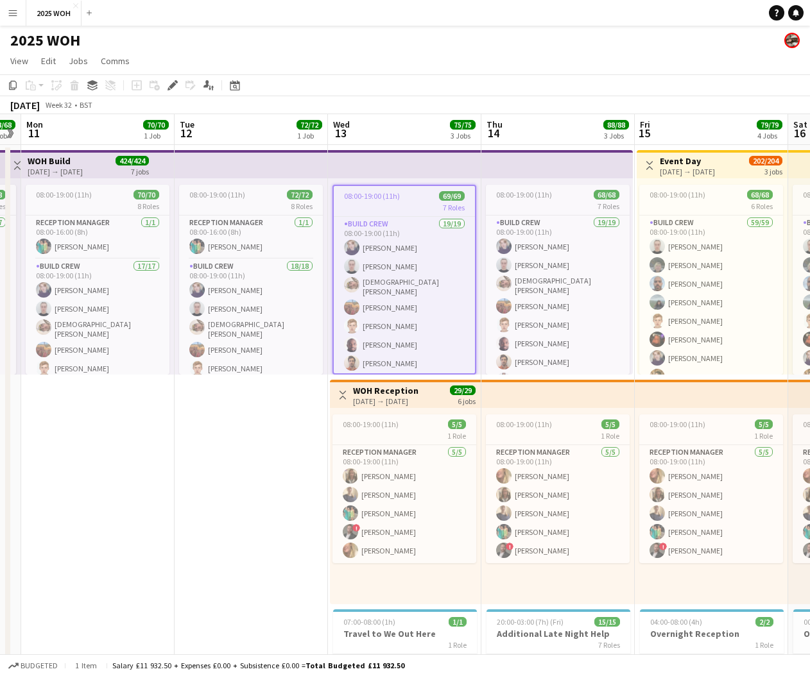
drag, startPoint x: 173, startPoint y: 85, endPoint x: 197, endPoint y: 93, distance: 25.8
click at [173, 84] on icon at bounding box center [172, 85] width 7 height 7
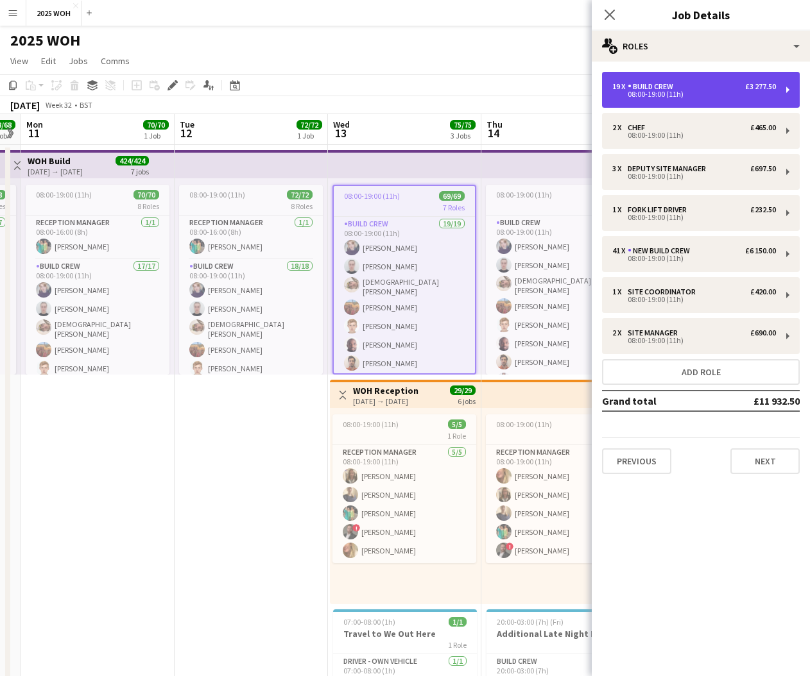
click at [725, 104] on div "19 x Build Crew £3 277.50 08:00-19:00 (11h)" at bounding box center [701, 90] width 198 height 36
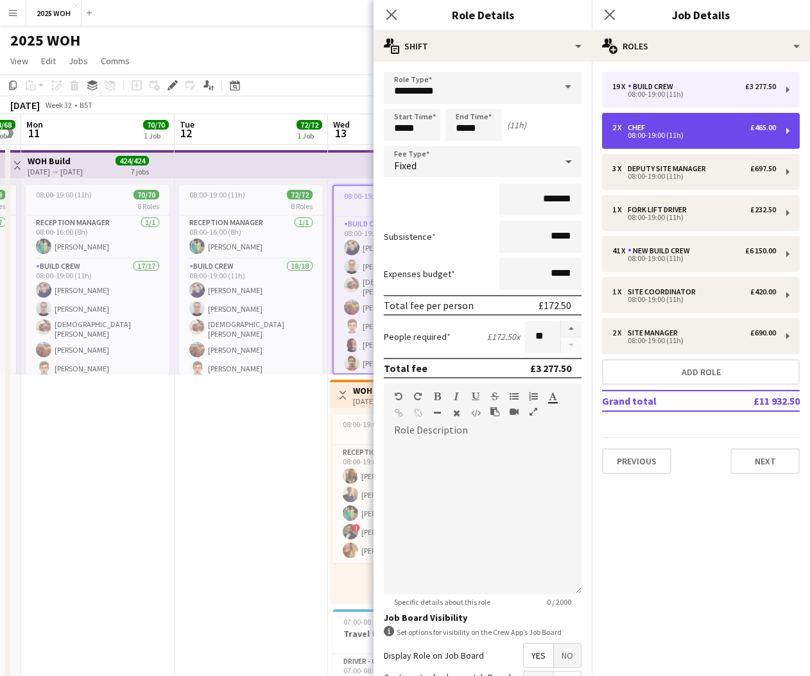
click at [711, 131] on div "2 x Chef £465.00" at bounding box center [694, 127] width 164 height 9
type input "****"
type input "*******"
type input "*"
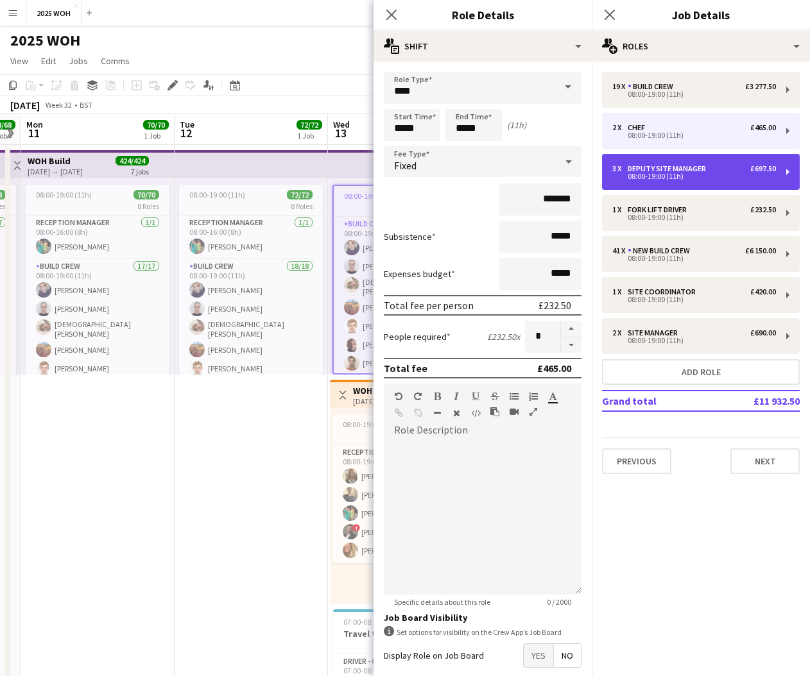
click at [709, 175] on div "08:00-19:00 (11h)" at bounding box center [694, 176] width 164 height 6
type input "**********"
type input "*"
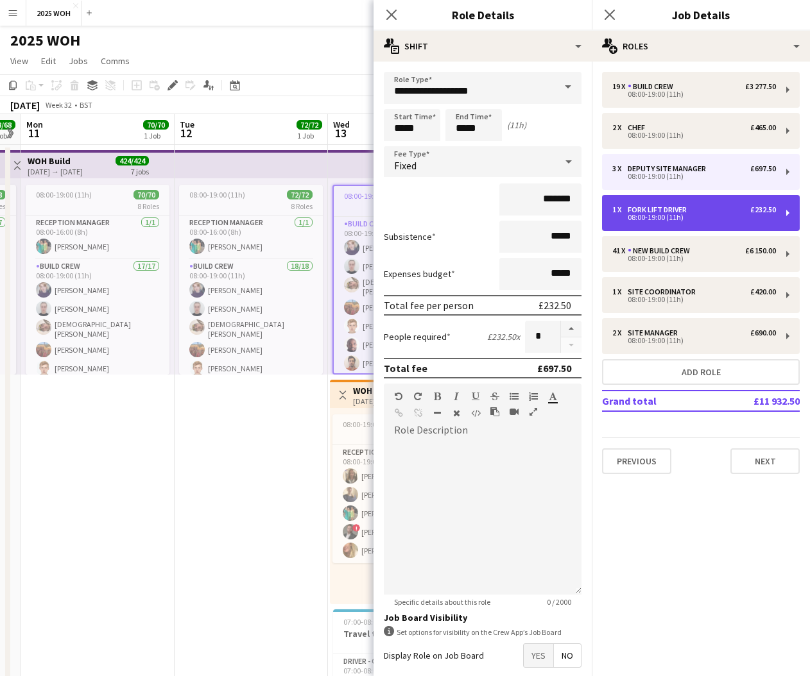
click at [712, 217] on div "08:00-19:00 (11h)" at bounding box center [694, 217] width 164 height 6
type input "**********"
type input "*"
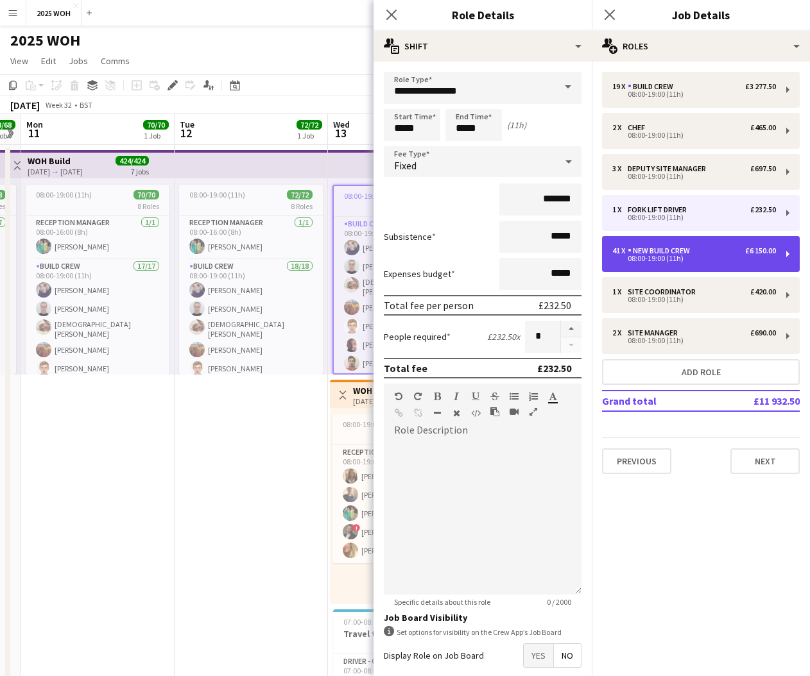
click at [709, 259] on div "08:00-19:00 (11h)" at bounding box center [694, 258] width 164 height 6
type input "**********"
type input "*******"
type input "**"
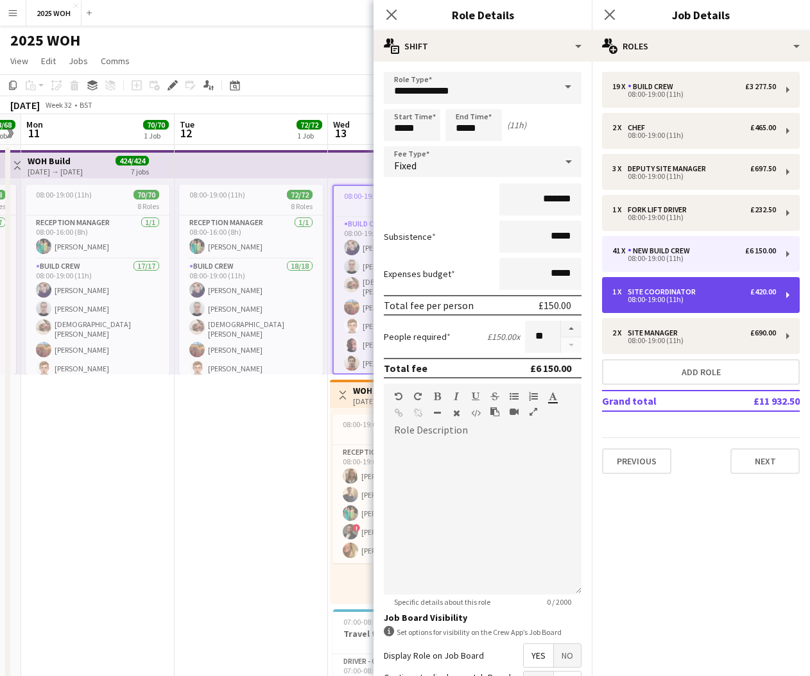
click at [703, 296] on div "1 x Site Coordinator £420.00" at bounding box center [694, 292] width 164 height 9
type input "**********"
type input "*******"
type input "*"
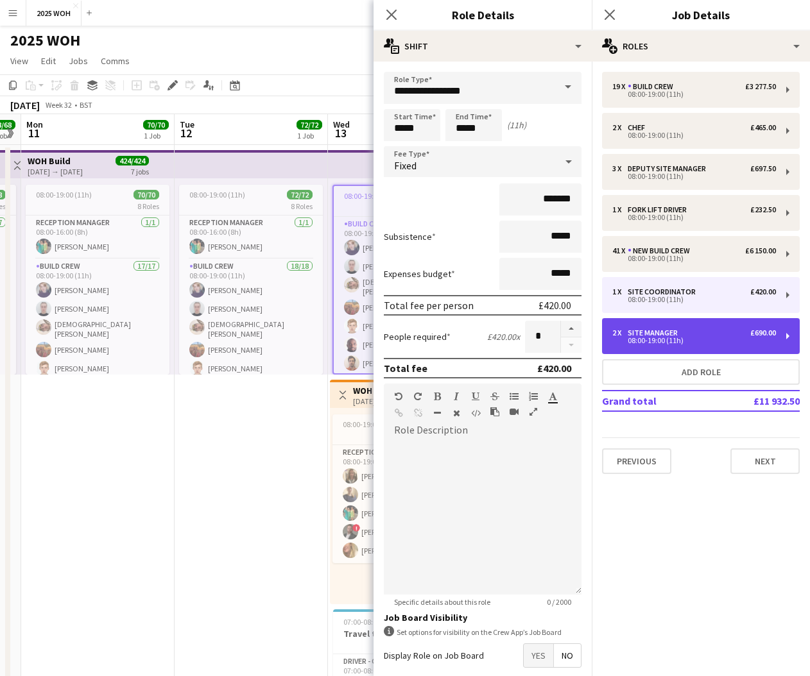
click at [704, 332] on div "2 x Site Manager £690.00" at bounding box center [694, 333] width 164 height 9
type input "**********"
type input "*******"
type input "*"
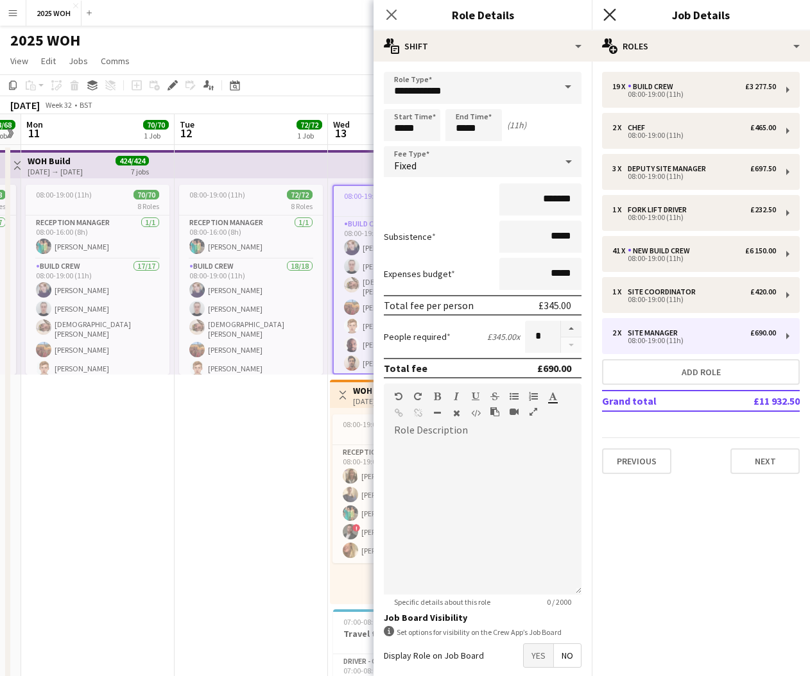
click at [606, 15] on icon "Close pop-in" at bounding box center [609, 14] width 12 height 12
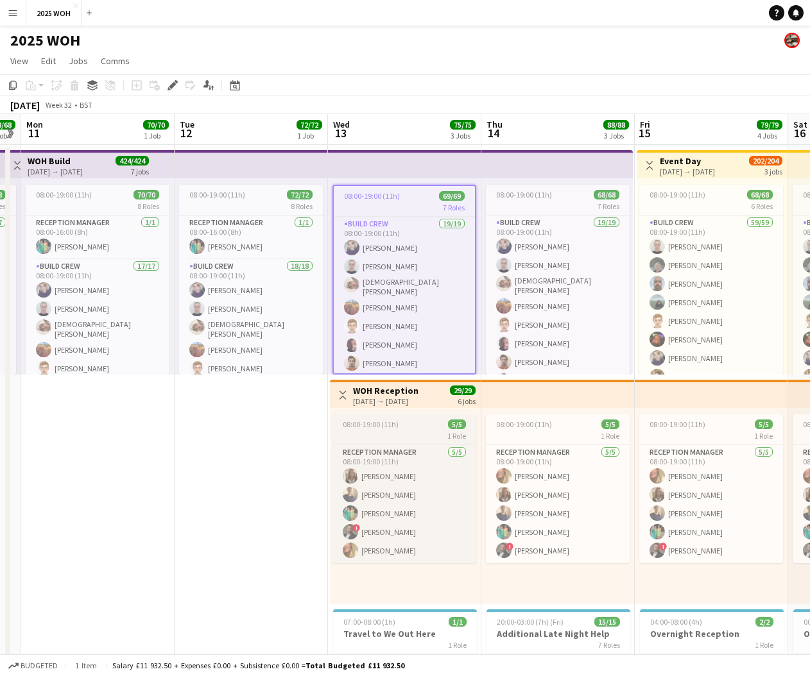
click at [382, 422] on span "08:00-19:00 (11h)" at bounding box center [371, 425] width 56 height 10
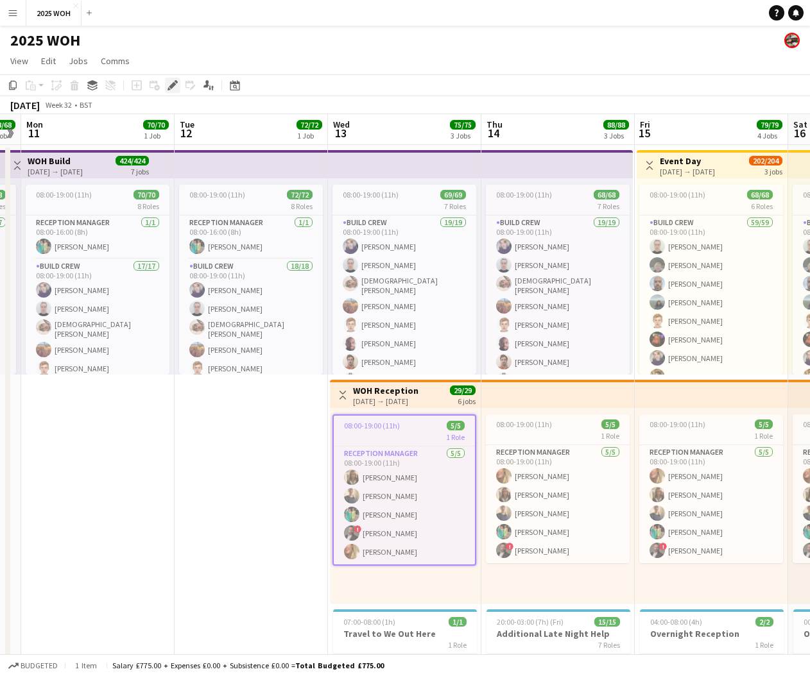
click at [175, 87] on icon "Edit" at bounding box center [173, 85] width 10 height 10
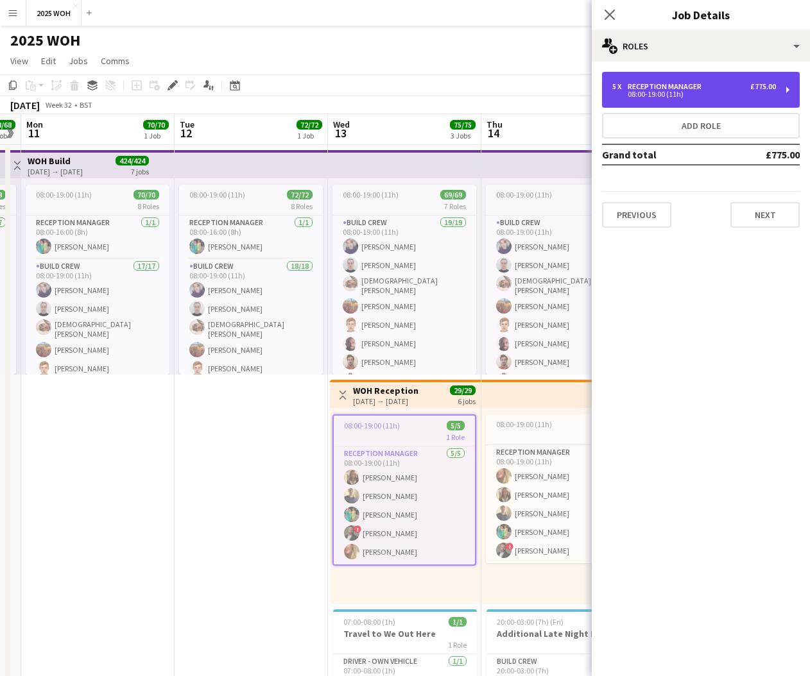
click at [732, 92] on div "08:00-19:00 (11h)" at bounding box center [694, 94] width 164 height 6
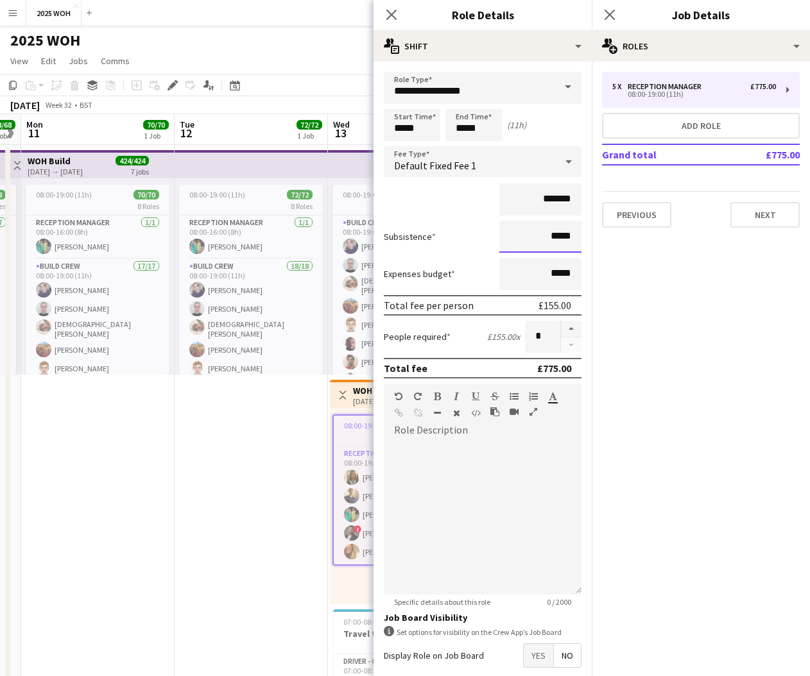
drag, startPoint x: 572, startPoint y: 235, endPoint x: 528, endPoint y: 234, distance: 44.3
click at [528, 234] on input "*****" at bounding box center [540, 237] width 82 height 32
drag, startPoint x: 528, startPoint y: 234, endPoint x: 455, endPoint y: 352, distance: 138.9
click at [455, 352] on form "**********" at bounding box center [483, 406] width 218 height 669
type input "******"
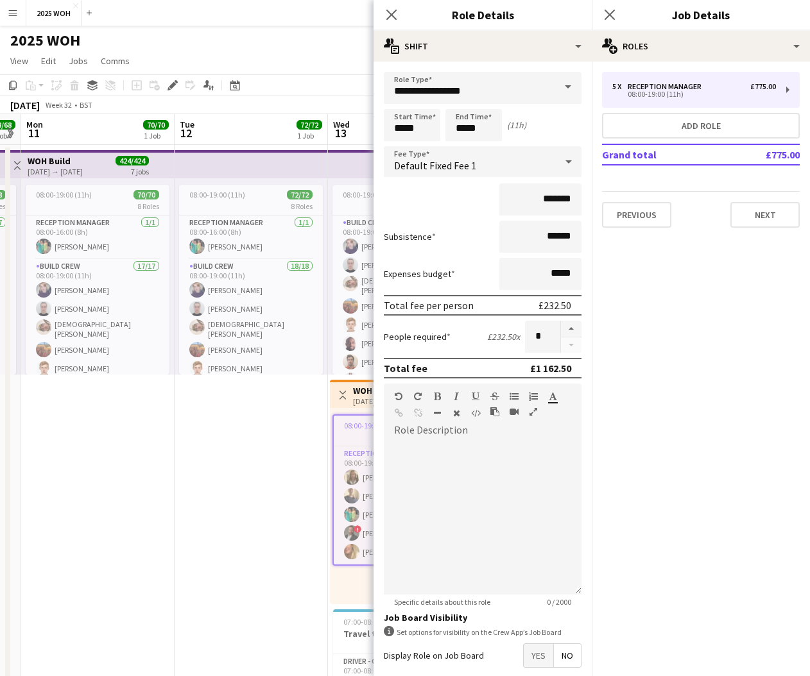
click at [688, 420] on mat-expansion-panel "pencil3 General details 5 x Reception Manager £775.00 08:00-19:00 (11h) Add rol…" at bounding box center [701, 369] width 218 height 615
click at [611, 14] on icon at bounding box center [609, 14] width 12 height 12
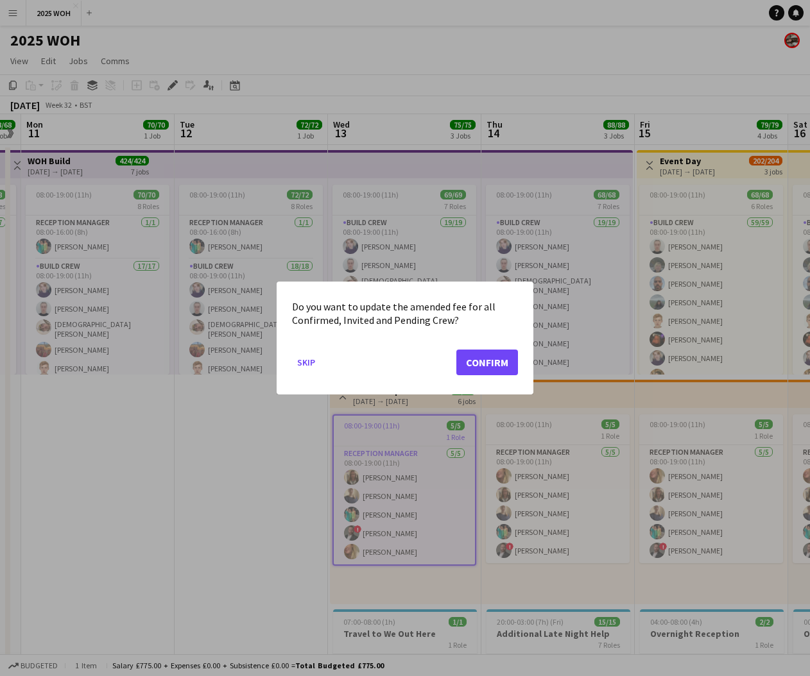
click at [485, 363] on button "Confirm" at bounding box center [487, 363] width 62 height 26
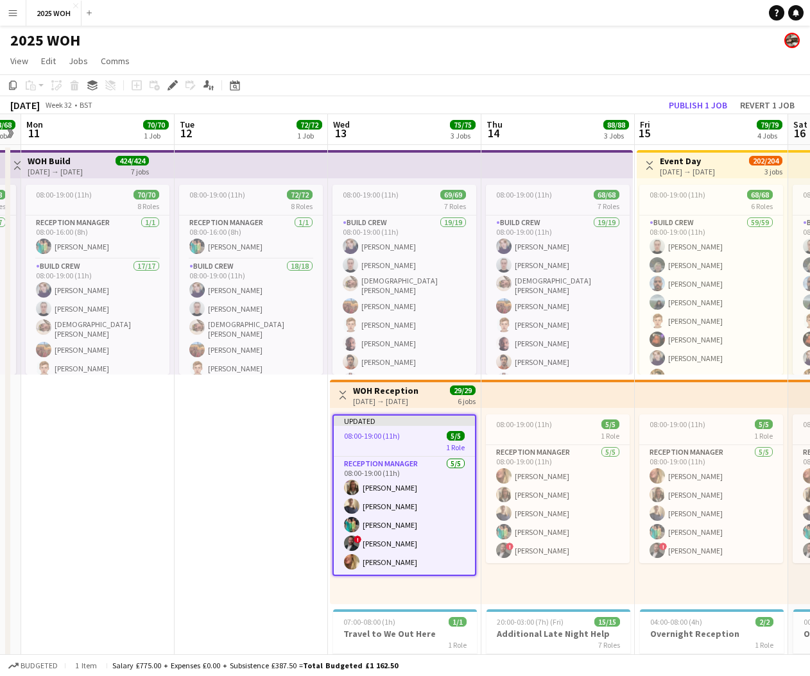
drag, startPoint x: 250, startPoint y: 455, endPoint x: 266, endPoint y: 451, distance: 16.0
click at [250, 455] on app-date-cell "08:00-19:00 (11h) 72/72 8 Roles Reception Manager [DATE] 08:00-16:00 (8h) [PERS…" at bounding box center [251, 532] width 153 height 774
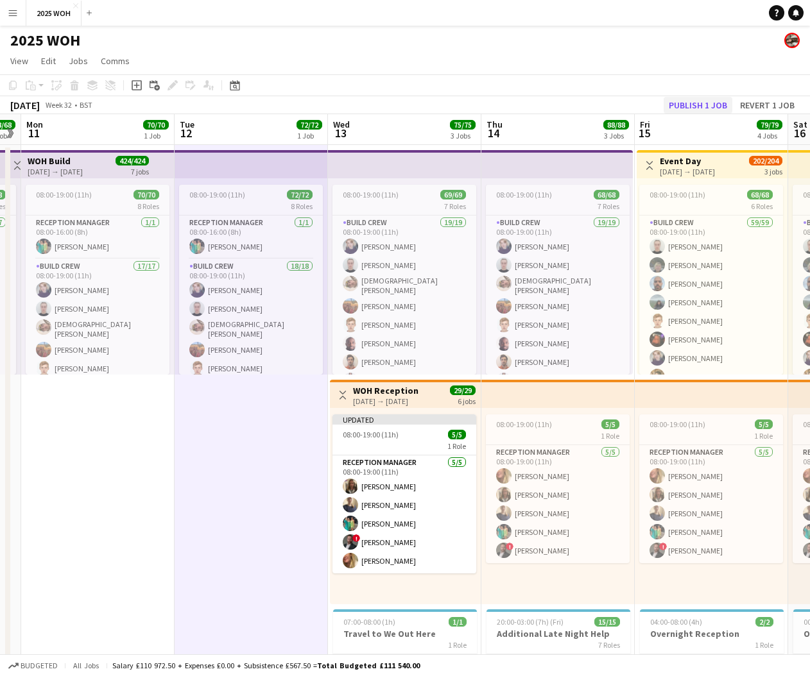
click at [700, 105] on button "Publish 1 job" at bounding box center [698, 105] width 69 height 17
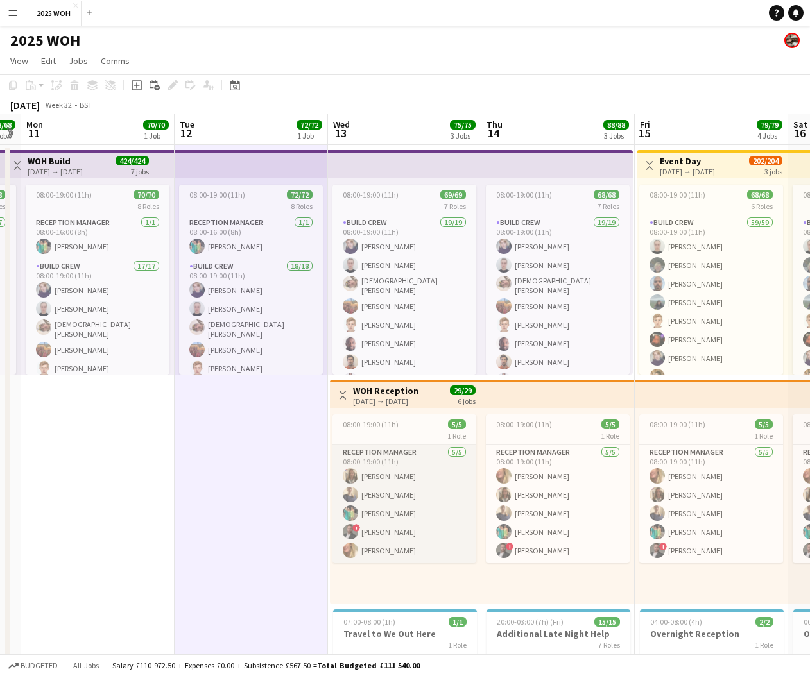
click at [404, 518] on app-card-role "Reception Manager [DATE] 08:00-19:00 (11h) [PERSON_NAME] [PERSON_NAME] [PERSON_…" at bounding box center [404, 504] width 144 height 118
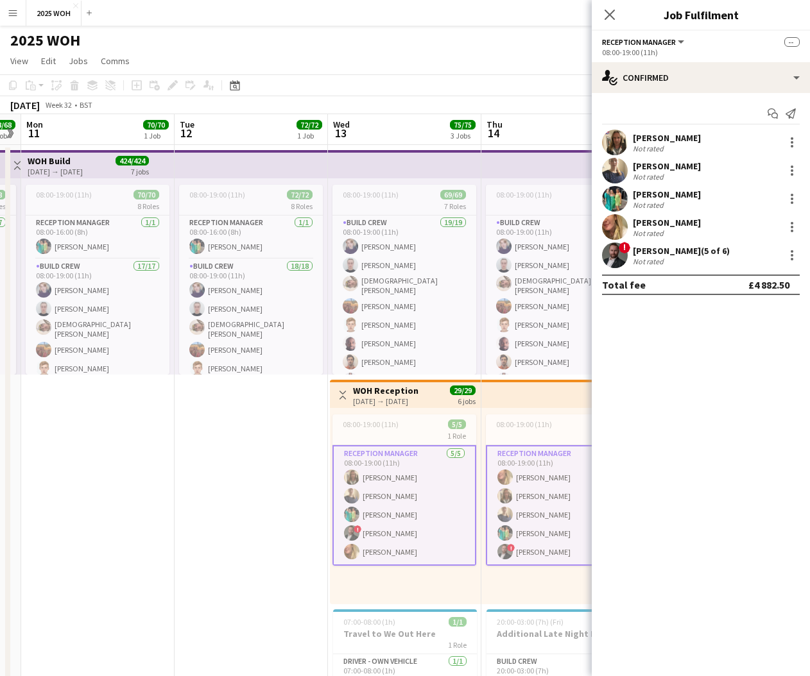
click at [682, 203] on div "[PERSON_NAME] Not rated" at bounding box center [701, 199] width 218 height 26
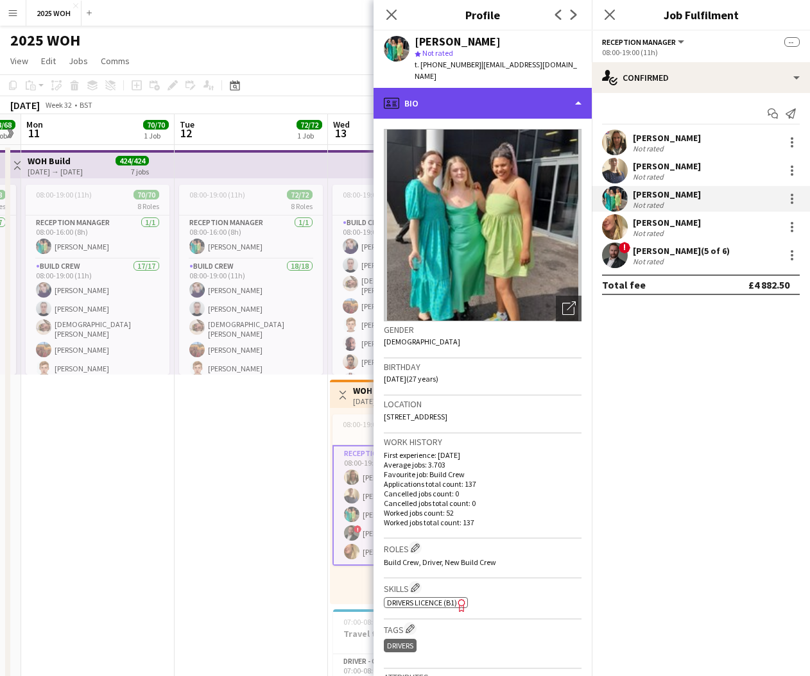
click at [501, 93] on div "profile Bio" at bounding box center [483, 103] width 218 height 31
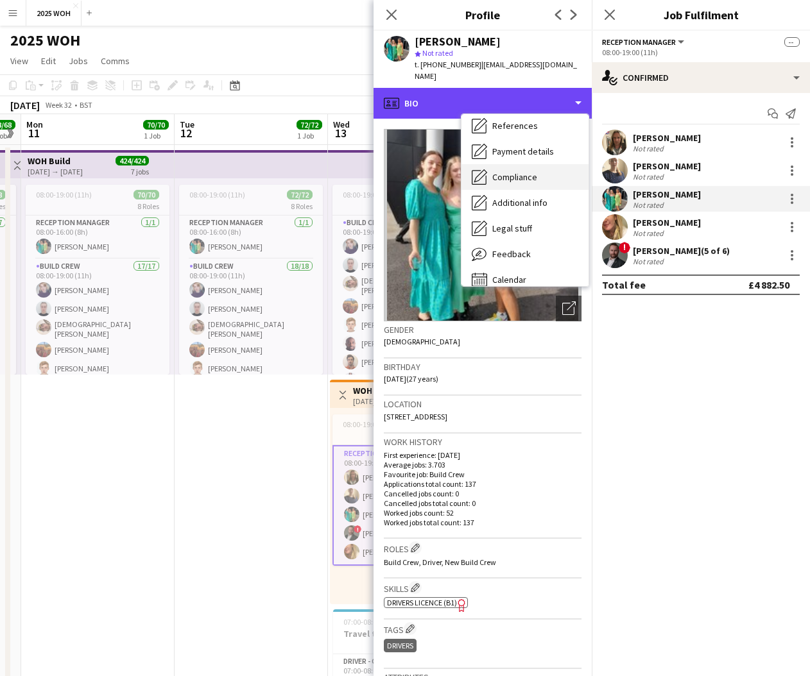
scroll to position [137, 0]
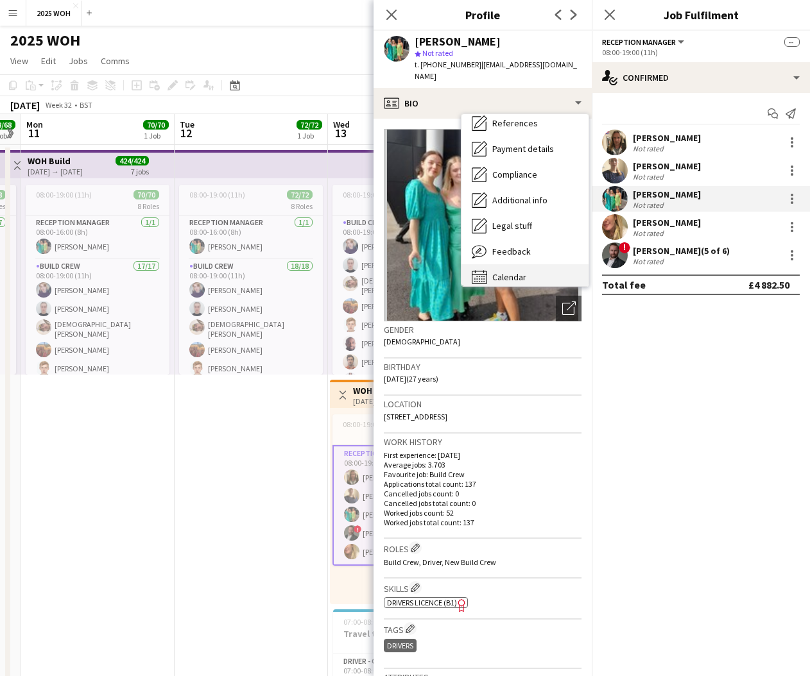
click at [510, 271] on span "Calendar" at bounding box center [509, 277] width 34 height 12
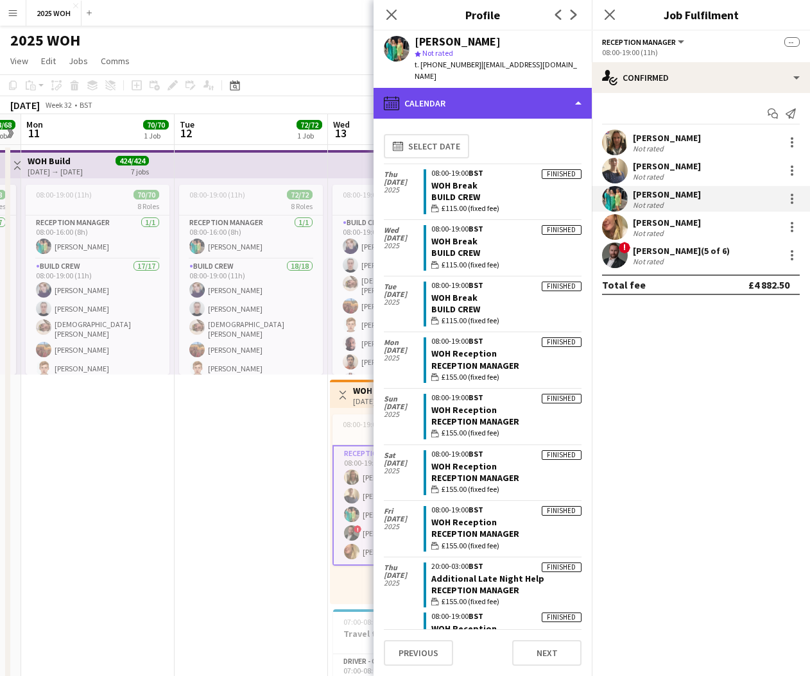
click at [522, 92] on div "calendar-full Calendar" at bounding box center [483, 103] width 218 height 31
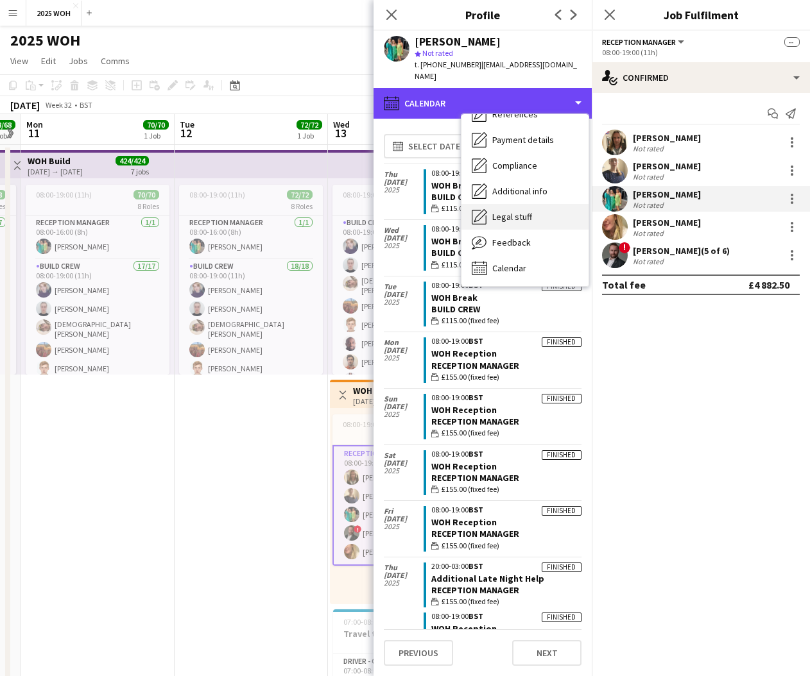
scroll to position [146, 0]
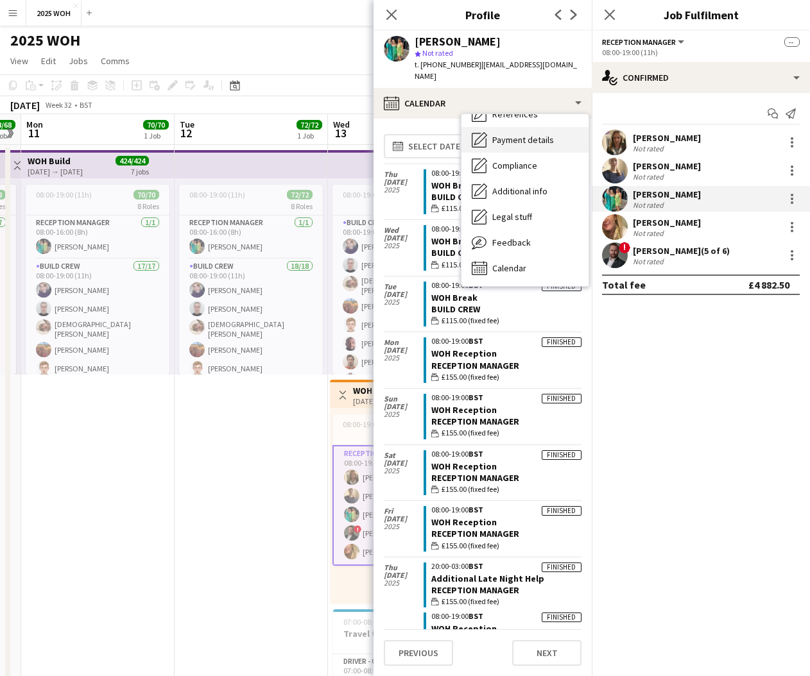
click at [522, 134] on span "Payment details" at bounding box center [523, 140] width 62 height 12
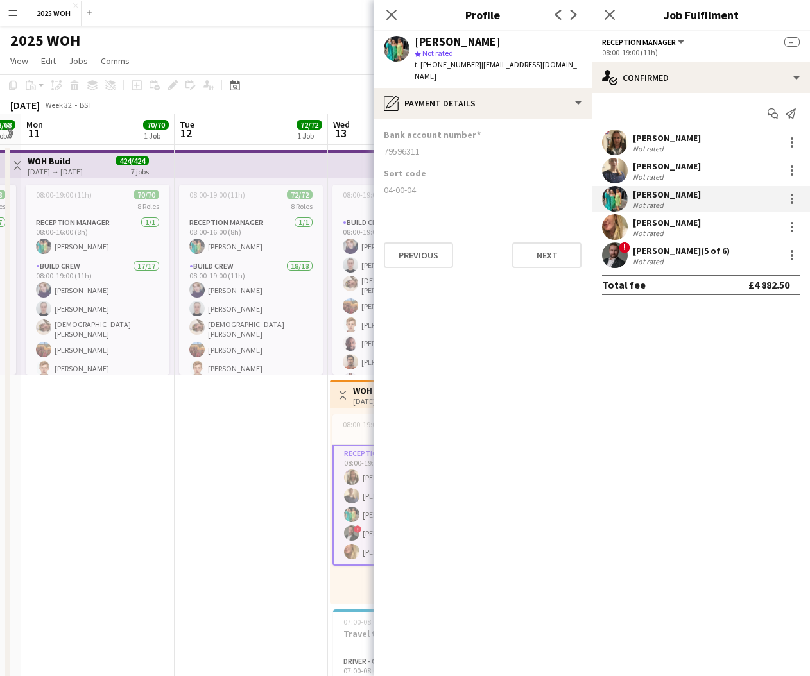
drag, startPoint x: 383, startPoint y: 139, endPoint x: 425, endPoint y: 141, distance: 42.4
click at [422, 141] on app-section-data-types "Bank account number [FINANCIAL_ID] Sort code 04-00-04 Previous Next" at bounding box center [483, 398] width 218 height 558
copy div "79596311"
drag, startPoint x: 381, startPoint y: 176, endPoint x: 431, endPoint y: 178, distance: 50.1
click at [424, 178] on app-section-data-types "Bank account number [FINANCIAL_ID] Sort code 04-00-04 Previous Next" at bounding box center [483, 398] width 218 height 558
